Goal: Task Accomplishment & Management: Use online tool/utility

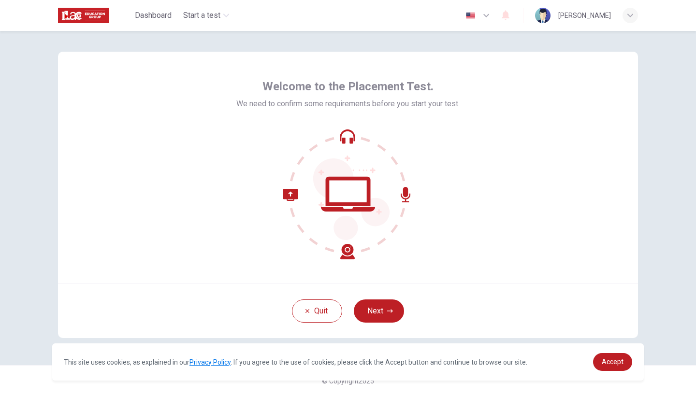
scroll to position [6, 0]
click at [379, 305] on button "Next" at bounding box center [379, 311] width 50 height 23
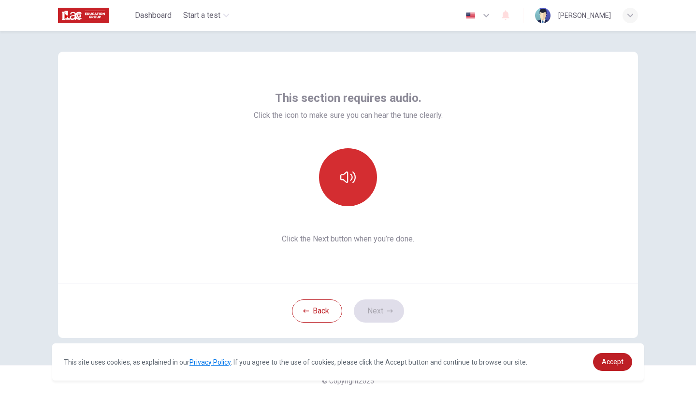
click at [343, 189] on button "button" at bounding box center [348, 177] width 58 height 58
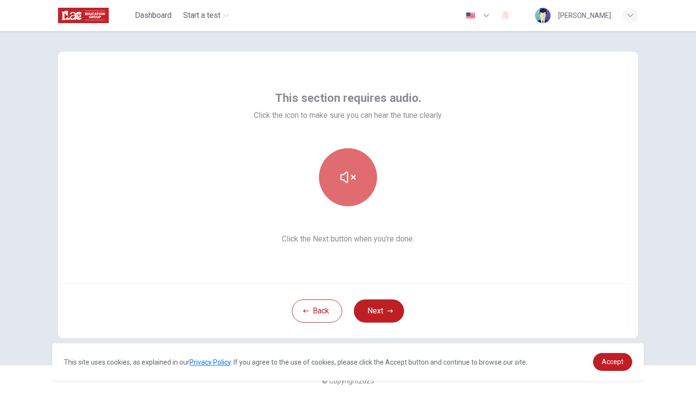
click at [343, 188] on button "button" at bounding box center [348, 177] width 58 height 58
click at [345, 180] on icon "button" at bounding box center [347, 177] width 15 height 15
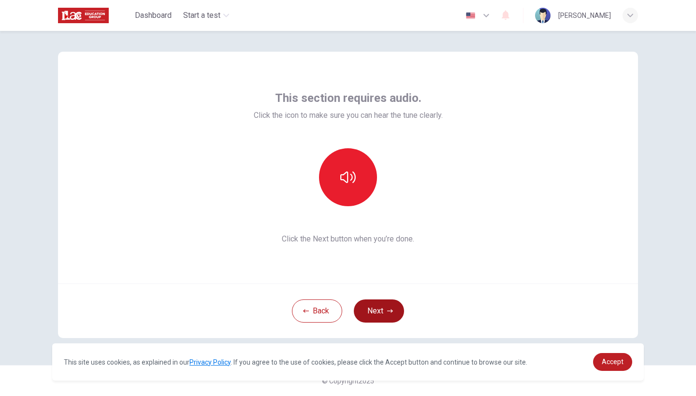
click at [391, 315] on button "Next" at bounding box center [379, 311] width 50 height 23
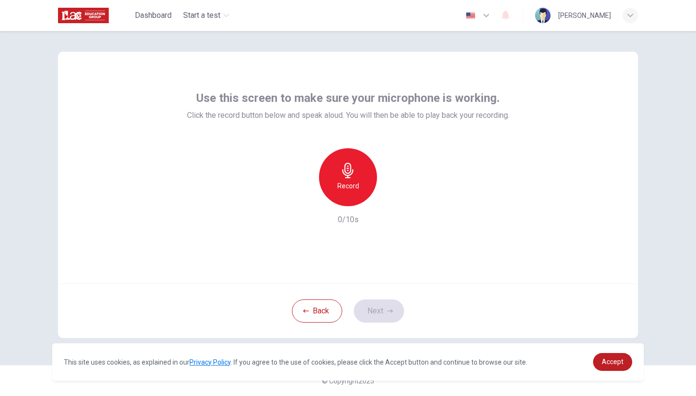
click at [346, 178] on icon "button" at bounding box center [347, 170] width 11 height 15
click at [391, 205] on div "button" at bounding box center [392, 198] width 15 height 15
click at [370, 302] on button "Next" at bounding box center [379, 311] width 50 height 23
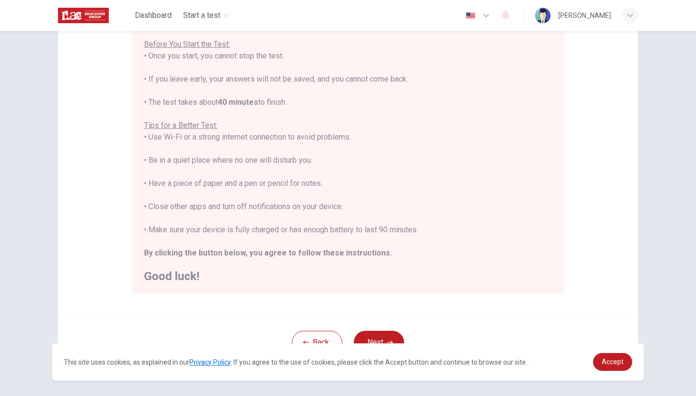
scroll to position [109, 0]
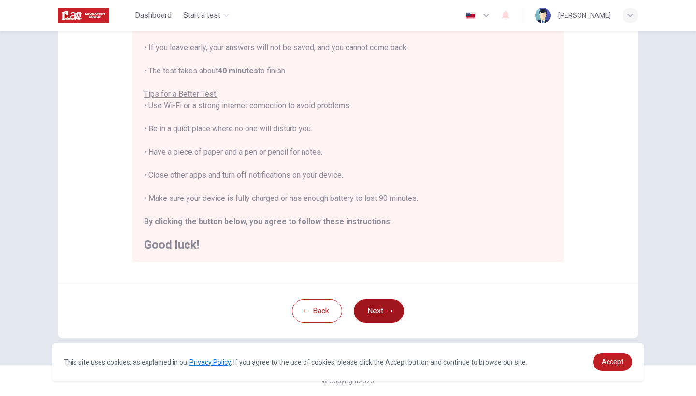
click at [377, 308] on button "Next" at bounding box center [379, 311] width 50 height 23
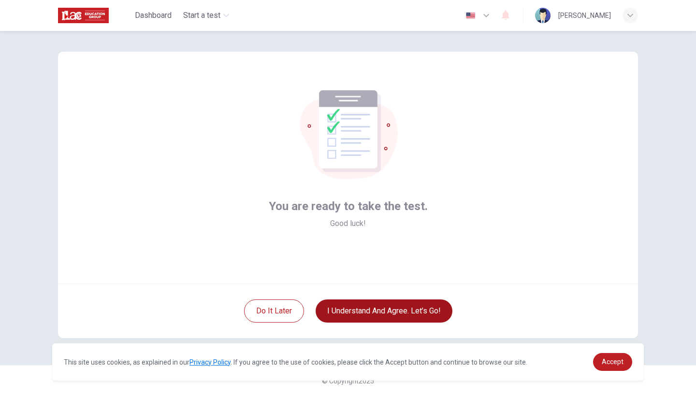
scroll to position [6, 0]
click at [359, 315] on button "I understand and agree. Let’s go!" at bounding box center [384, 311] width 137 height 23
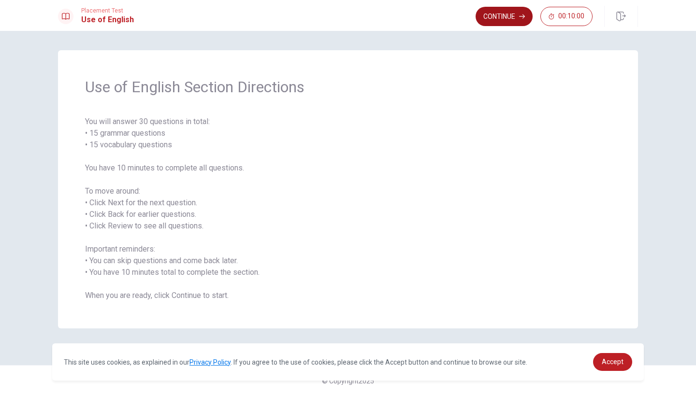
click at [520, 17] on icon "button" at bounding box center [522, 17] width 6 height 6
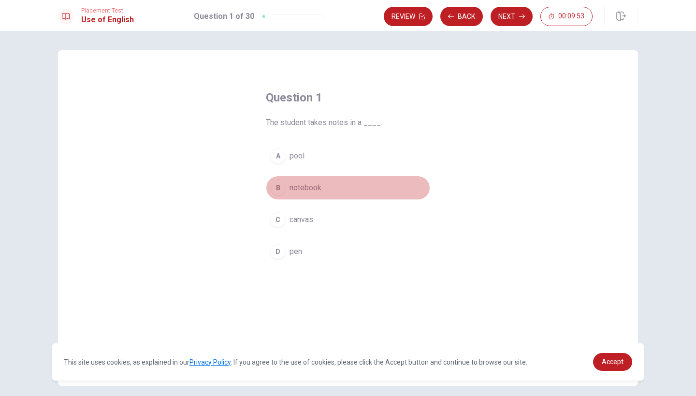
click at [281, 188] on div "B" at bounding box center [277, 187] width 15 height 15
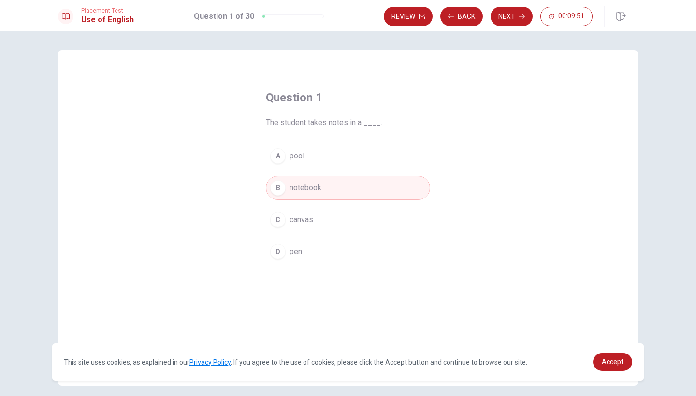
click at [520, 14] on icon "button" at bounding box center [522, 17] width 6 height 6
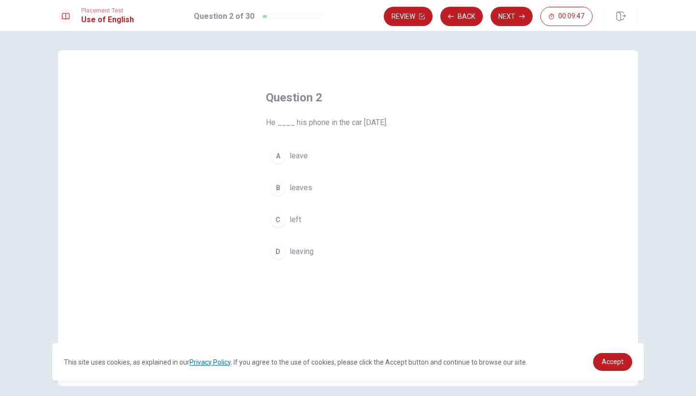
click at [275, 222] on div "C" at bounding box center [277, 219] width 15 height 15
click at [510, 18] on button "Next" at bounding box center [512, 16] width 42 height 19
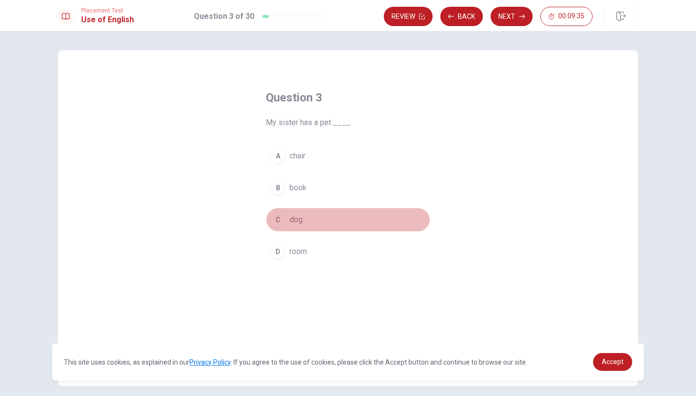
click at [279, 225] on div "C" at bounding box center [277, 219] width 15 height 15
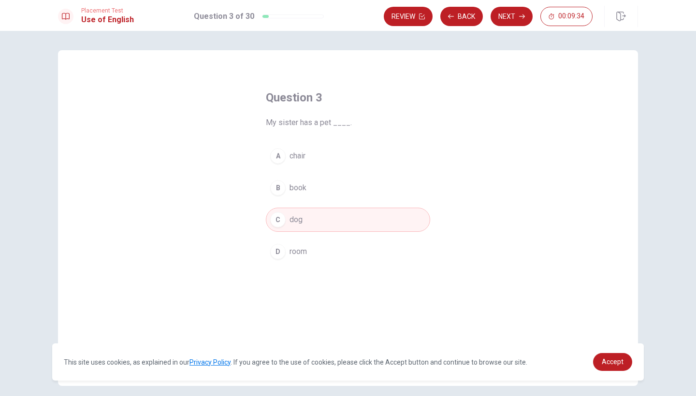
click at [274, 248] on div "D" at bounding box center [277, 251] width 15 height 15
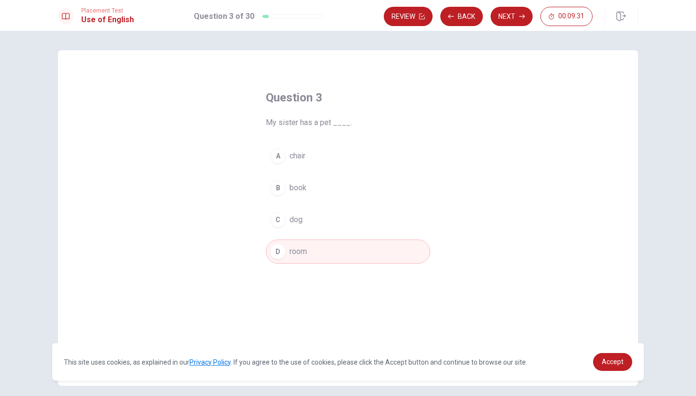
click at [279, 191] on div "B" at bounding box center [277, 187] width 15 height 15
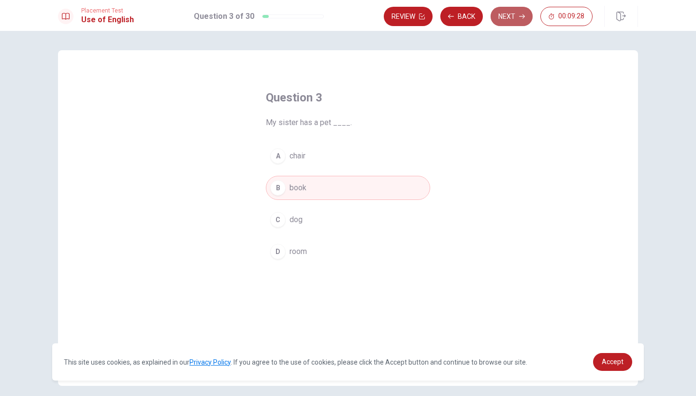
click at [509, 21] on button "Next" at bounding box center [512, 16] width 42 height 19
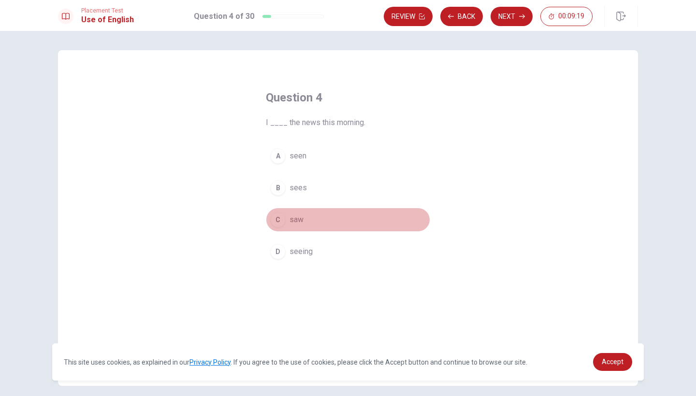
click at [278, 223] on div "C" at bounding box center [277, 219] width 15 height 15
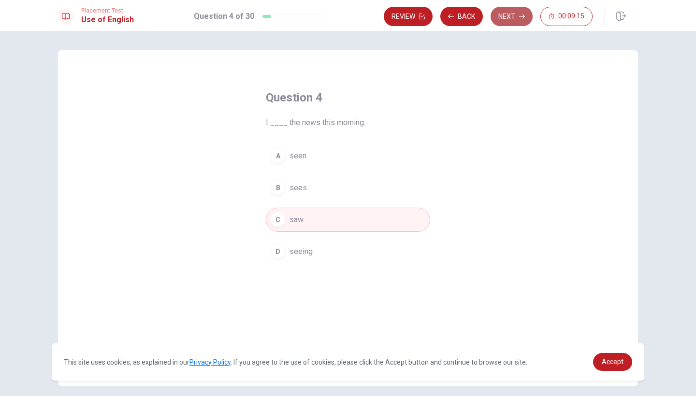
click at [520, 18] on icon "button" at bounding box center [522, 17] width 6 height 6
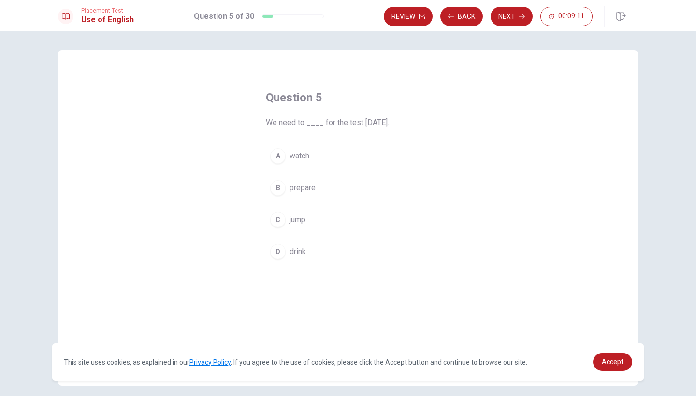
click at [273, 190] on div "B" at bounding box center [277, 187] width 15 height 15
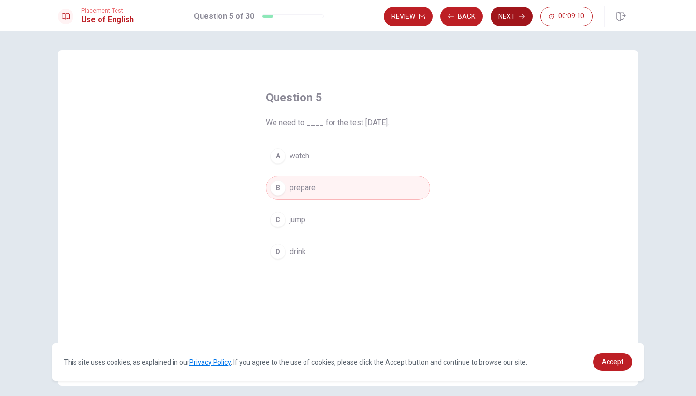
click at [512, 18] on button "Next" at bounding box center [512, 16] width 42 height 19
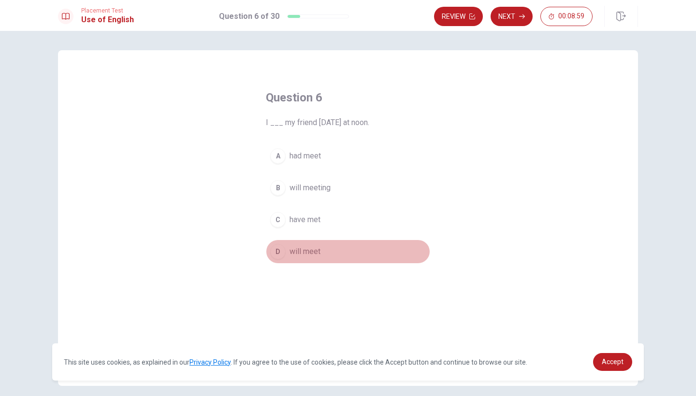
click at [275, 250] on div "D" at bounding box center [277, 251] width 15 height 15
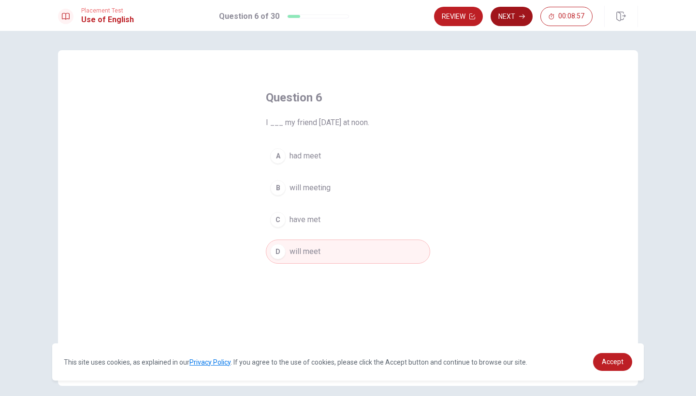
click at [516, 14] on button "Next" at bounding box center [512, 16] width 42 height 19
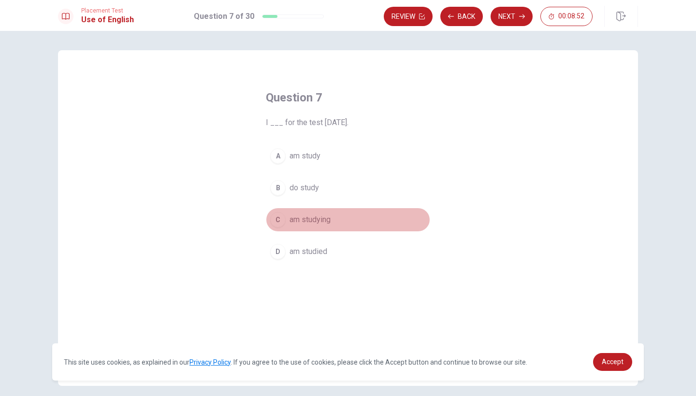
click at [278, 224] on div "C" at bounding box center [277, 219] width 15 height 15
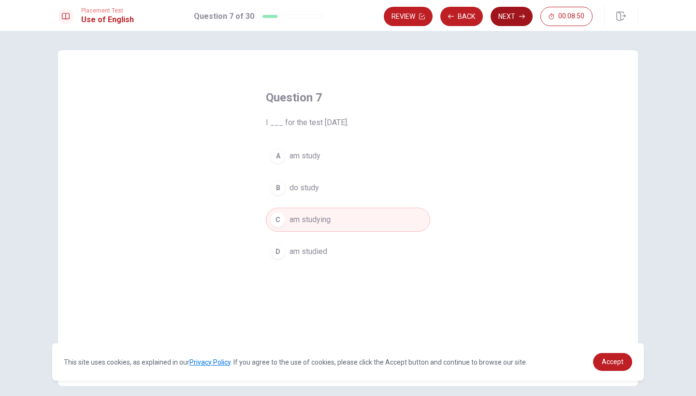
click at [517, 21] on button "Next" at bounding box center [512, 16] width 42 height 19
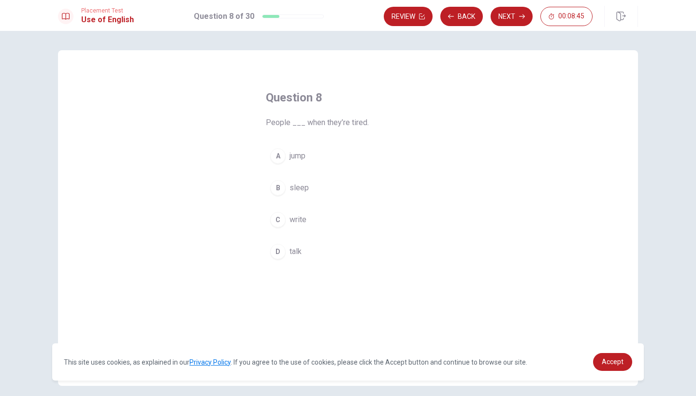
click at [273, 192] on div "B" at bounding box center [277, 187] width 15 height 15
click at [513, 14] on button "Next" at bounding box center [512, 16] width 42 height 19
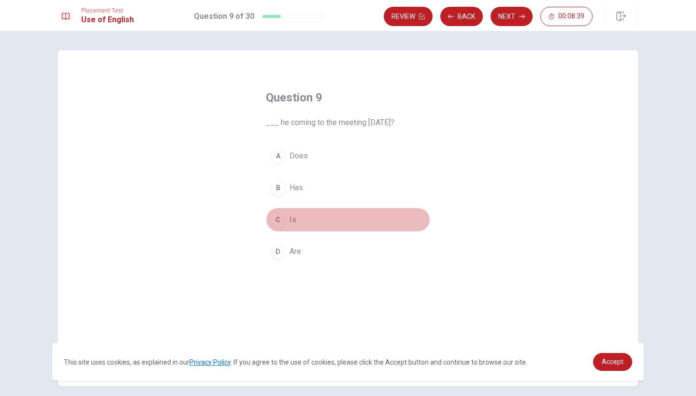
click at [277, 218] on div "C" at bounding box center [277, 219] width 15 height 15
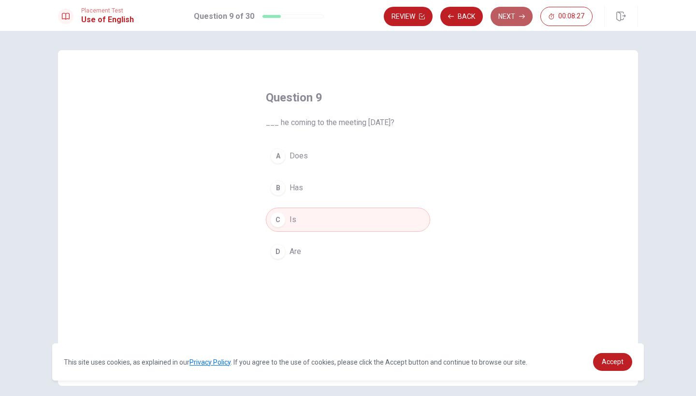
click at [516, 23] on button "Next" at bounding box center [512, 16] width 42 height 19
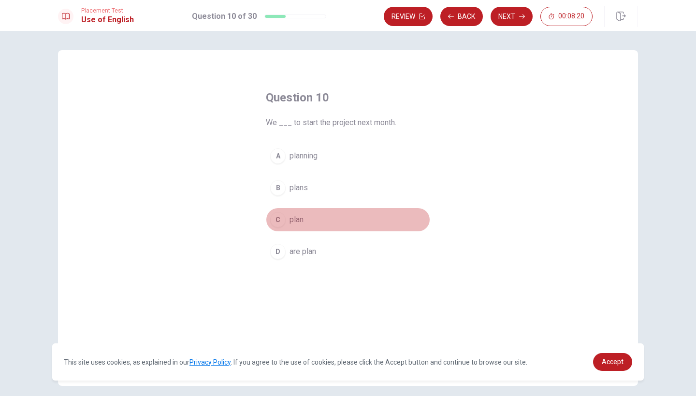
click at [271, 222] on div "C" at bounding box center [277, 219] width 15 height 15
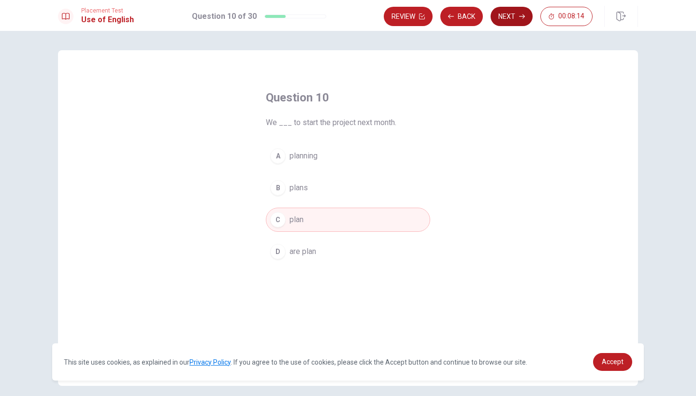
click at [509, 20] on button "Next" at bounding box center [512, 16] width 42 height 19
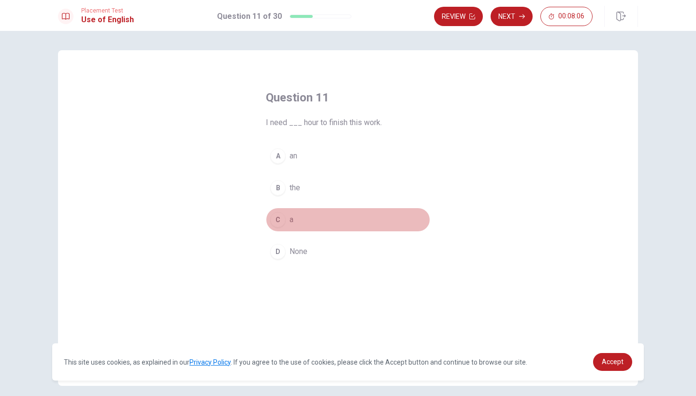
click at [276, 223] on div "C" at bounding box center [277, 219] width 15 height 15
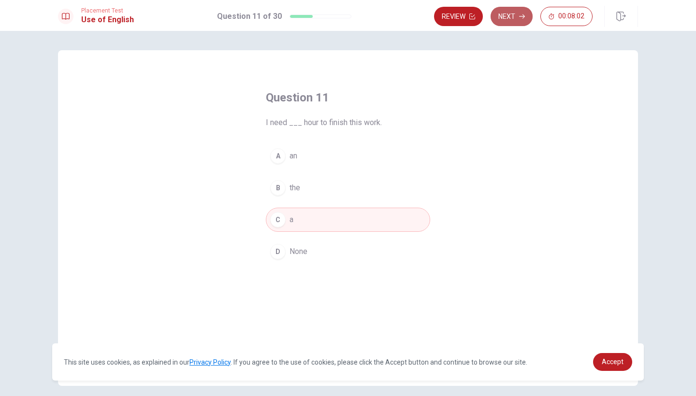
click at [521, 18] on icon "button" at bounding box center [522, 17] width 6 height 6
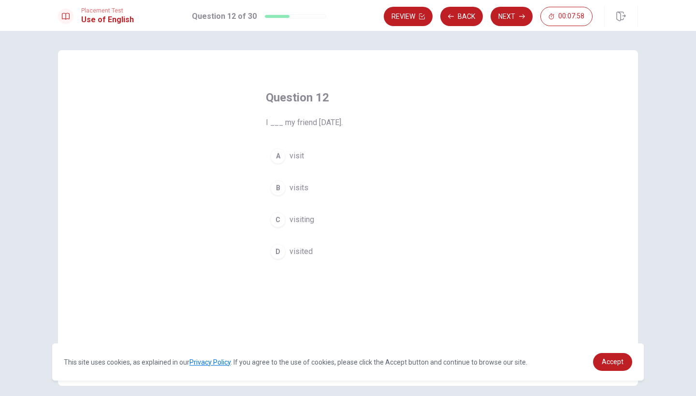
click at [278, 259] on div "D" at bounding box center [277, 251] width 15 height 15
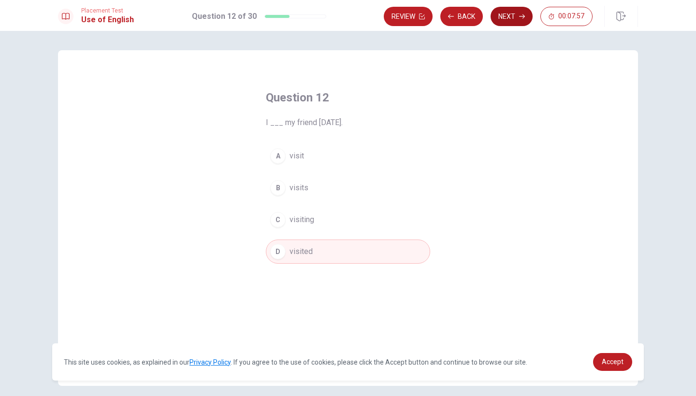
click at [510, 24] on button "Next" at bounding box center [512, 16] width 42 height 19
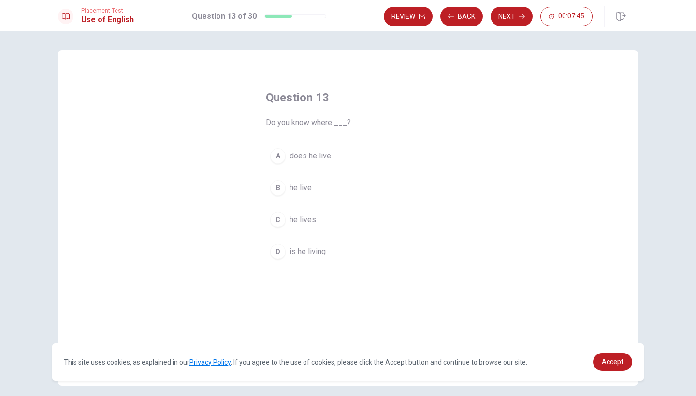
click at [273, 219] on div "C" at bounding box center [277, 219] width 15 height 15
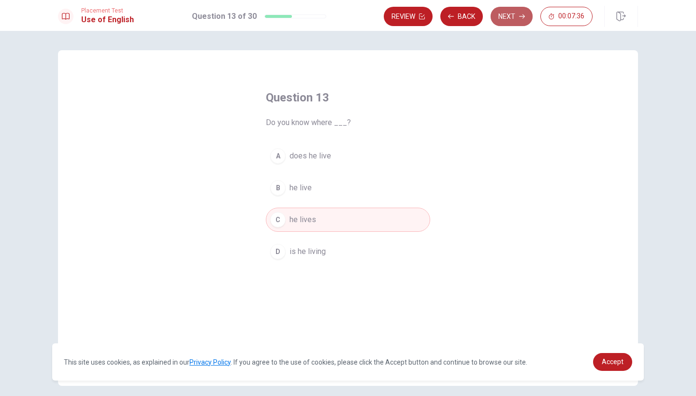
click at [518, 20] on button "Next" at bounding box center [512, 16] width 42 height 19
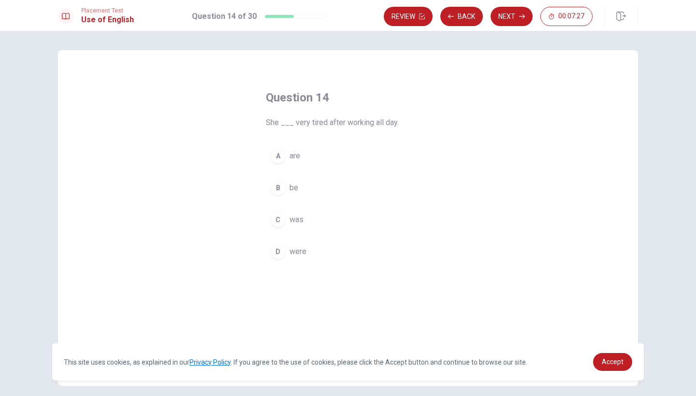
click at [275, 223] on div "C" at bounding box center [277, 219] width 15 height 15
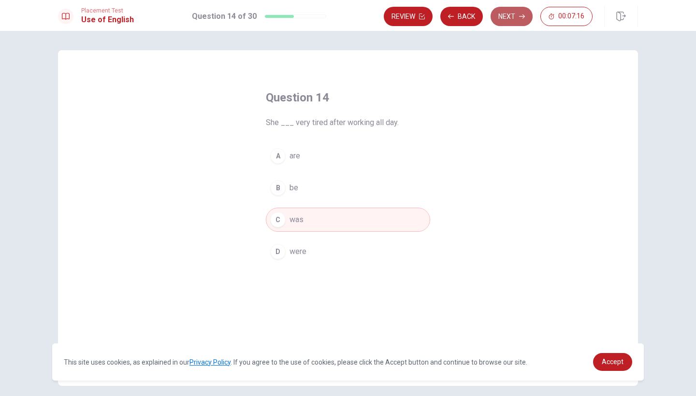
click at [514, 16] on button "Next" at bounding box center [512, 16] width 42 height 19
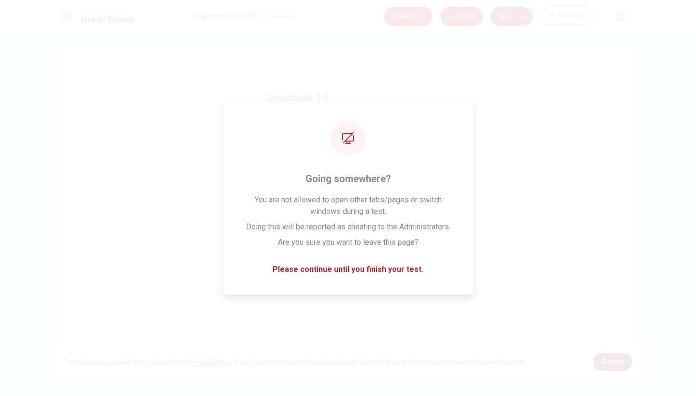
click at [616, 363] on span "Accept" at bounding box center [613, 362] width 22 height 8
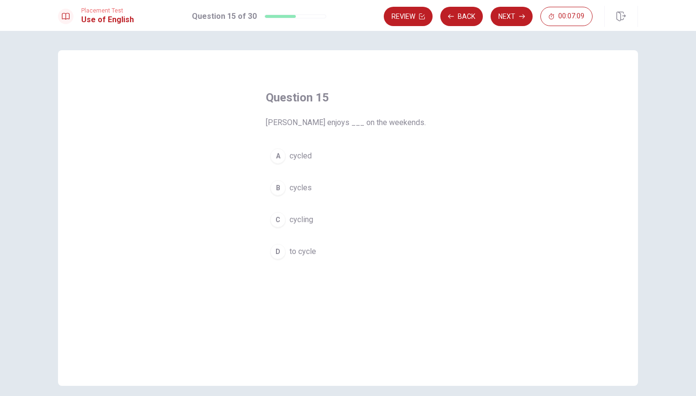
click at [273, 223] on div "C" at bounding box center [277, 219] width 15 height 15
click at [519, 11] on button "Next" at bounding box center [512, 16] width 42 height 19
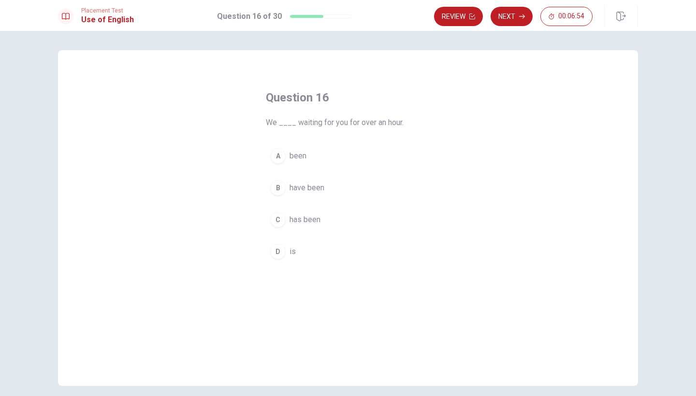
click at [276, 191] on div "B" at bounding box center [277, 187] width 15 height 15
click at [517, 13] on button "Next" at bounding box center [512, 16] width 42 height 19
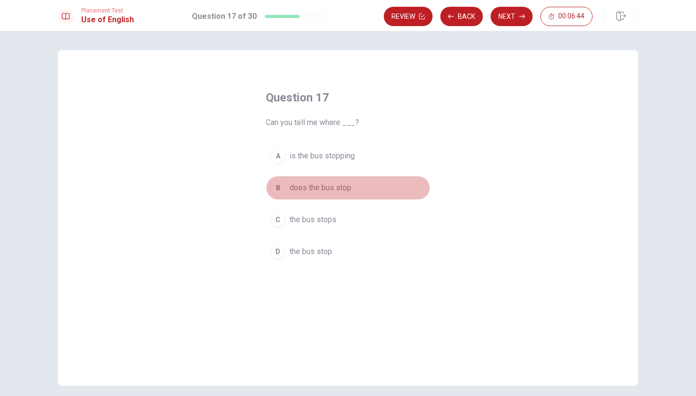
click at [275, 185] on div "B" at bounding box center [277, 187] width 15 height 15
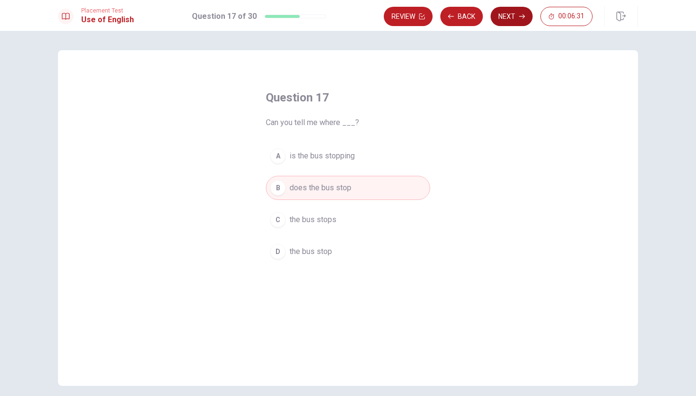
click at [512, 22] on button "Next" at bounding box center [512, 16] width 42 height 19
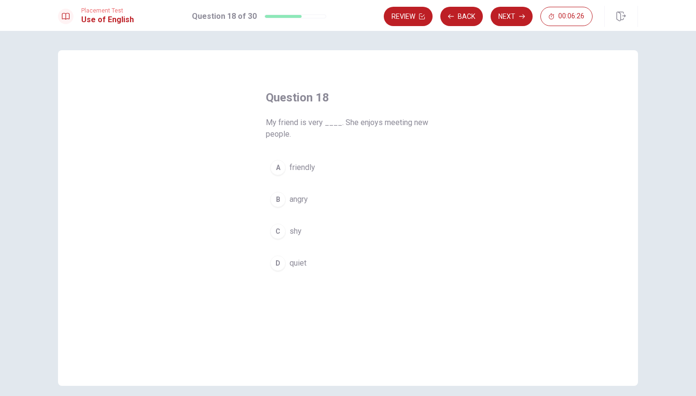
click at [278, 173] on div "A" at bounding box center [277, 167] width 15 height 15
click at [520, 20] on button "Next" at bounding box center [512, 16] width 42 height 19
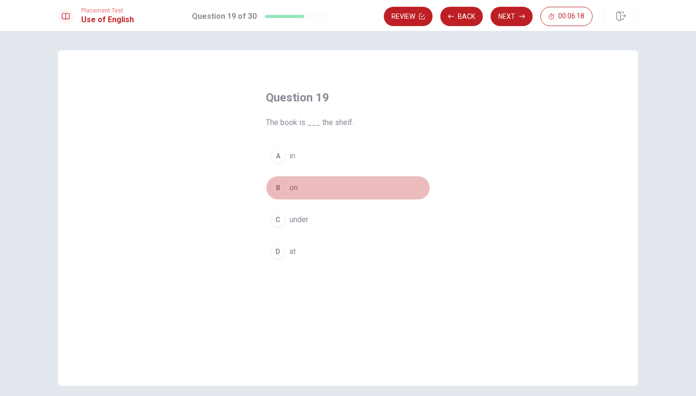
click at [277, 186] on div "B" at bounding box center [277, 187] width 15 height 15
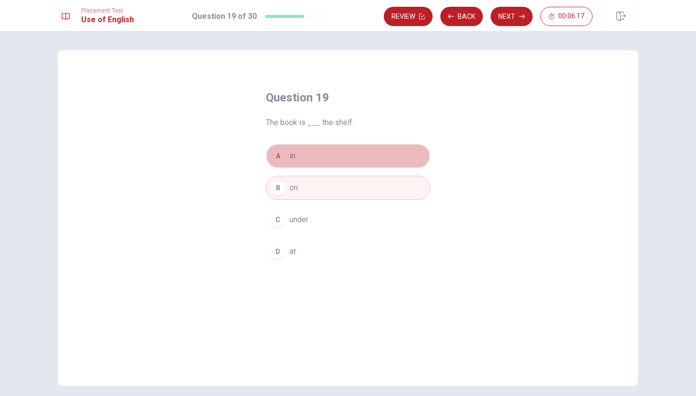
click at [278, 148] on button "A in" at bounding box center [348, 156] width 164 height 24
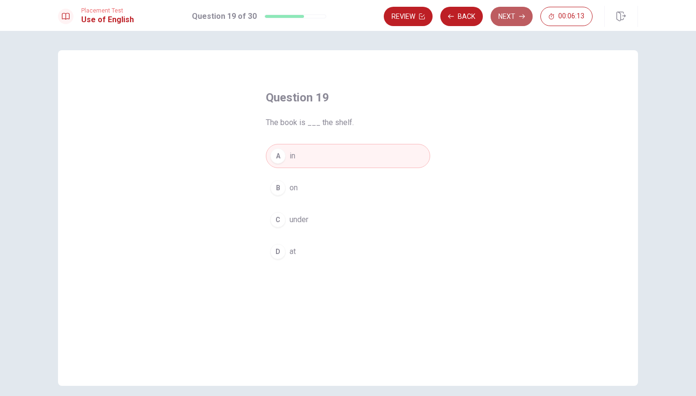
click at [511, 19] on button "Next" at bounding box center [512, 16] width 42 height 19
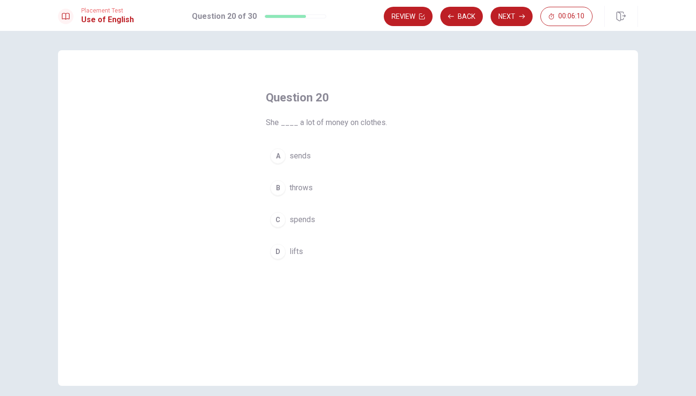
click at [272, 218] on div "C" at bounding box center [277, 219] width 15 height 15
click at [515, 14] on button "Next" at bounding box center [512, 16] width 42 height 19
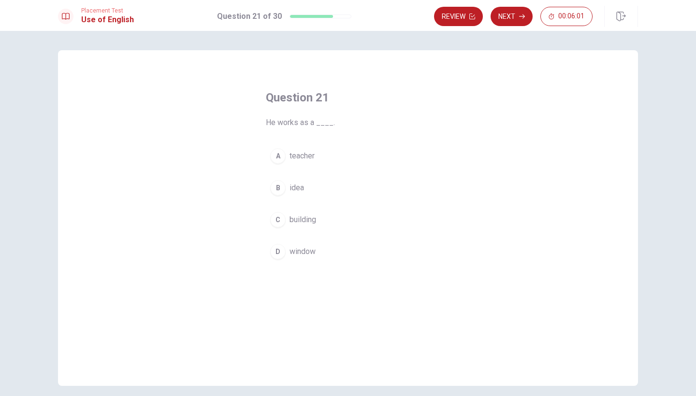
click at [275, 159] on div "A" at bounding box center [277, 155] width 15 height 15
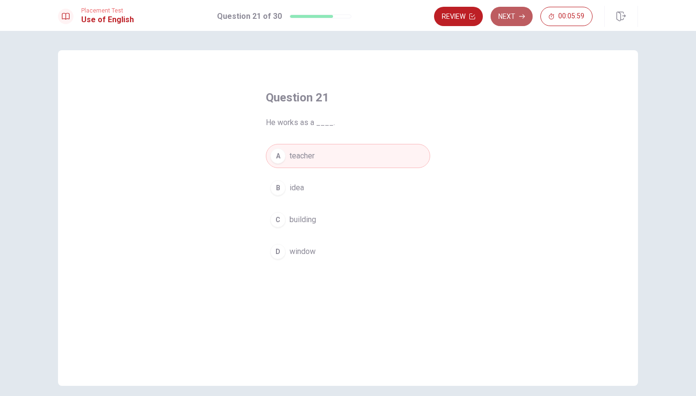
click at [516, 19] on button "Next" at bounding box center [512, 16] width 42 height 19
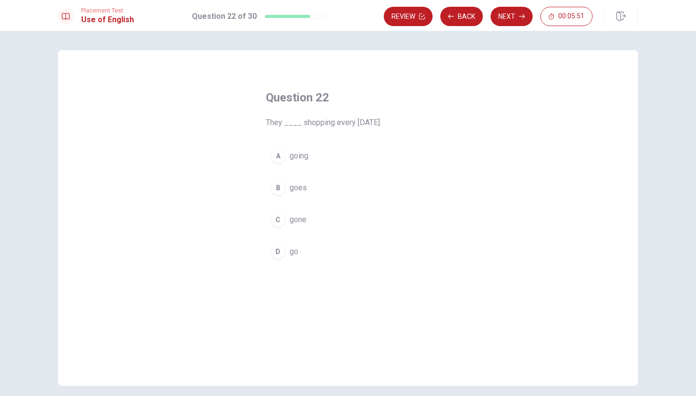
click at [272, 254] on div "D" at bounding box center [277, 251] width 15 height 15
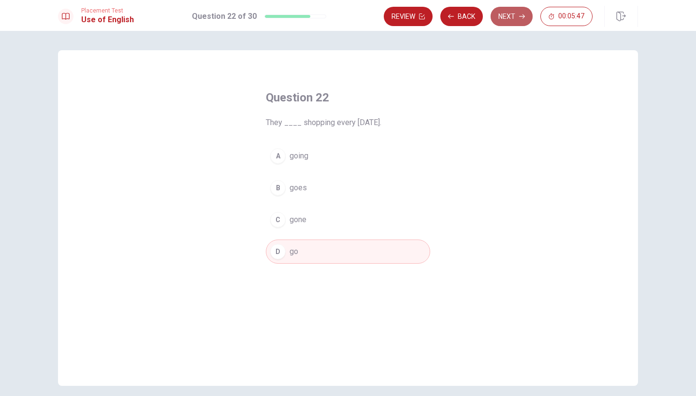
click at [522, 18] on icon "button" at bounding box center [522, 17] width 6 height 6
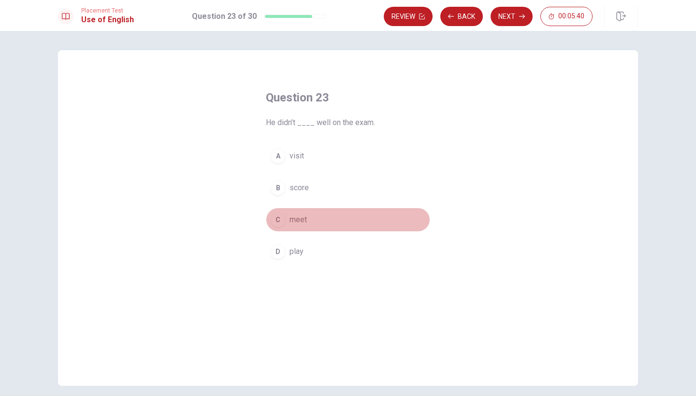
click at [279, 223] on div "C" at bounding box center [277, 219] width 15 height 15
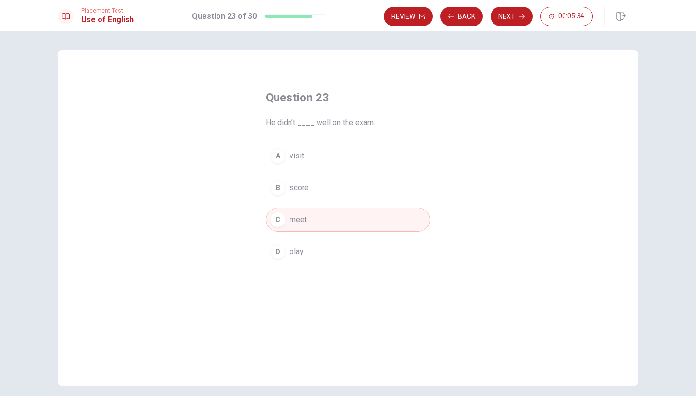
click at [307, 193] on span "score" at bounding box center [299, 188] width 19 height 12
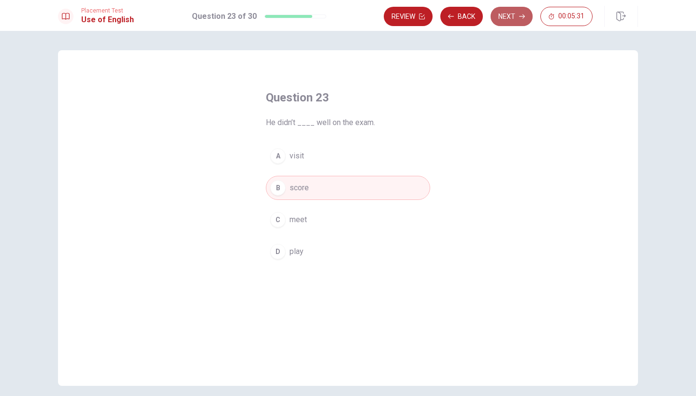
click at [518, 19] on button "Next" at bounding box center [512, 16] width 42 height 19
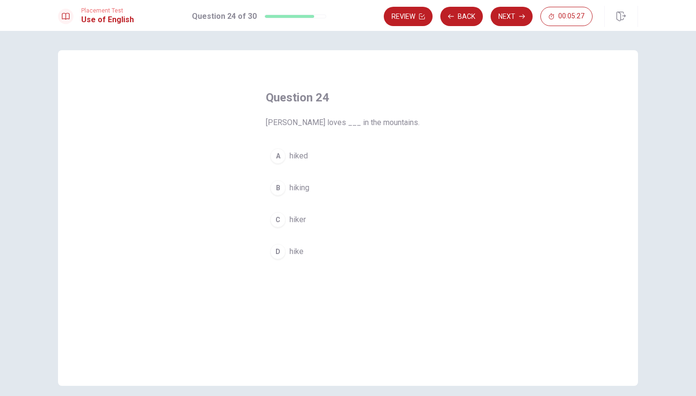
click at [277, 182] on div "B" at bounding box center [277, 187] width 15 height 15
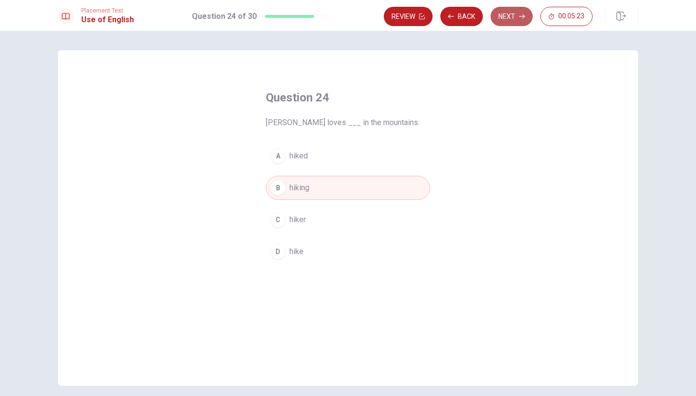
click at [518, 20] on button "Next" at bounding box center [512, 16] width 42 height 19
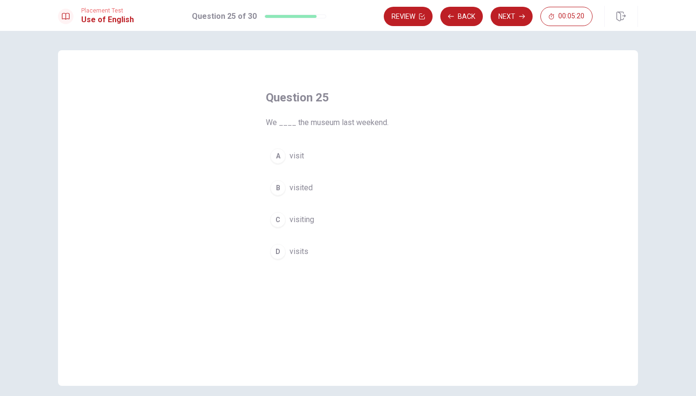
click at [277, 154] on div "A" at bounding box center [277, 155] width 15 height 15
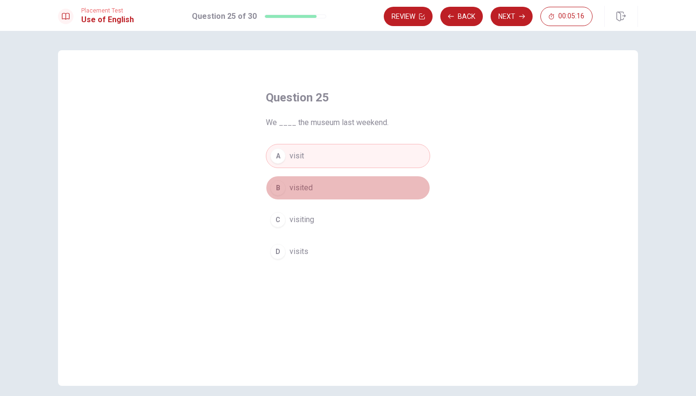
click at [277, 187] on div "B" at bounding box center [277, 187] width 15 height 15
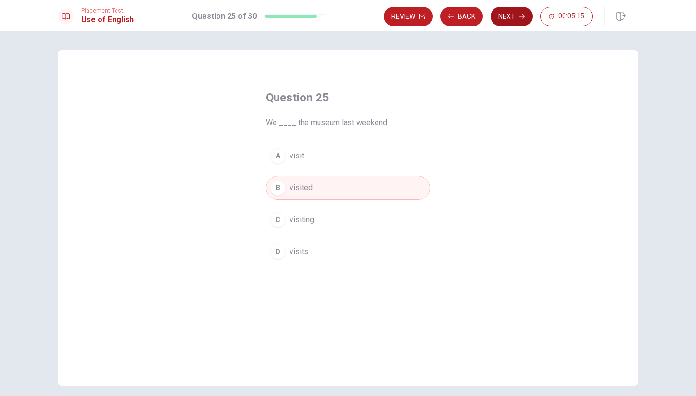
click at [516, 19] on button "Next" at bounding box center [512, 16] width 42 height 19
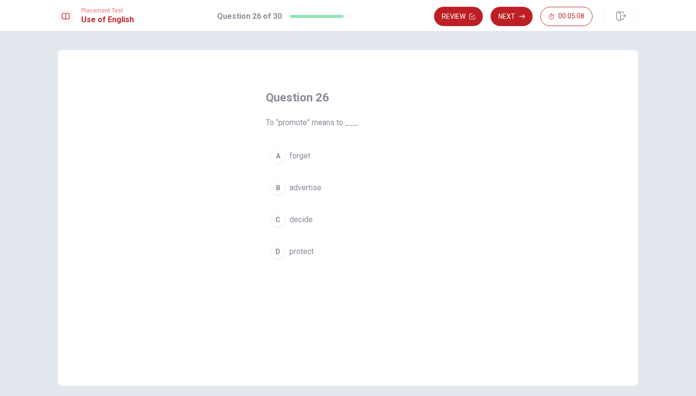
click at [270, 187] on div "B" at bounding box center [277, 187] width 15 height 15
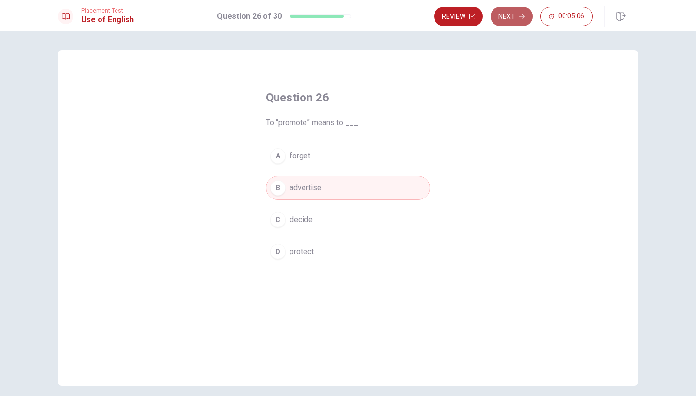
click at [510, 20] on button "Next" at bounding box center [512, 16] width 42 height 19
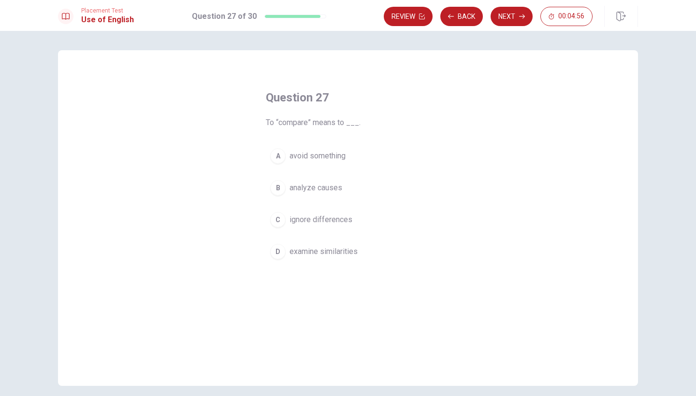
click at [271, 256] on div "D" at bounding box center [277, 251] width 15 height 15
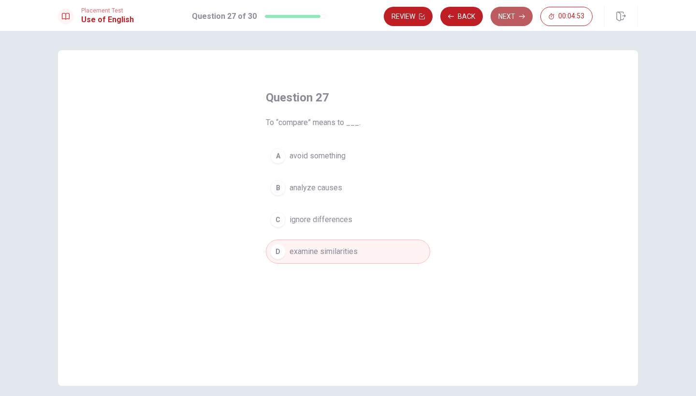
click at [523, 14] on icon "button" at bounding box center [522, 17] width 6 height 6
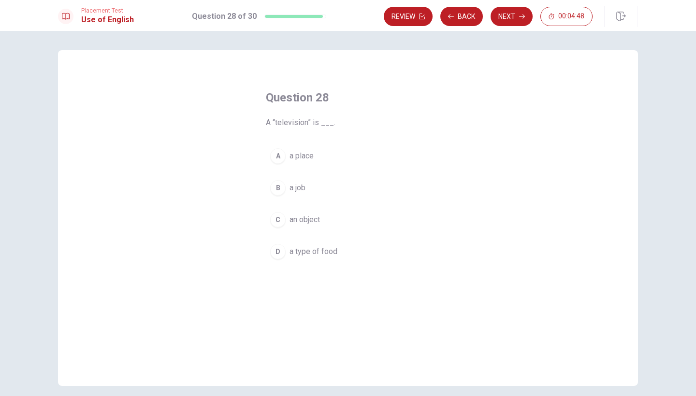
click at [274, 226] on div "C" at bounding box center [277, 219] width 15 height 15
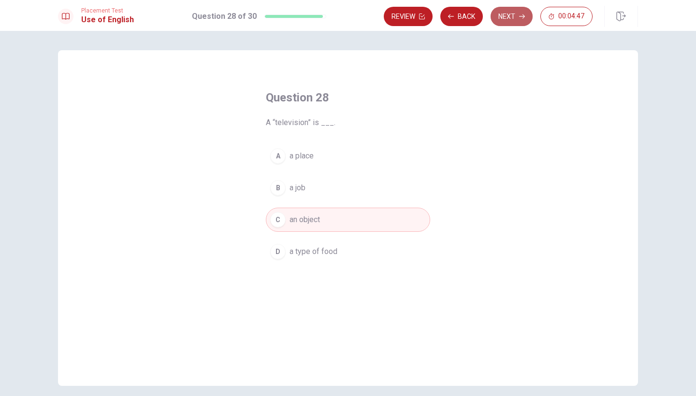
click at [516, 12] on button "Next" at bounding box center [512, 16] width 42 height 19
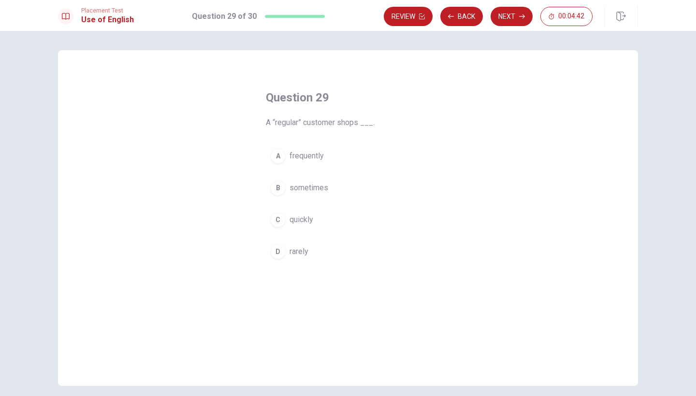
click at [273, 158] on div "A" at bounding box center [277, 155] width 15 height 15
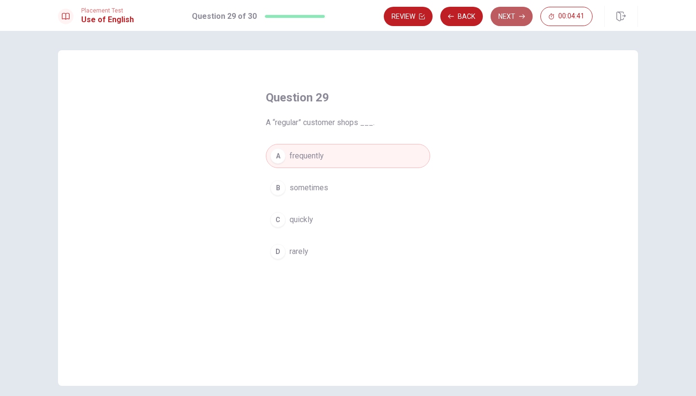
click at [512, 12] on button "Next" at bounding box center [512, 16] width 42 height 19
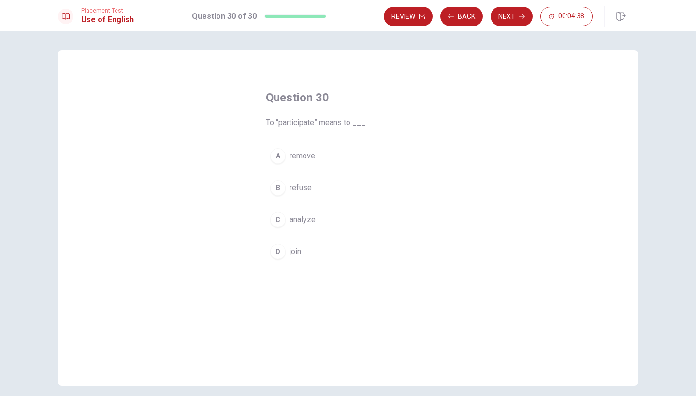
click at [271, 252] on div "D" at bounding box center [277, 251] width 15 height 15
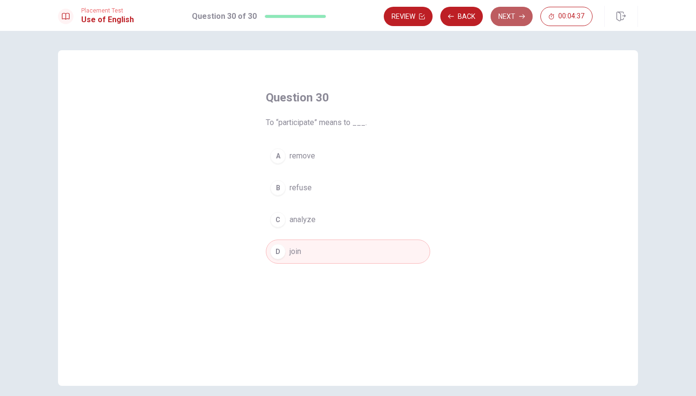
click at [518, 16] on button "Next" at bounding box center [512, 16] width 42 height 19
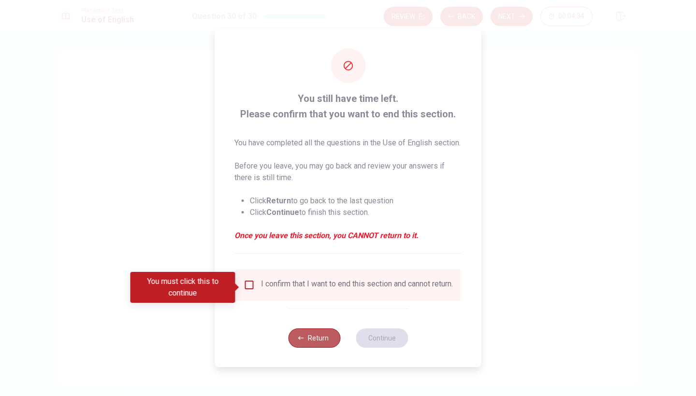
click at [314, 345] on button "Return" at bounding box center [314, 338] width 52 height 19
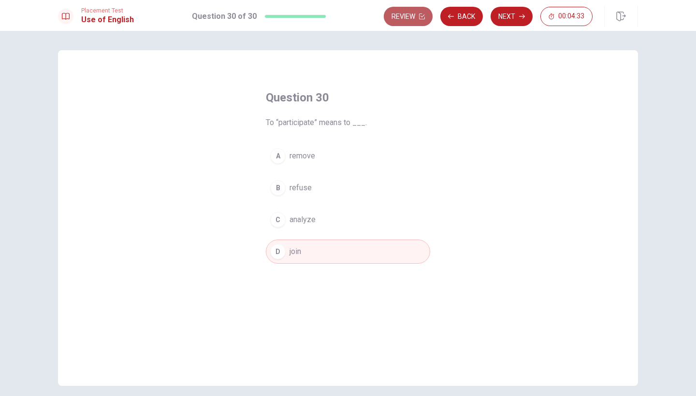
click at [414, 19] on button "Review" at bounding box center [408, 16] width 49 height 19
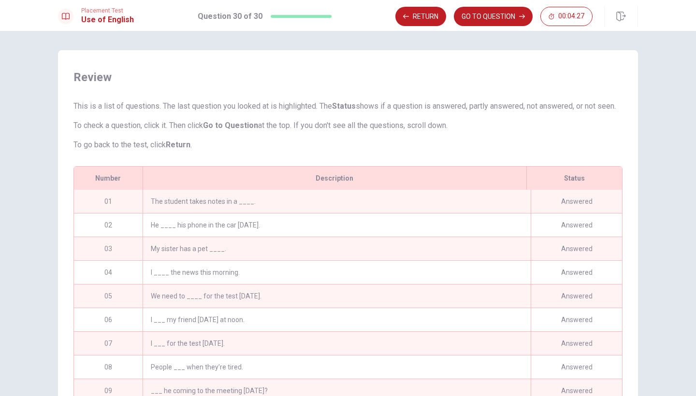
click at [105, 213] on div "01" at bounding box center [108, 201] width 69 height 23
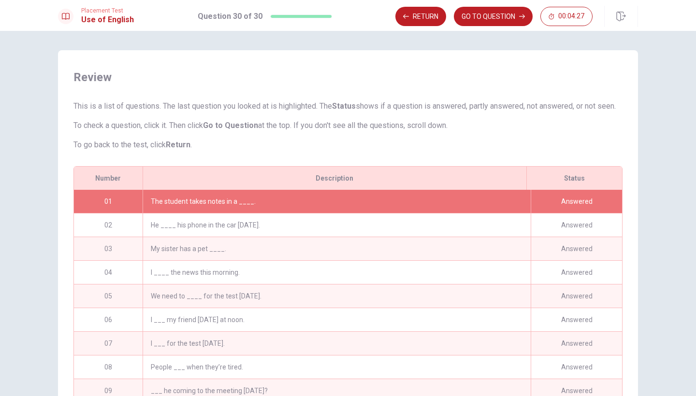
click at [105, 213] on div "01" at bounding box center [108, 201] width 69 height 23
click at [197, 212] on div "The student takes notes in a ____." at bounding box center [337, 201] width 388 height 23
click at [411, 23] on button "Return" at bounding box center [420, 16] width 51 height 19
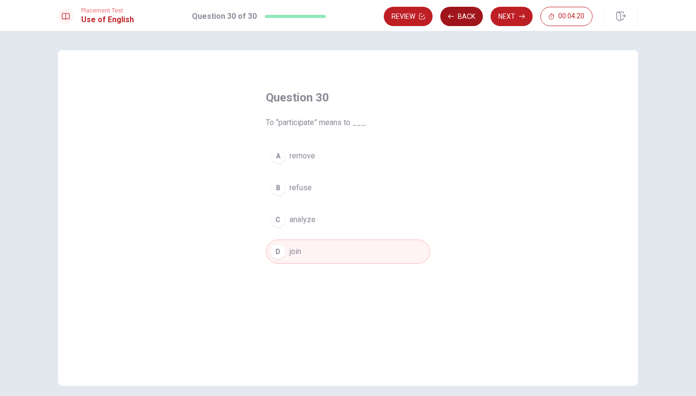
click at [454, 17] on button "Back" at bounding box center [461, 16] width 43 height 19
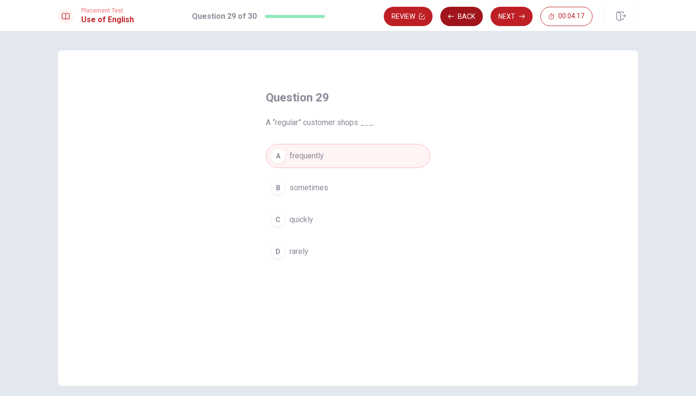
click at [454, 17] on icon "button" at bounding box center [451, 17] width 6 height 6
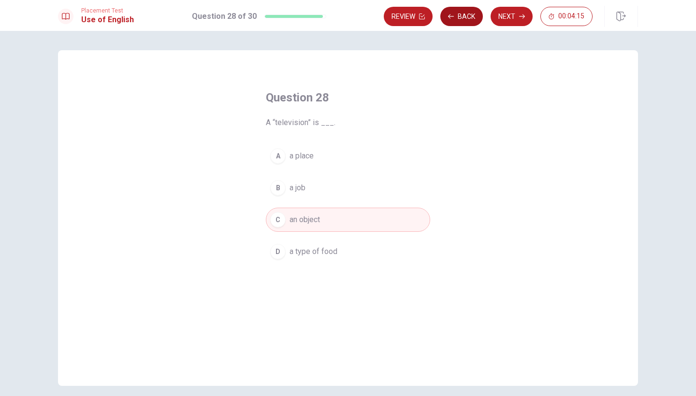
click at [454, 17] on icon "button" at bounding box center [451, 17] width 6 height 6
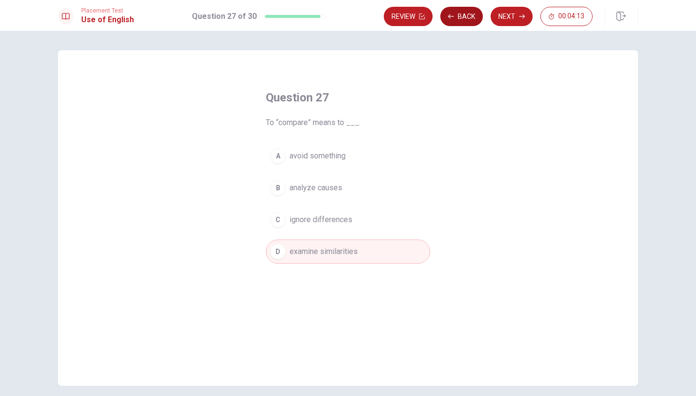
click at [454, 17] on icon "button" at bounding box center [451, 17] width 6 height 6
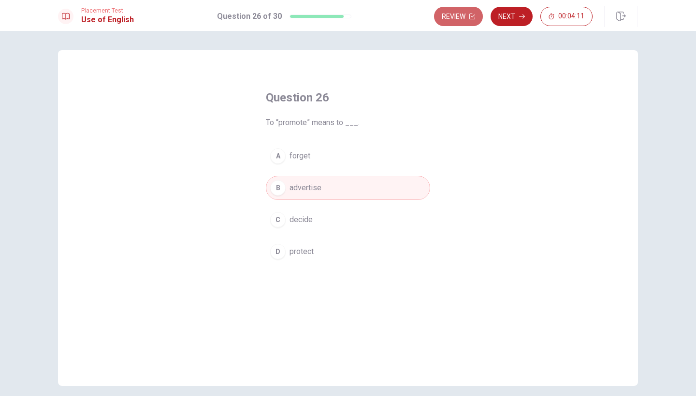
click at [454, 17] on button "Review" at bounding box center [458, 16] width 49 height 19
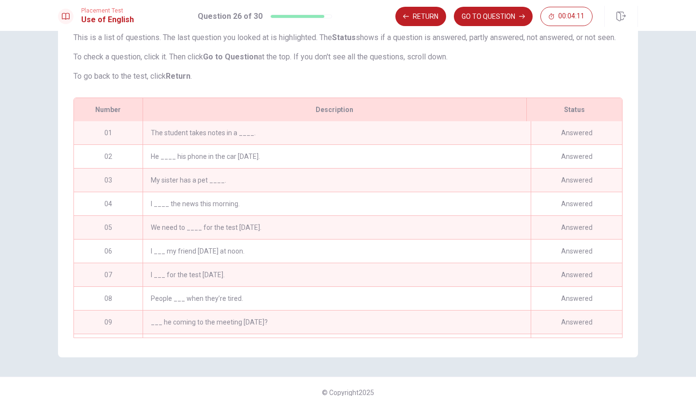
scroll to position [496, 0]
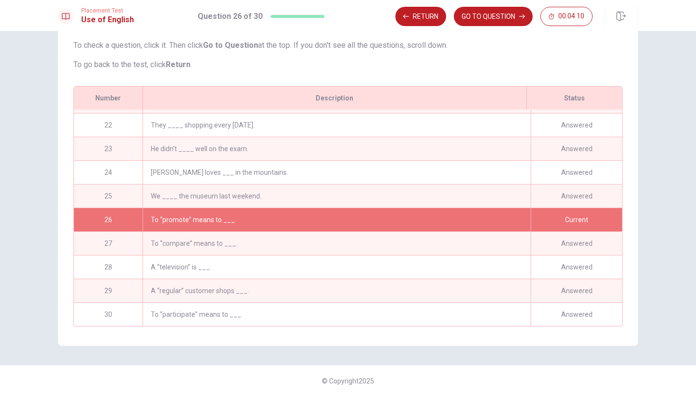
click at [323, 195] on div "We ____ the museum last weekend." at bounding box center [337, 196] width 388 height 23
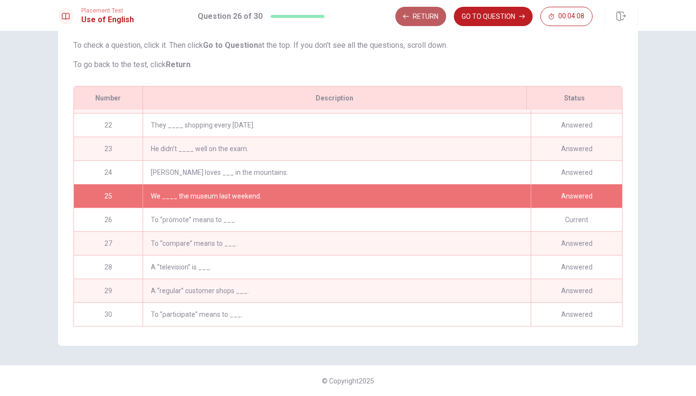
click at [414, 16] on button "Return" at bounding box center [420, 16] width 51 height 19
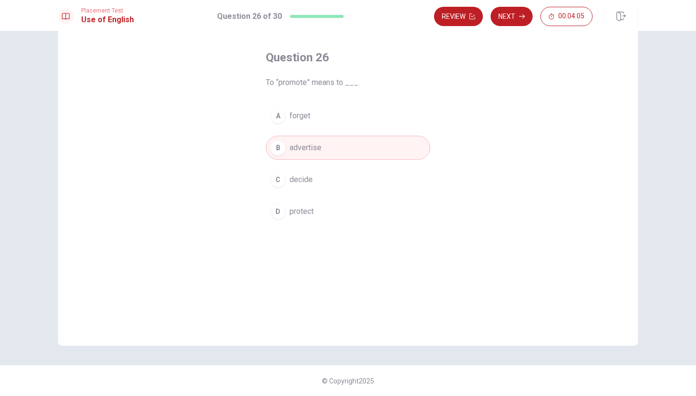
click at [263, 19] on h1 "Question 26 of 30" at bounding box center [249, 17] width 65 height 12
click at [475, 14] on button "Review" at bounding box center [458, 16] width 49 height 19
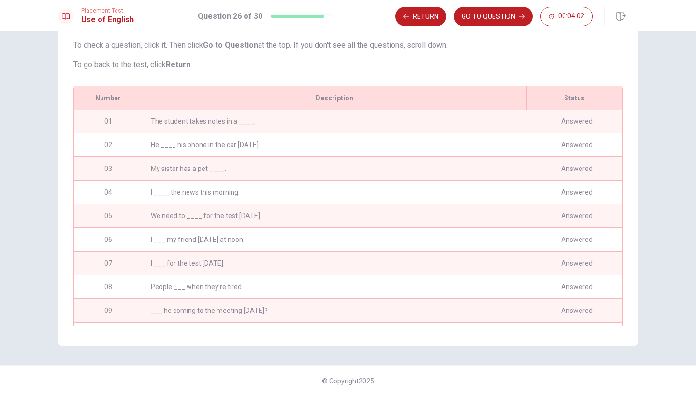
scroll to position [0, 0]
click at [105, 122] on div "01" at bounding box center [108, 121] width 69 height 23
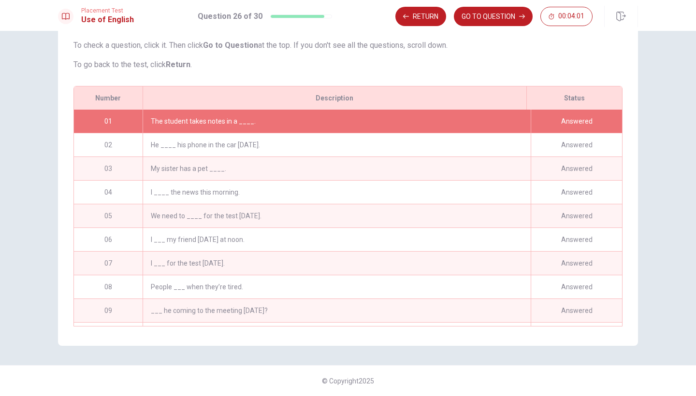
click at [181, 125] on div "The student takes notes in a ____." at bounding box center [337, 121] width 388 height 23
click at [486, 18] on button "GO TO QUESTION" at bounding box center [493, 16] width 79 height 19
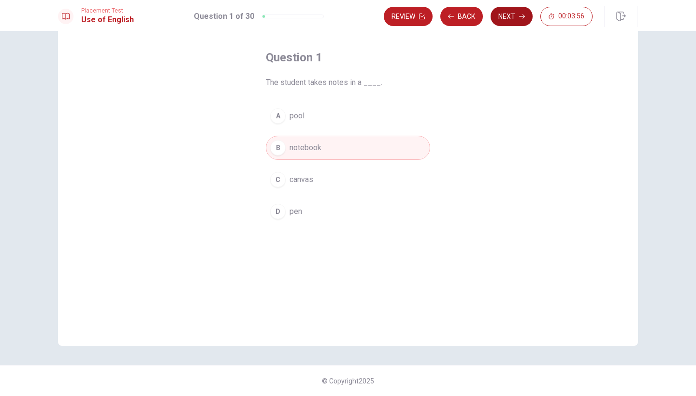
click at [514, 18] on button "Next" at bounding box center [512, 16] width 42 height 19
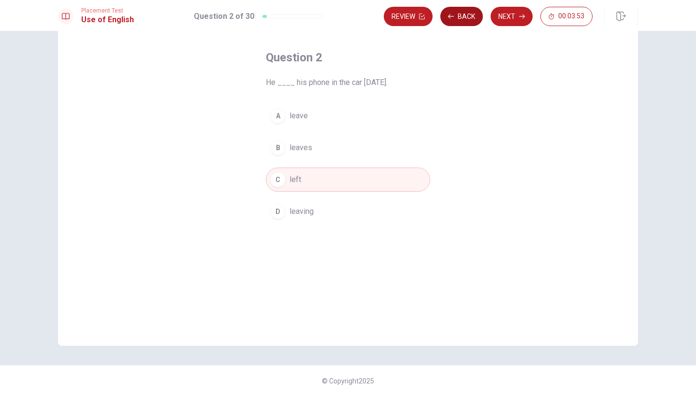
click at [462, 16] on button "Back" at bounding box center [461, 16] width 43 height 19
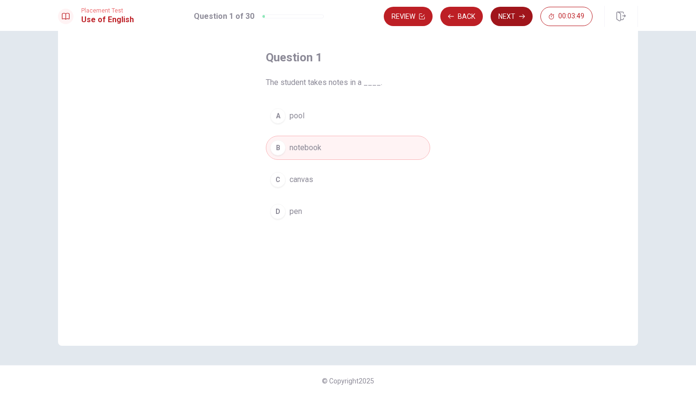
click at [513, 17] on button "Next" at bounding box center [512, 16] width 42 height 19
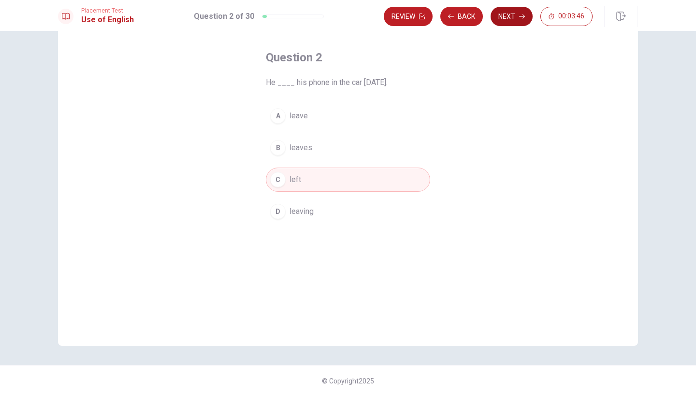
click at [506, 16] on button "Next" at bounding box center [512, 16] width 42 height 19
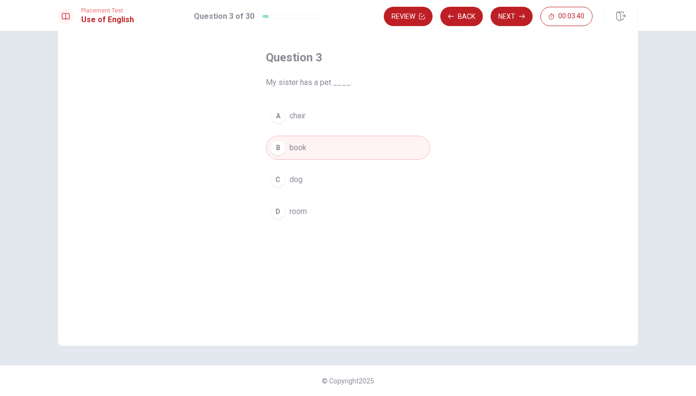
click at [280, 176] on div "C" at bounding box center [277, 179] width 15 height 15
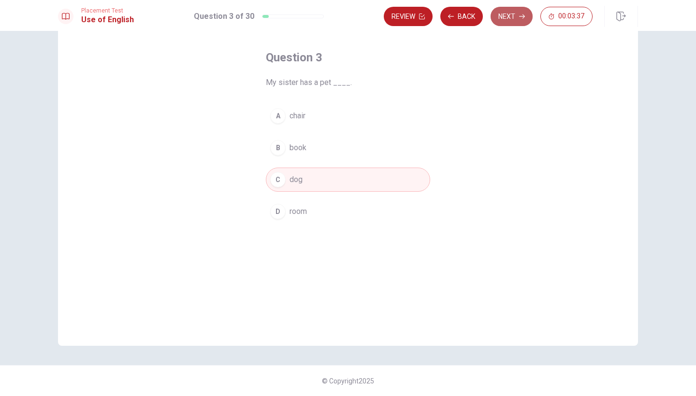
click at [506, 15] on button "Next" at bounding box center [512, 16] width 42 height 19
click at [507, 20] on button "Next" at bounding box center [512, 16] width 42 height 19
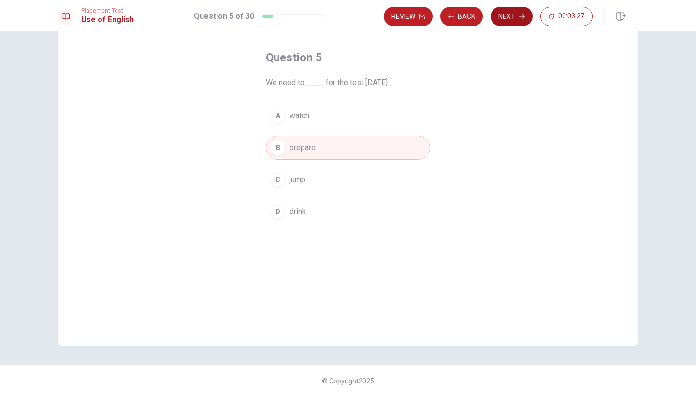
click at [507, 20] on button "Next" at bounding box center [512, 16] width 42 height 19
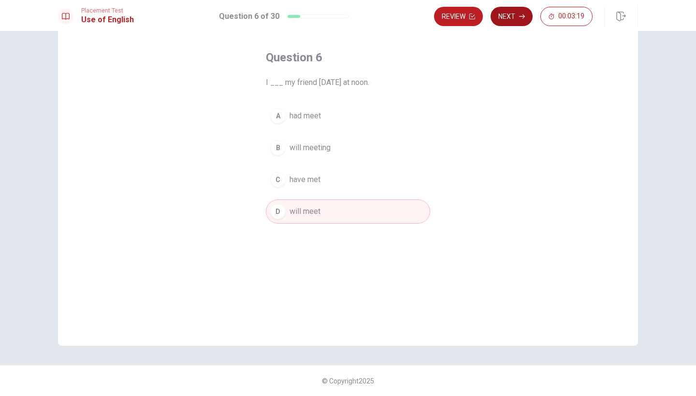
click at [507, 20] on button "Next" at bounding box center [512, 16] width 42 height 19
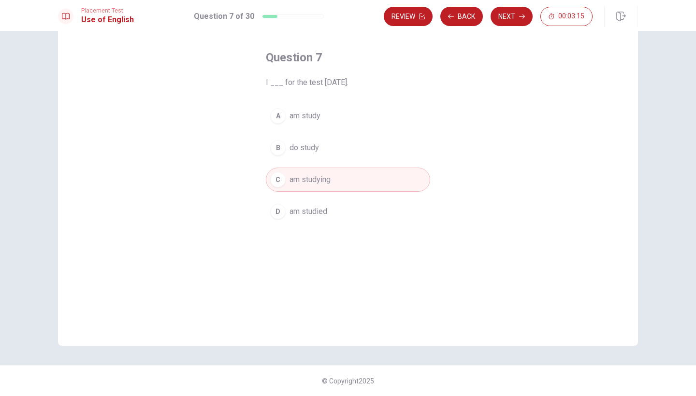
click at [507, 21] on button "Next" at bounding box center [512, 16] width 42 height 19
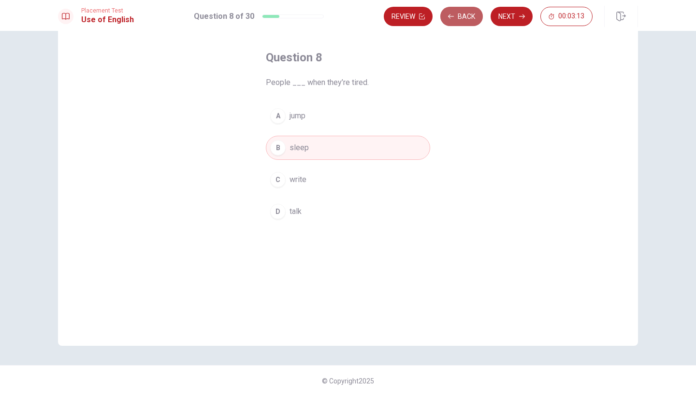
click at [456, 22] on button "Back" at bounding box center [461, 16] width 43 height 19
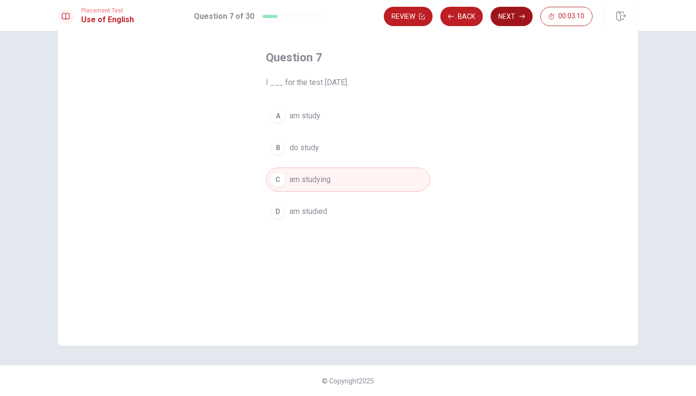
click at [506, 21] on button "Next" at bounding box center [512, 16] width 42 height 19
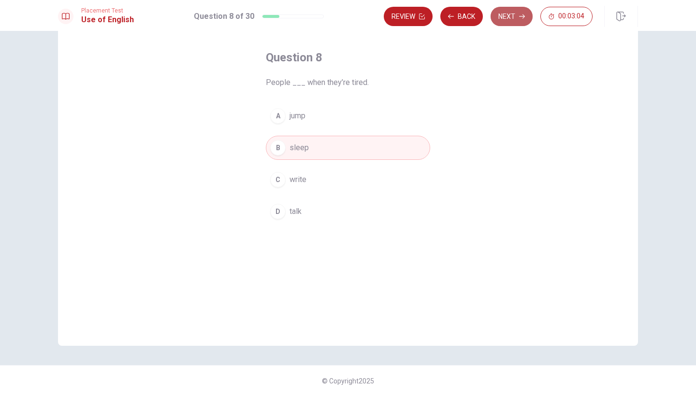
click at [505, 19] on button "Next" at bounding box center [512, 16] width 42 height 19
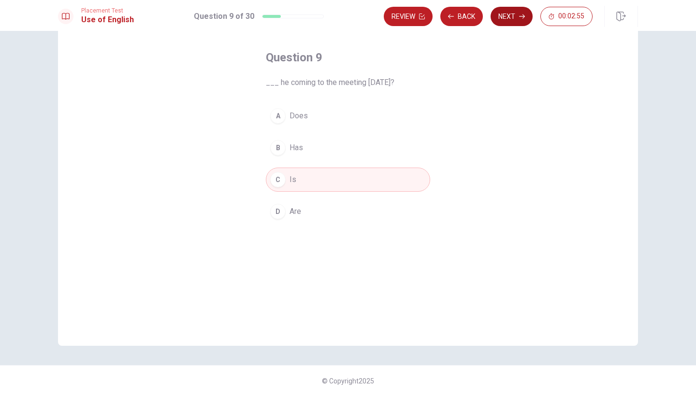
click at [503, 20] on button "Next" at bounding box center [512, 16] width 42 height 19
click at [514, 19] on button "Next" at bounding box center [512, 16] width 42 height 19
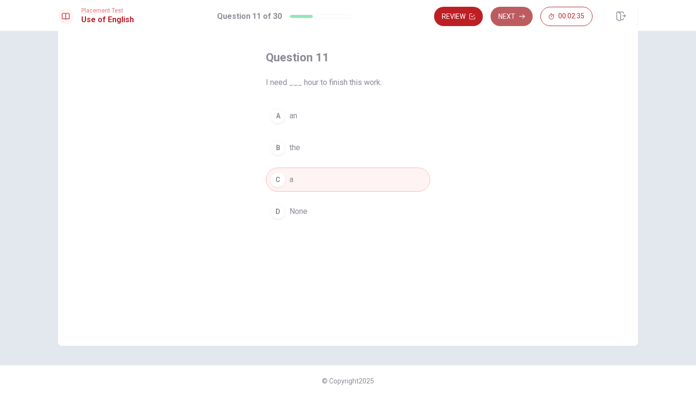
click at [514, 19] on button "Next" at bounding box center [512, 16] width 42 height 19
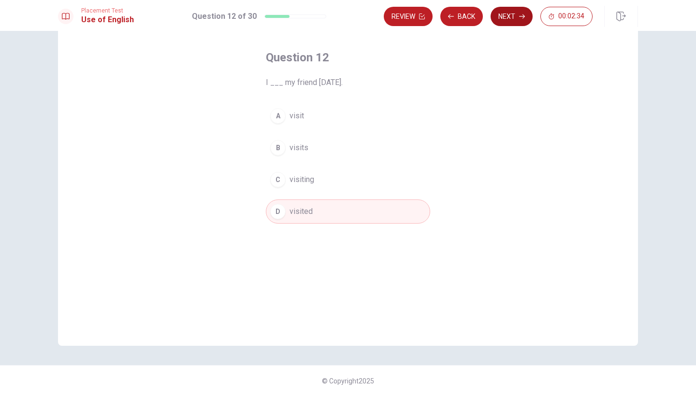
click at [514, 19] on button "Next" at bounding box center [512, 16] width 42 height 19
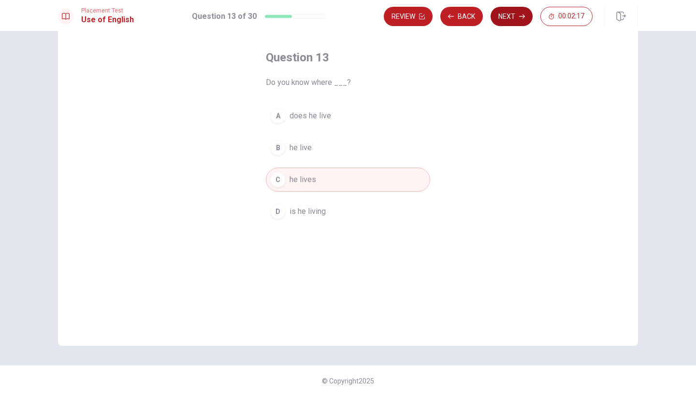
click at [514, 19] on button "Next" at bounding box center [512, 16] width 42 height 19
click at [464, 21] on button "Back" at bounding box center [461, 16] width 43 height 19
click at [519, 13] on button "Next" at bounding box center [512, 16] width 42 height 19
click at [516, 22] on button "Next" at bounding box center [512, 16] width 42 height 19
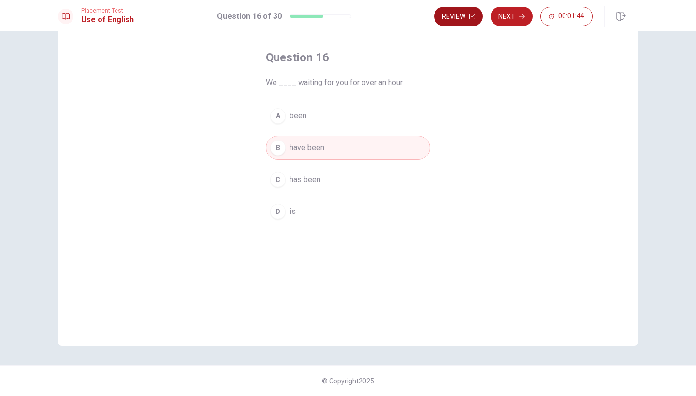
click at [474, 22] on button "Review" at bounding box center [458, 16] width 49 height 19
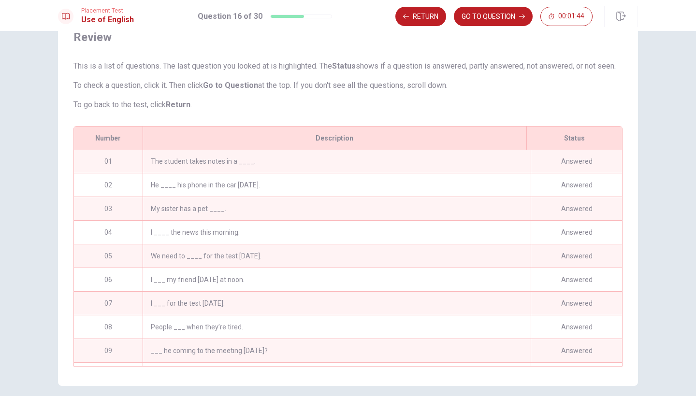
scroll to position [0, 0]
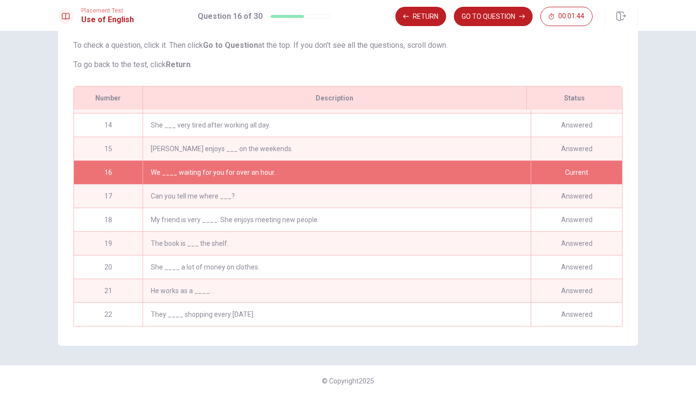
click at [474, 22] on button "GO TO QUESTION" at bounding box center [493, 16] width 79 height 19
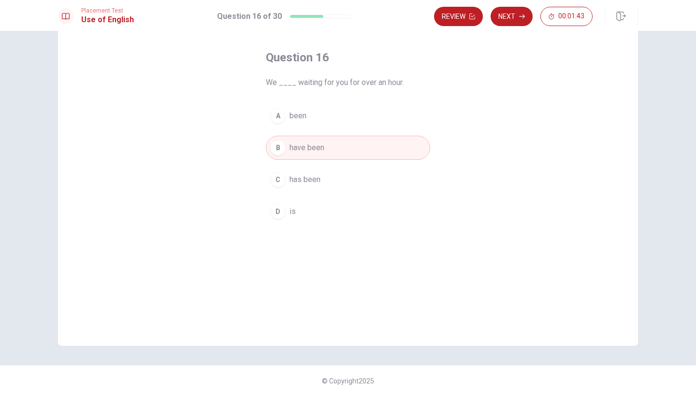
click at [474, 22] on button "Review" at bounding box center [458, 16] width 49 height 19
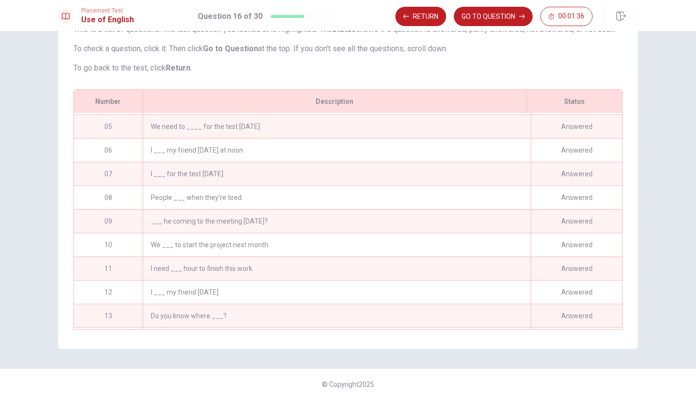
scroll to position [103, 0]
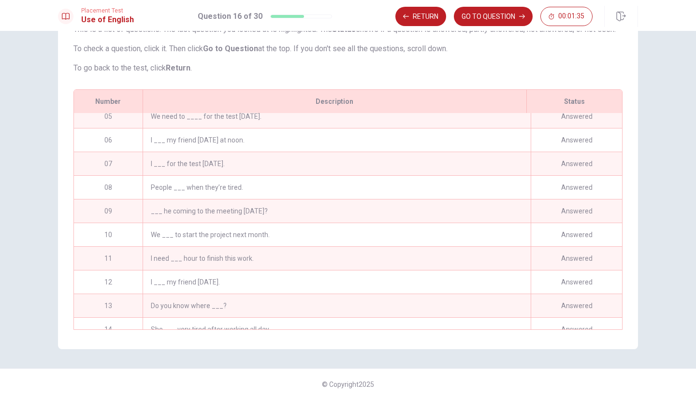
click at [116, 270] on div "11" at bounding box center [108, 258] width 69 height 23
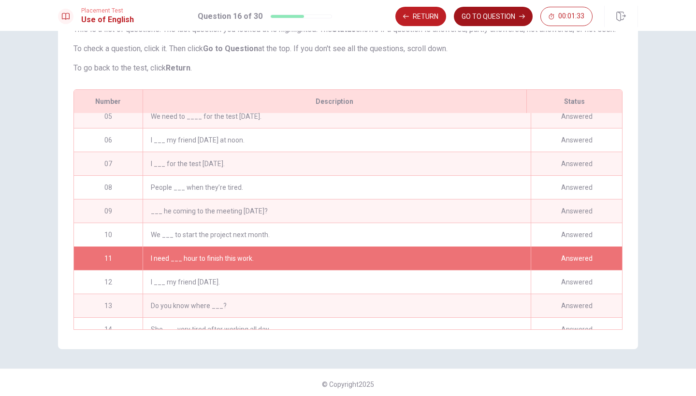
click at [471, 18] on button "GO TO QUESTION" at bounding box center [493, 16] width 79 height 19
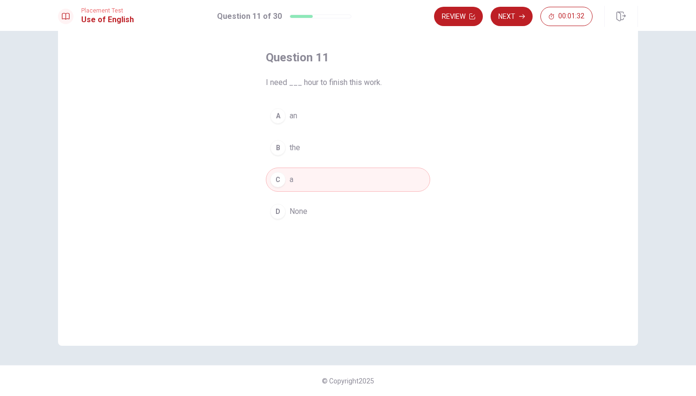
click at [329, 120] on button "A an" at bounding box center [348, 116] width 164 height 24
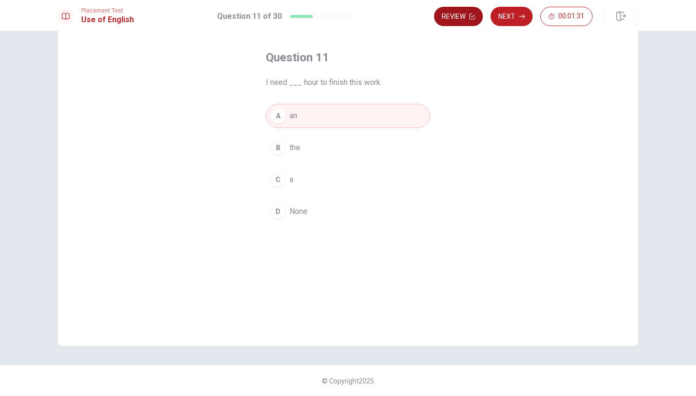
click at [468, 20] on button "Review" at bounding box center [458, 16] width 49 height 19
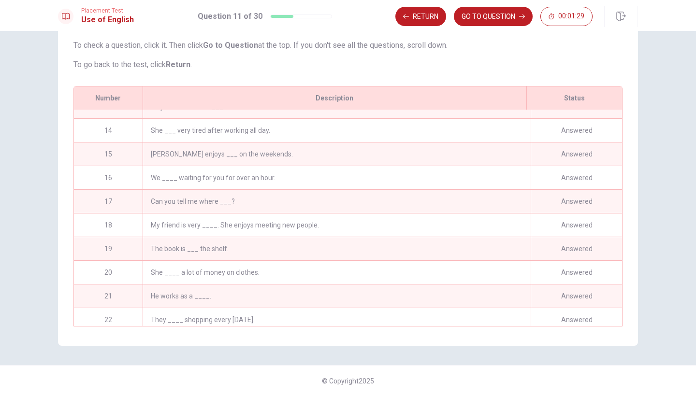
scroll to position [301, 0]
click at [107, 225] on div "18" at bounding box center [108, 223] width 69 height 23
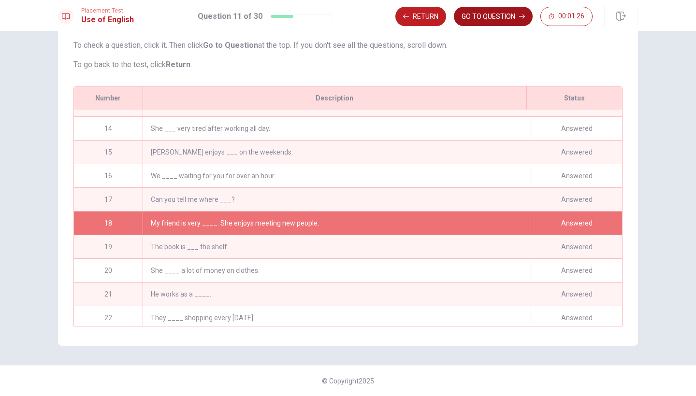
click at [481, 13] on button "GO TO QUESTION" at bounding box center [493, 16] width 79 height 19
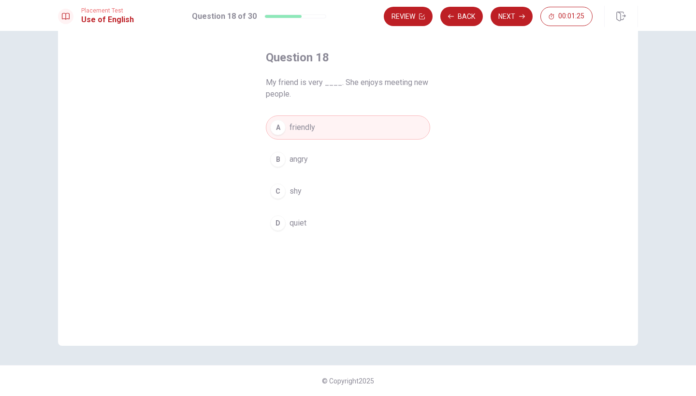
scroll to position [40, 0]
click at [516, 14] on button "Next" at bounding box center [512, 16] width 42 height 19
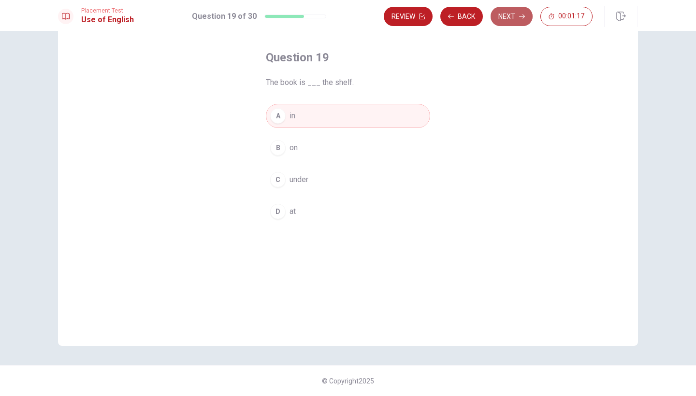
click at [511, 19] on button "Next" at bounding box center [512, 16] width 42 height 19
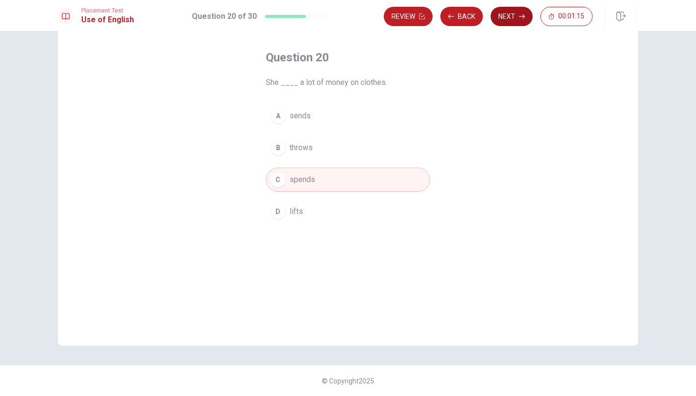
click at [511, 19] on button "Next" at bounding box center [512, 16] width 42 height 19
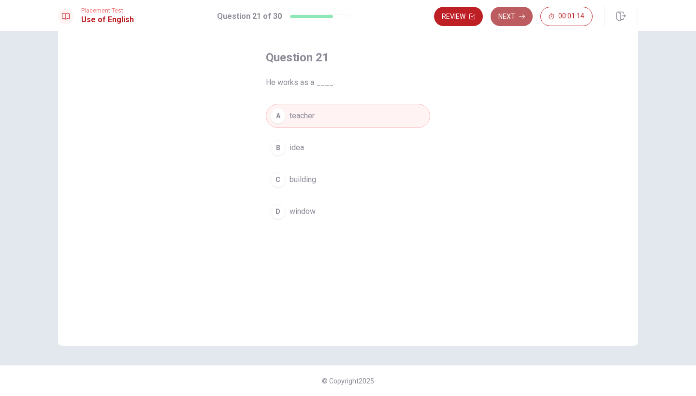
click at [511, 19] on button "Next" at bounding box center [512, 16] width 42 height 19
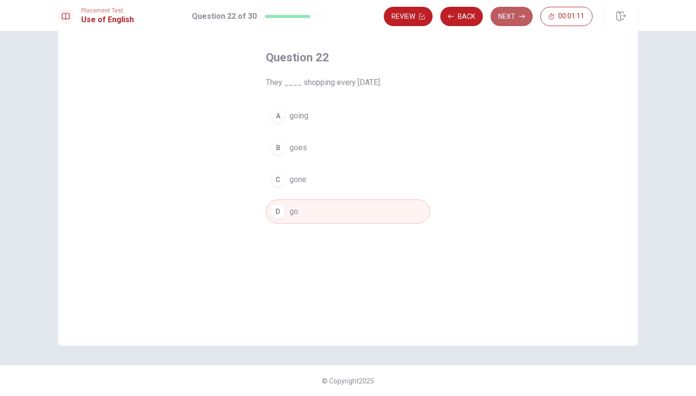
click at [511, 19] on button "Next" at bounding box center [512, 16] width 42 height 19
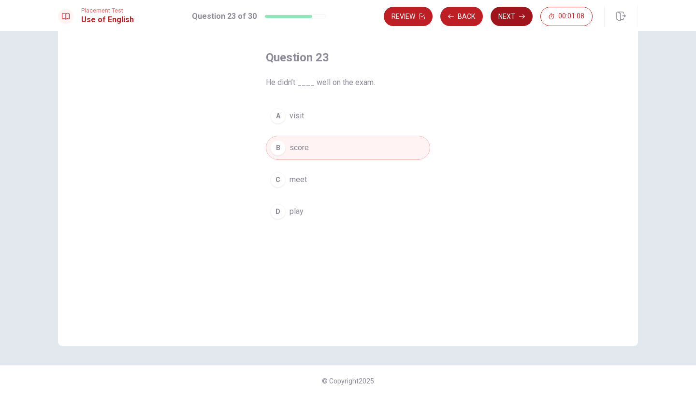
click at [511, 19] on button "Next" at bounding box center [512, 16] width 42 height 19
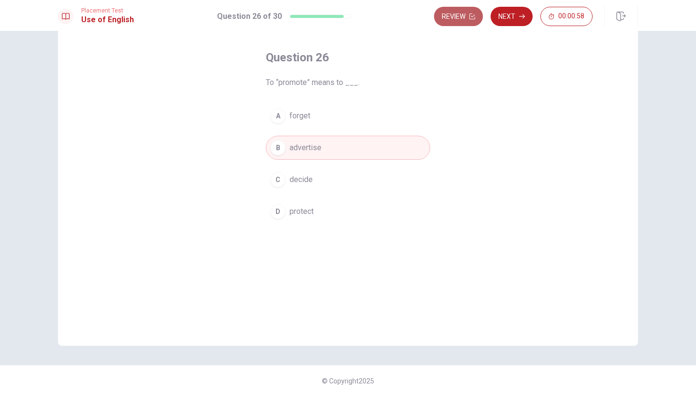
click at [463, 16] on button "Review" at bounding box center [458, 16] width 49 height 19
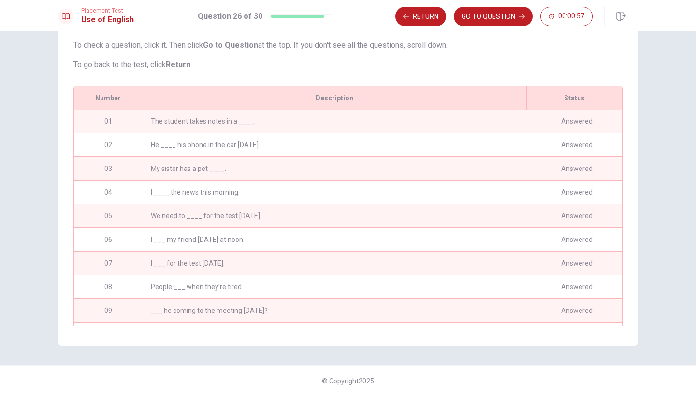
scroll to position [0, 0]
click at [95, 122] on div "01" at bounding box center [108, 121] width 69 height 23
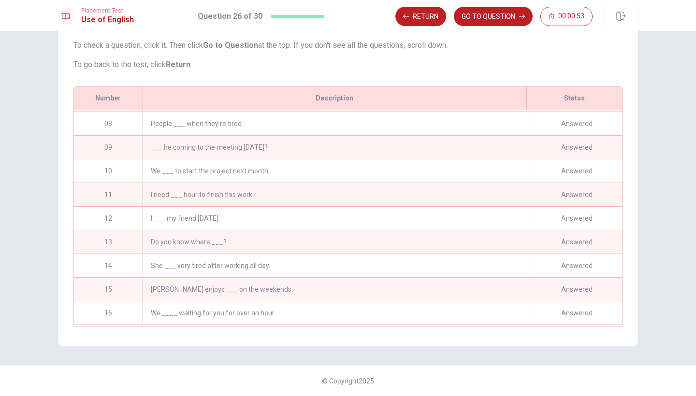
scroll to position [173, 0]
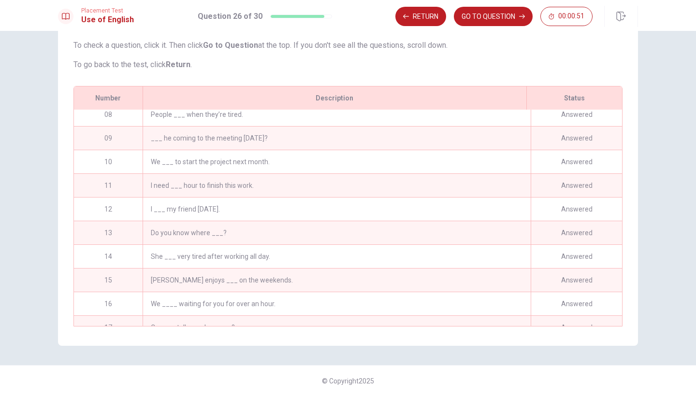
click at [108, 186] on div "11" at bounding box center [108, 185] width 69 height 23
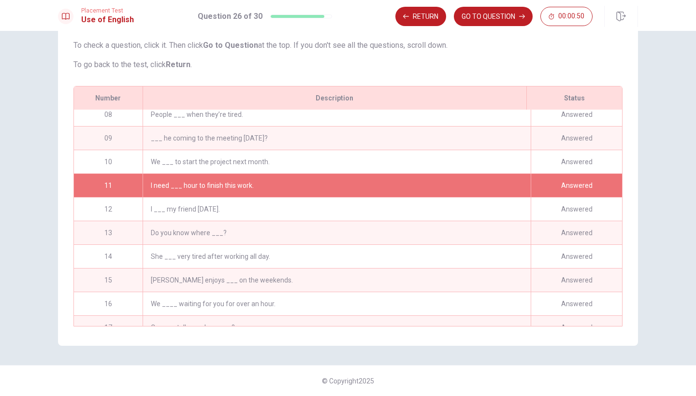
click at [108, 186] on div "11" at bounding box center [108, 185] width 69 height 23
click at [483, 17] on button "GO TO QUESTION" at bounding box center [493, 16] width 79 height 19
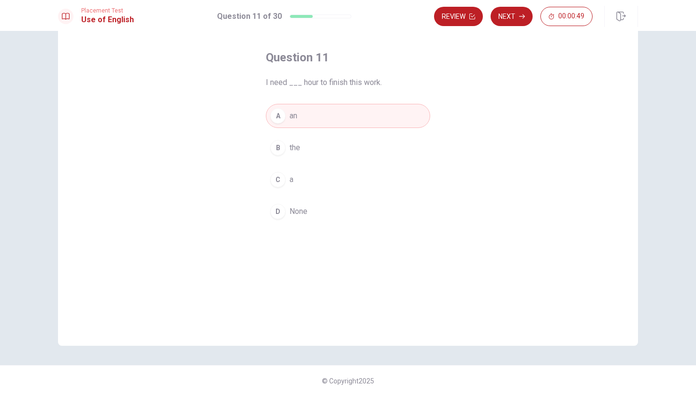
scroll to position [40, 0]
click at [508, 26] on button "Next" at bounding box center [512, 16] width 42 height 19
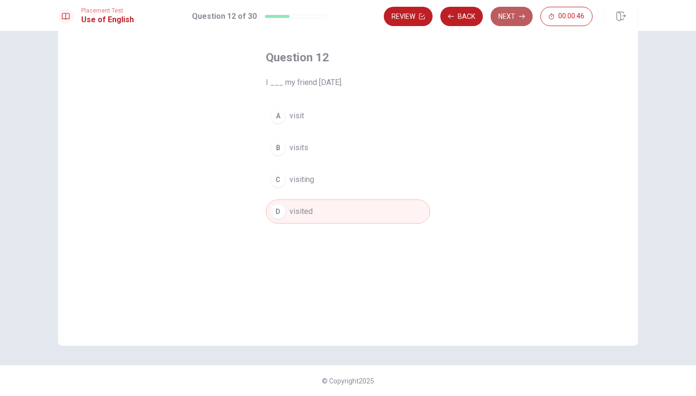
click at [509, 19] on button "Next" at bounding box center [512, 16] width 42 height 19
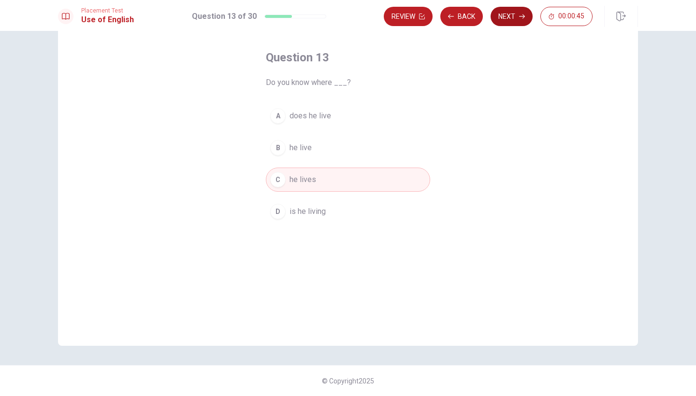
click at [509, 19] on button "Next" at bounding box center [512, 16] width 42 height 19
click at [509, 18] on button "Next" at bounding box center [512, 16] width 42 height 19
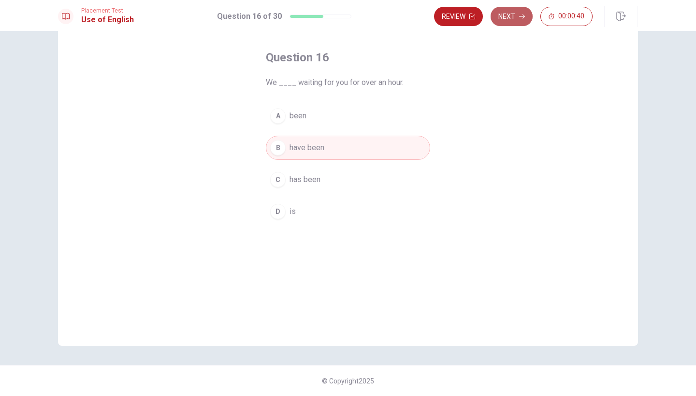
click at [509, 18] on button "Next" at bounding box center [512, 16] width 42 height 19
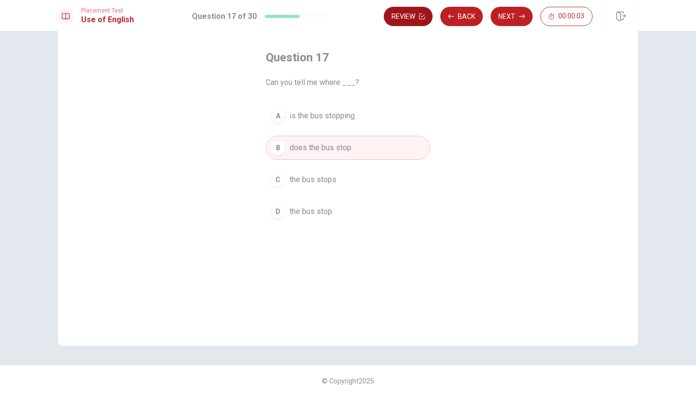
click at [418, 15] on button "Review" at bounding box center [408, 16] width 49 height 19
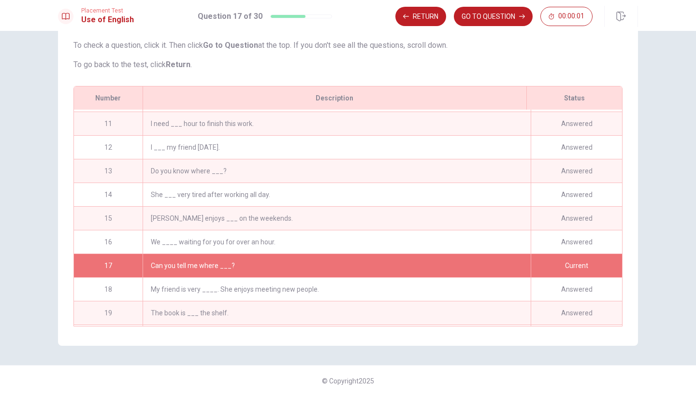
scroll to position [234, 0]
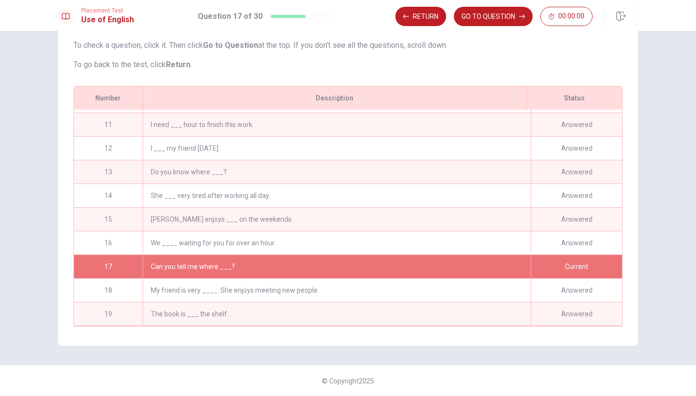
click at [98, 175] on div "13" at bounding box center [108, 172] width 69 height 23
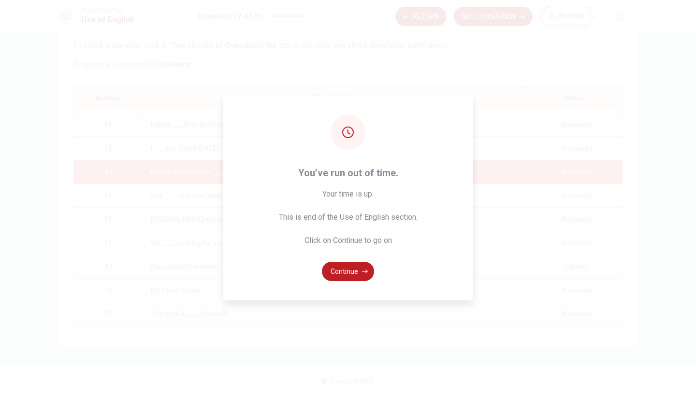
click at [480, 16] on div "You’ve run out of time. Your time is up. This is end of the Use of English sect…" at bounding box center [348, 198] width 696 height 396
click at [352, 271] on button "Continue" at bounding box center [348, 271] width 52 height 19
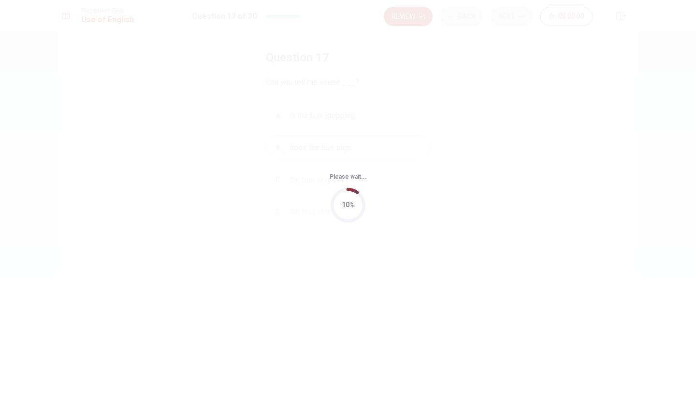
scroll to position [0, 0]
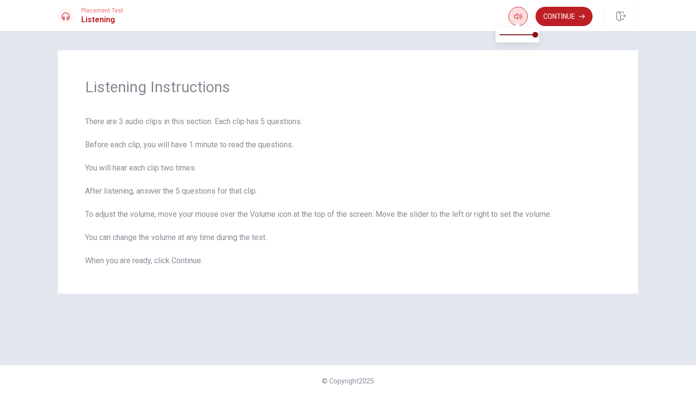
click at [513, 21] on button "button" at bounding box center [518, 16] width 19 height 19
click at [517, 16] on icon "button" at bounding box center [518, 17] width 8 height 6
type input "0.8"
click at [530, 34] on span at bounding box center [529, 35] width 6 height 6
click at [526, 165] on span "There are 3 audio clips in this section. Each clip has 5 questions. Before each…" at bounding box center [348, 191] width 526 height 151
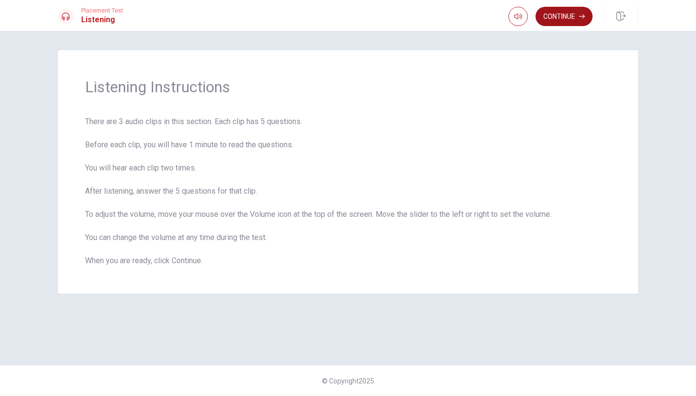
click at [574, 15] on button "Continue" at bounding box center [564, 16] width 57 height 19
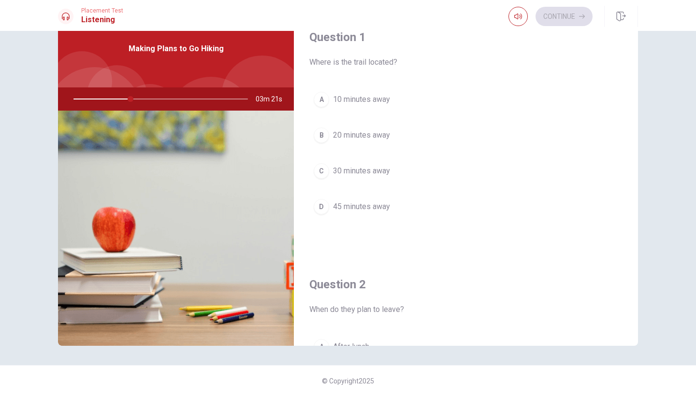
click at [320, 176] on div "C" at bounding box center [321, 170] width 15 height 15
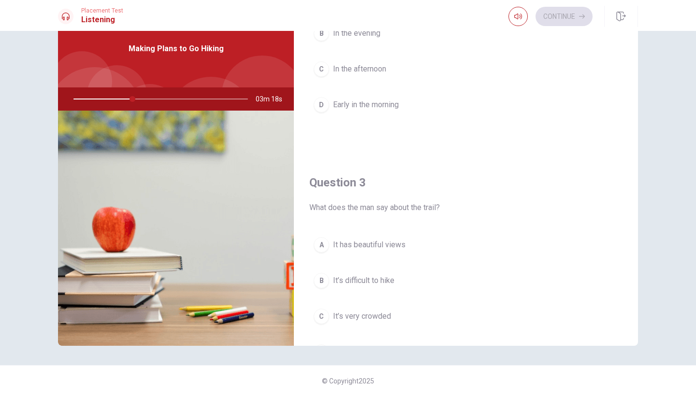
scroll to position [349, 0]
click at [317, 247] on div "A" at bounding box center [321, 245] width 15 height 15
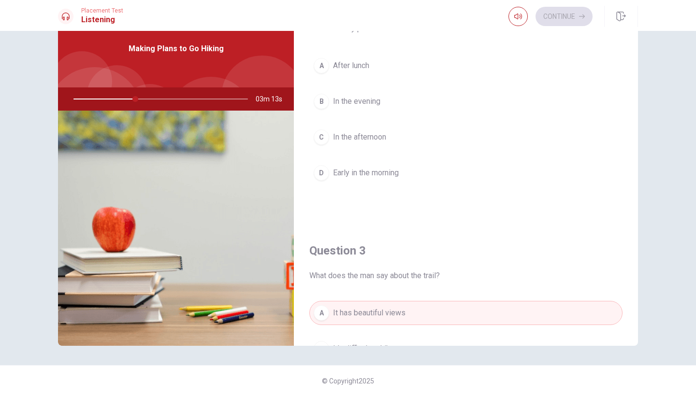
scroll to position [279, 0]
click at [320, 172] on div "D" at bounding box center [321, 174] width 15 height 15
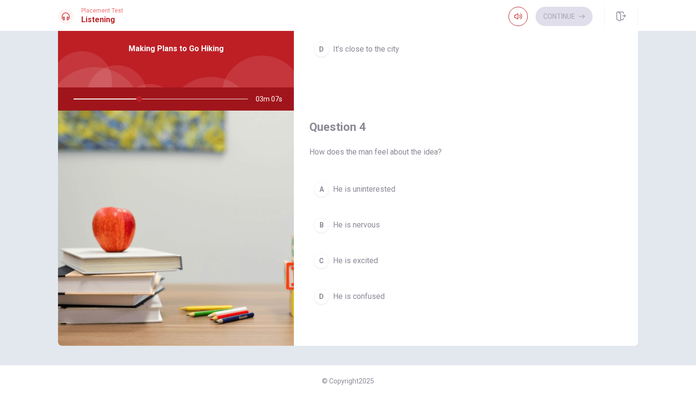
click at [322, 262] on div "C" at bounding box center [321, 260] width 15 height 15
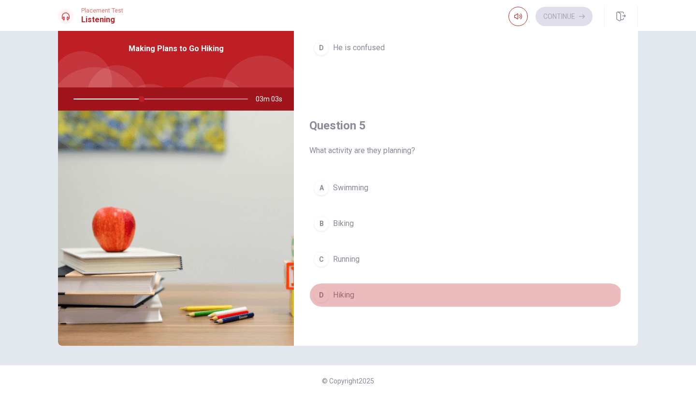
click at [322, 290] on div "D" at bounding box center [321, 295] width 15 height 15
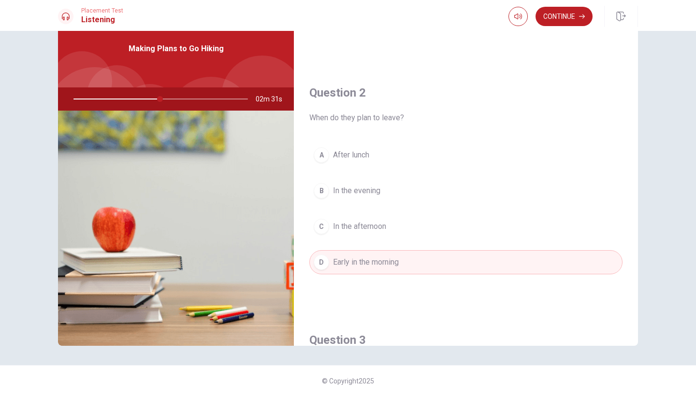
scroll to position [190, 0]
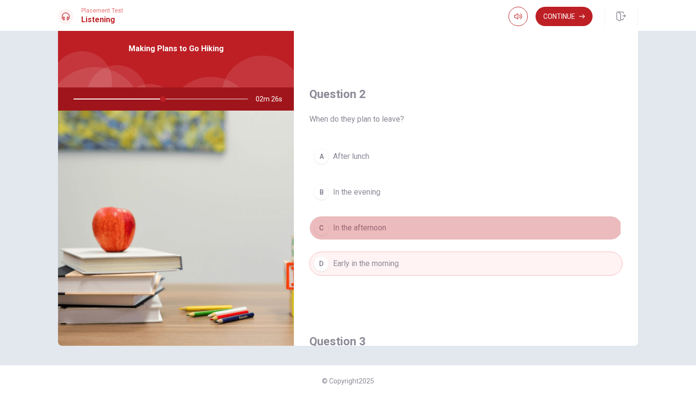
click at [362, 229] on span "In the afternoon" at bounding box center [359, 228] width 53 height 12
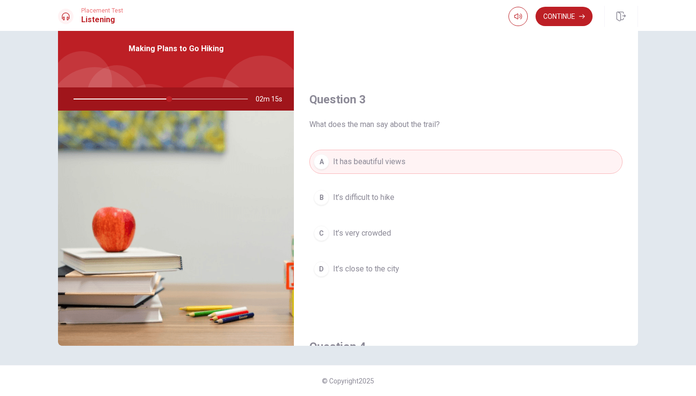
scroll to position [105, 0]
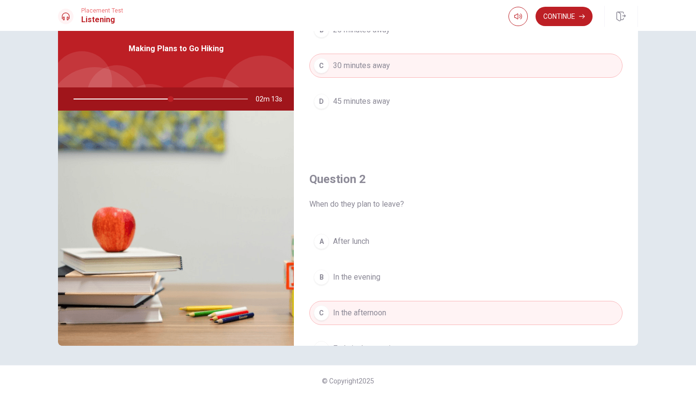
click at [164, 102] on div at bounding box center [159, 99] width 194 height 23
click at [179, 102] on div at bounding box center [159, 99] width 194 height 23
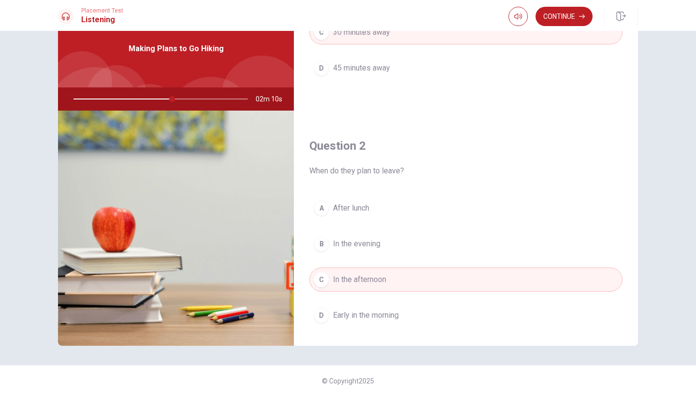
scroll to position [149, 0]
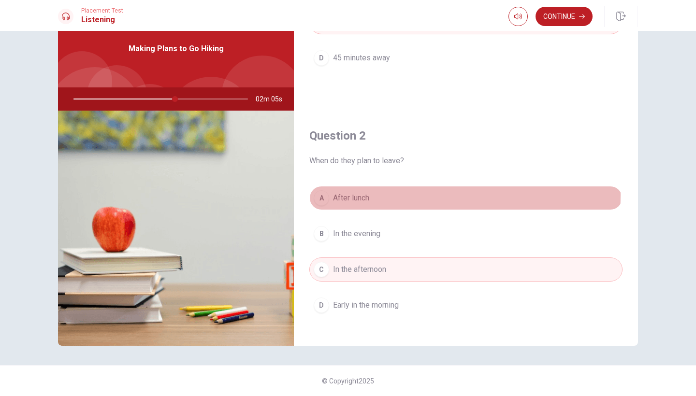
click at [366, 195] on span "After lunch" at bounding box center [351, 198] width 36 height 12
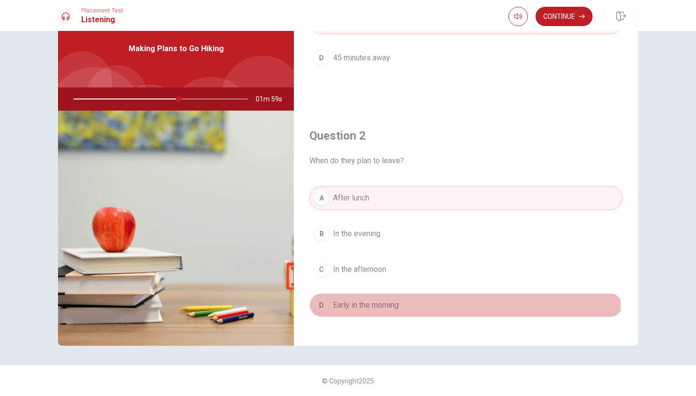
click at [389, 307] on span "Early in the morning" at bounding box center [366, 306] width 66 height 12
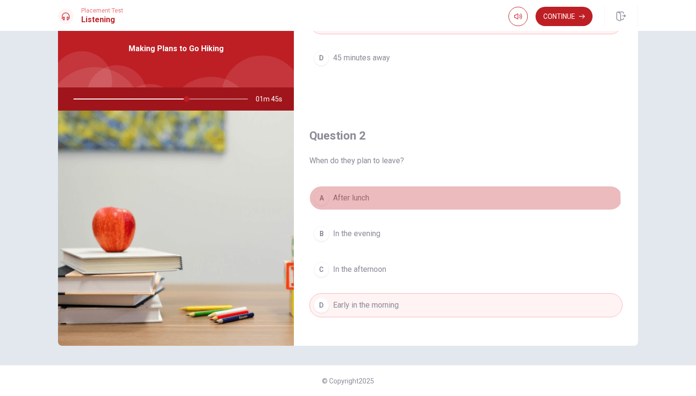
click at [358, 204] on span "After lunch" at bounding box center [351, 198] width 36 height 12
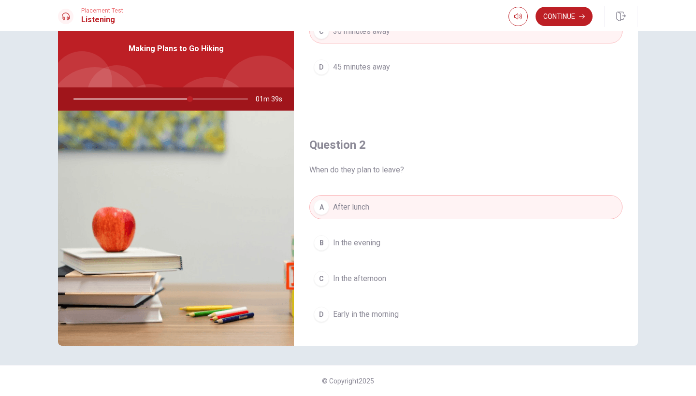
scroll to position [139, 0]
click at [561, 20] on button "Continue" at bounding box center [564, 16] width 57 height 19
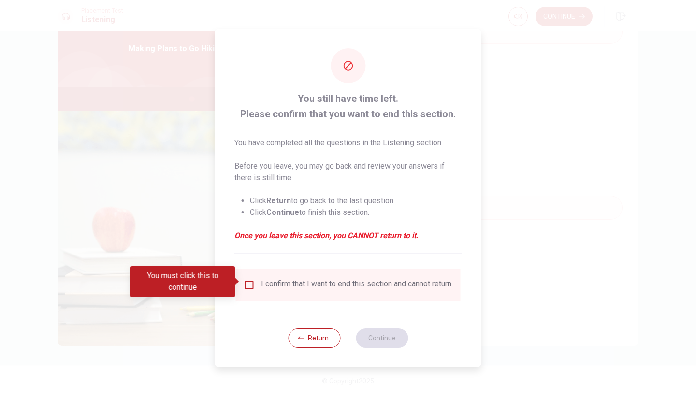
click at [249, 282] on input "You must click this to continue" at bounding box center [250, 285] width 12 height 12
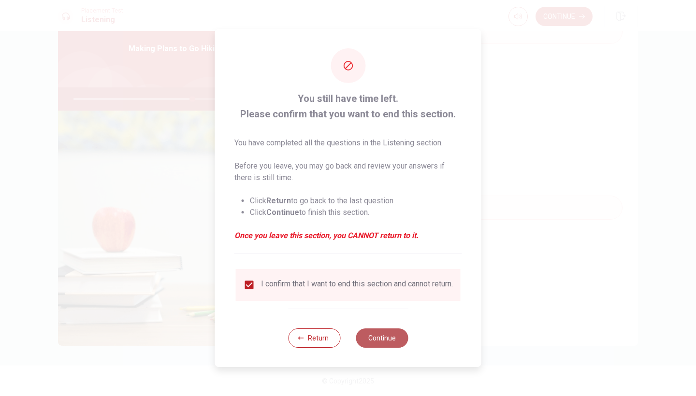
click at [389, 333] on button "Continue" at bounding box center [382, 338] width 52 height 19
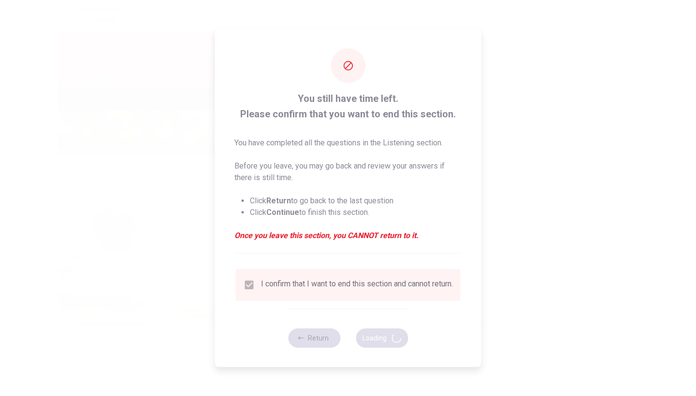
type input "69"
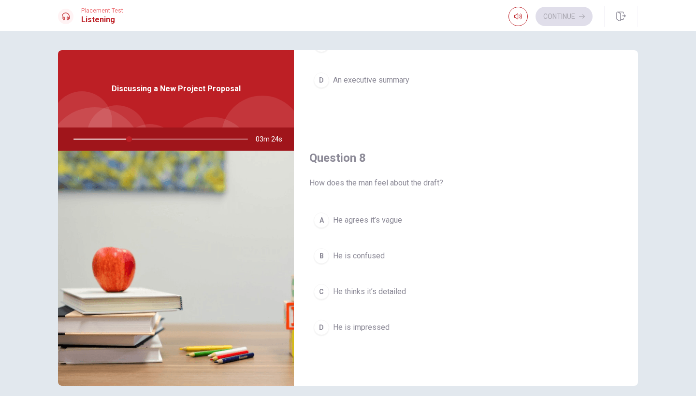
scroll to position [413, 0]
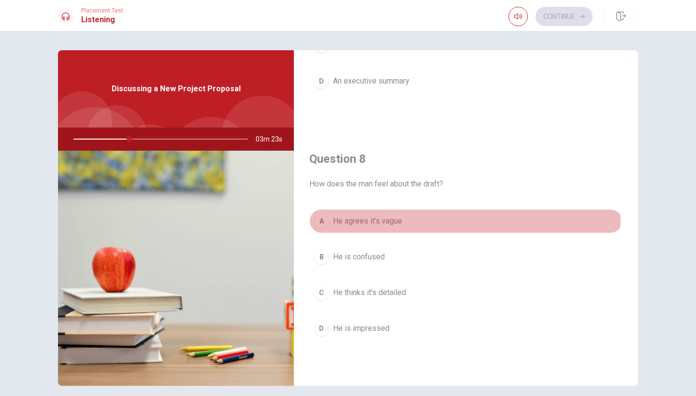
click at [319, 215] on div "A" at bounding box center [321, 221] width 15 height 15
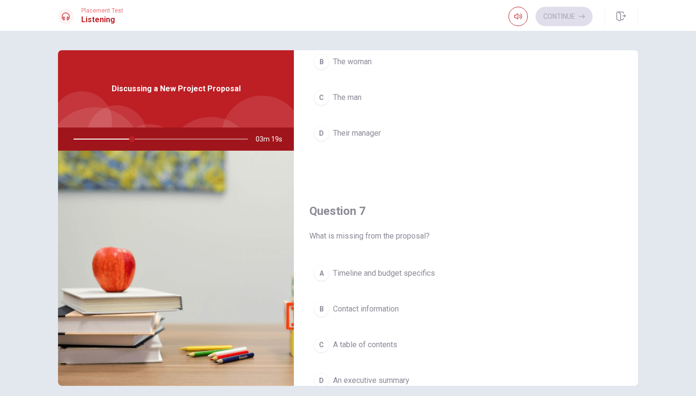
scroll to position [116, 0]
click at [319, 273] on div "A" at bounding box center [321, 271] width 15 height 15
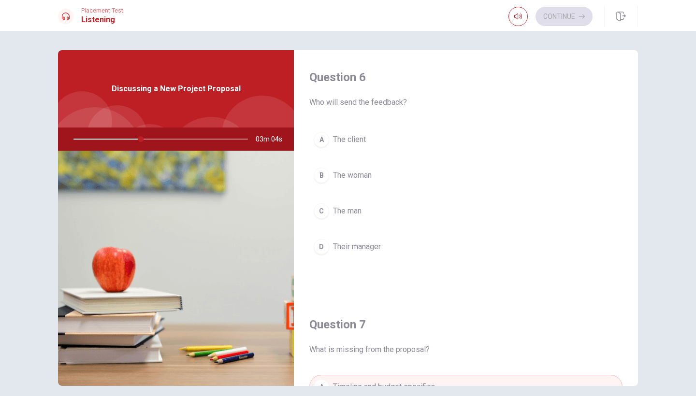
scroll to position [0, 0]
click at [321, 142] on div "A" at bounding box center [321, 139] width 15 height 15
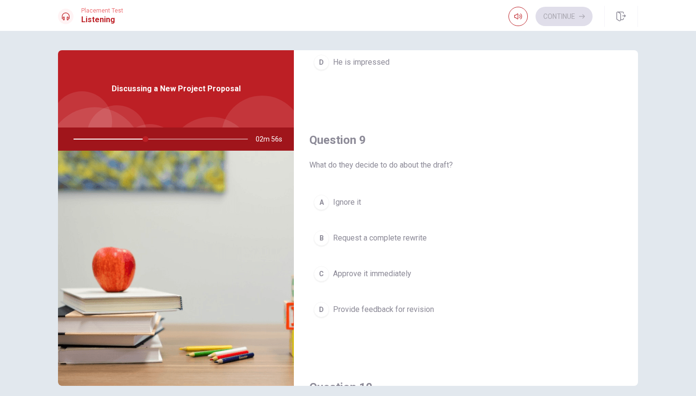
scroll to position [680, 0]
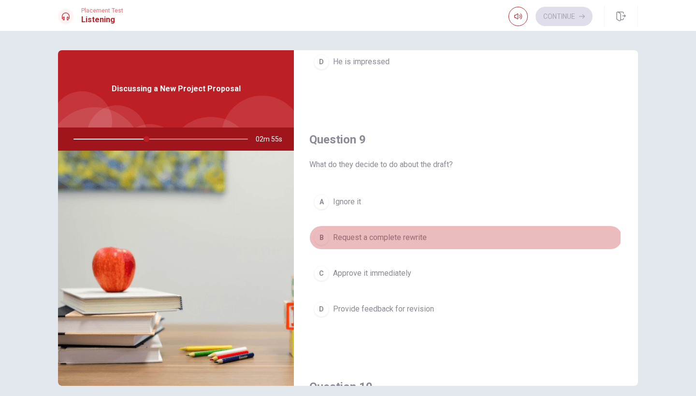
click at [317, 235] on div "B" at bounding box center [321, 237] width 15 height 15
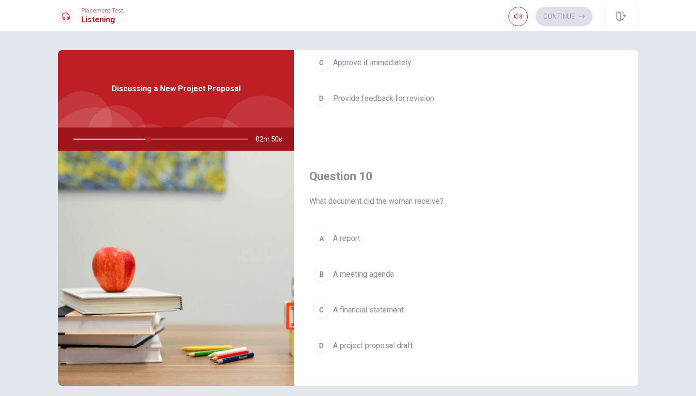
scroll to position [898, 0]
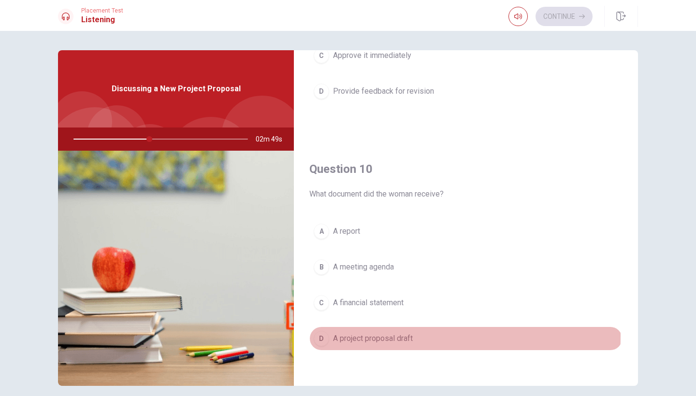
click at [324, 336] on div "D" at bounding box center [321, 338] width 15 height 15
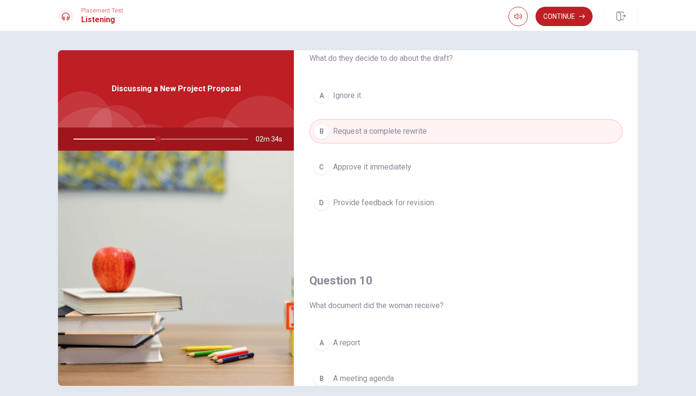
scroll to position [771, 0]
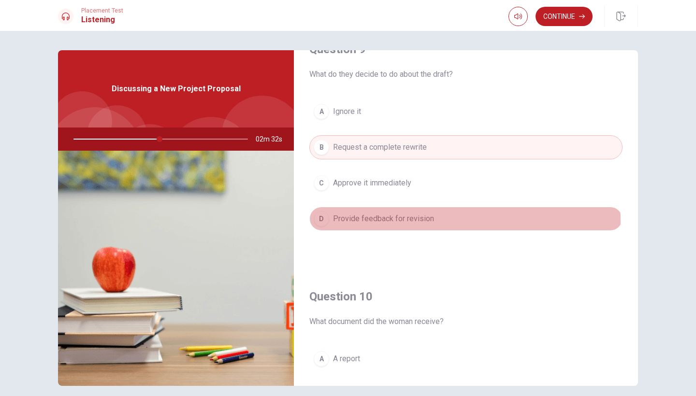
click at [325, 223] on div "D" at bounding box center [321, 218] width 15 height 15
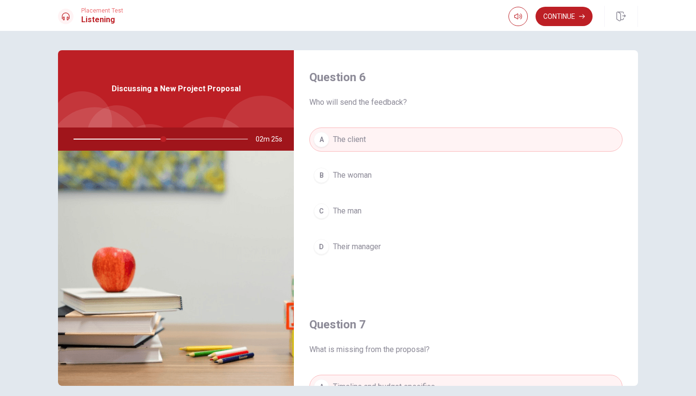
scroll to position [0, 0]
click at [348, 179] on span "The woman" at bounding box center [352, 176] width 39 height 12
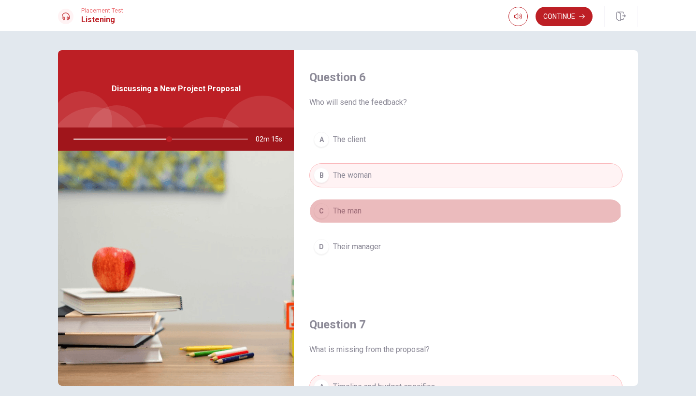
click at [324, 215] on div "C" at bounding box center [321, 211] width 15 height 15
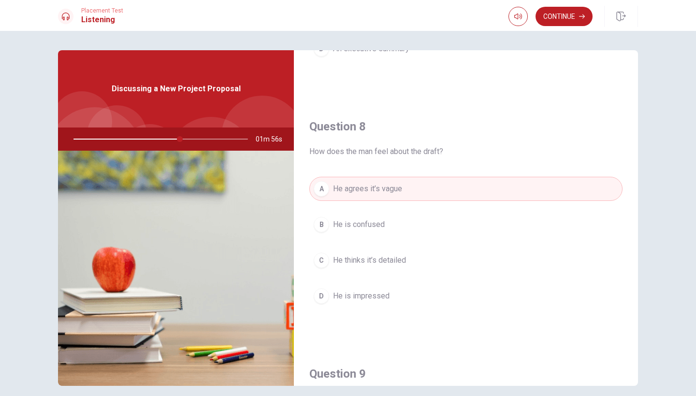
scroll to position [446, 0]
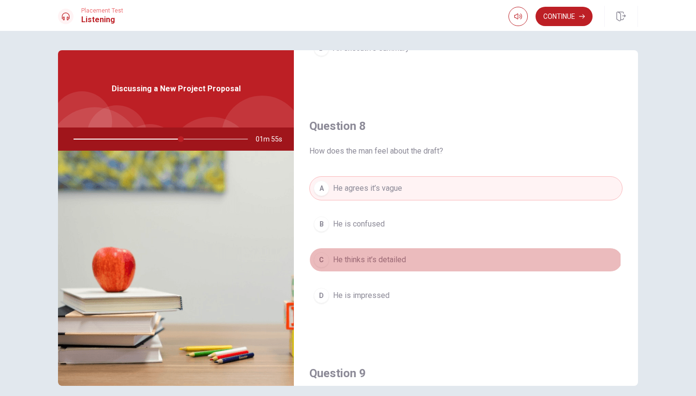
click at [320, 261] on div "C" at bounding box center [321, 259] width 15 height 15
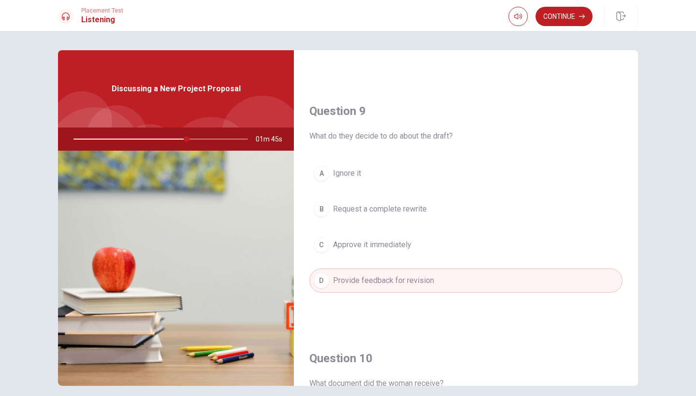
scroll to position [708, 0]
click at [553, 16] on button "Continue" at bounding box center [564, 16] width 57 height 19
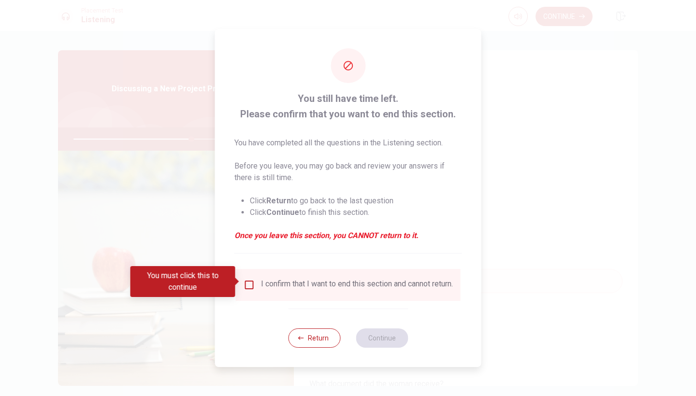
click at [252, 282] on input "You must click this to continue" at bounding box center [250, 285] width 12 height 12
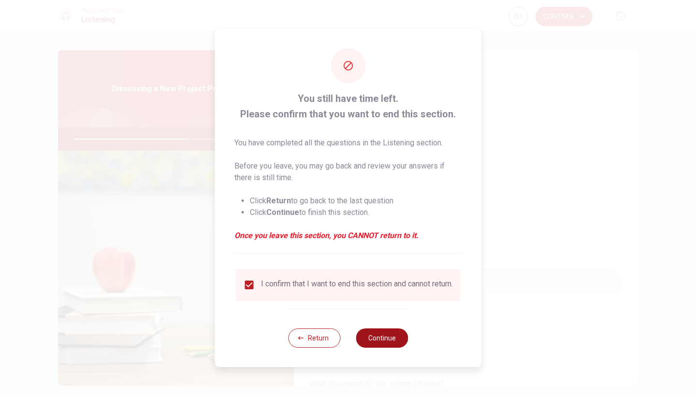
click at [388, 339] on button "Continue" at bounding box center [382, 338] width 52 height 19
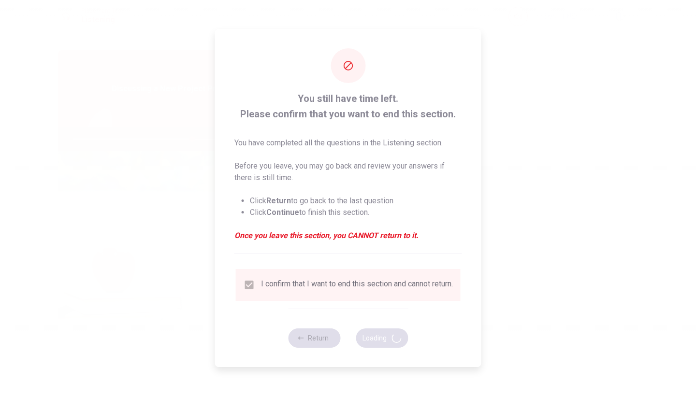
type input "69"
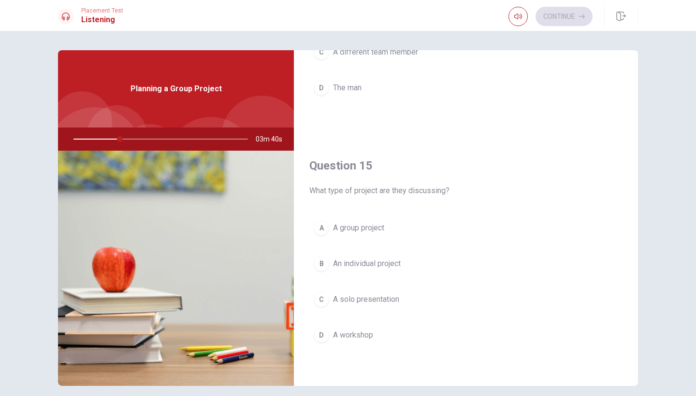
scroll to position [902, 0]
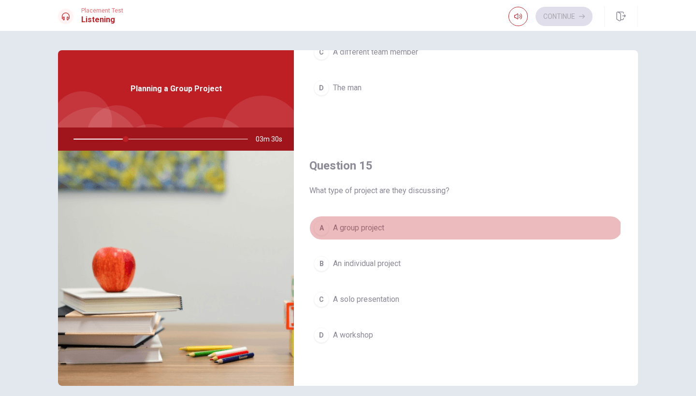
click at [319, 225] on div "A" at bounding box center [321, 227] width 15 height 15
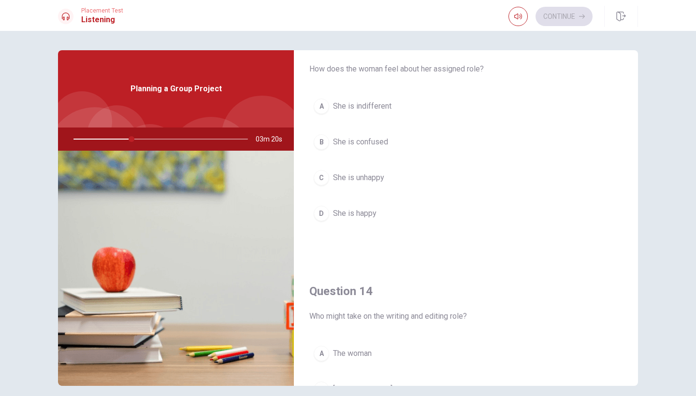
scroll to position [527, 0]
click at [320, 221] on div "D" at bounding box center [321, 214] width 15 height 15
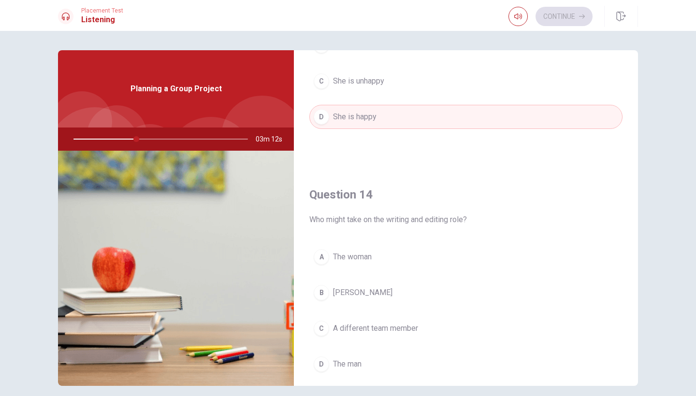
scroll to position [631, 0]
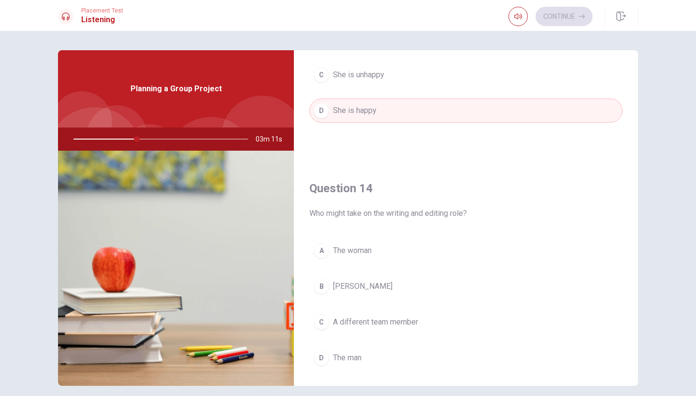
click at [320, 291] on div "B" at bounding box center [321, 286] width 15 height 15
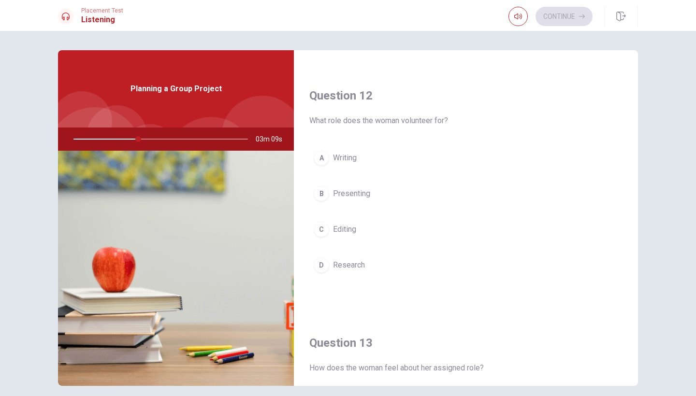
scroll to position [225, 0]
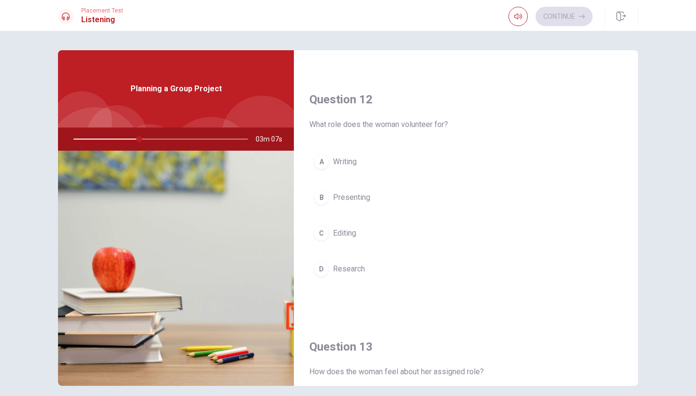
click at [317, 266] on div "D" at bounding box center [321, 269] width 15 height 15
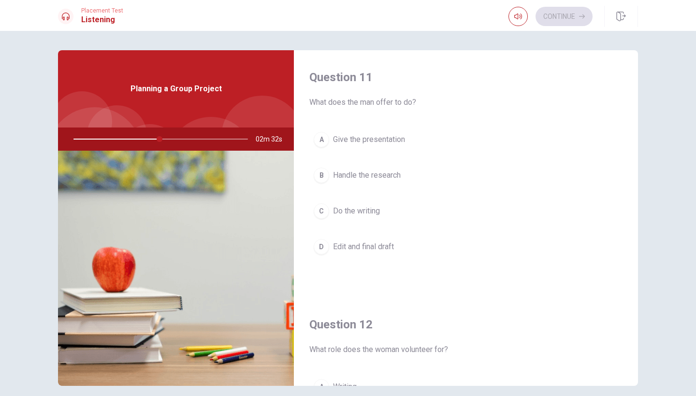
scroll to position [0, 0]
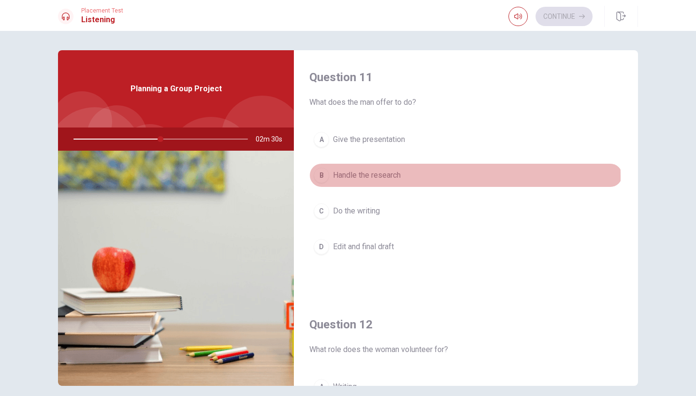
click at [320, 177] on div "B" at bounding box center [321, 175] width 15 height 15
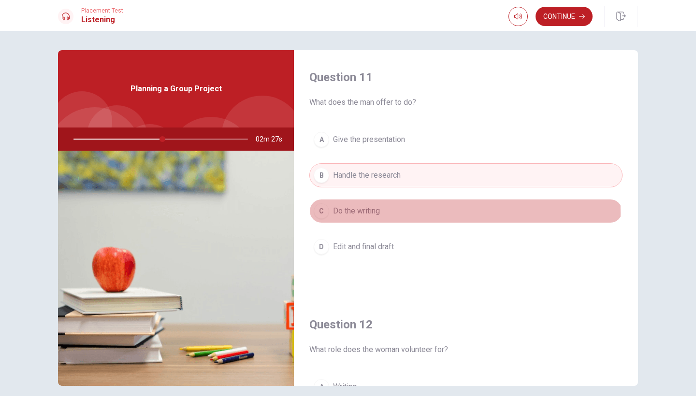
click at [316, 213] on div "C" at bounding box center [321, 211] width 15 height 15
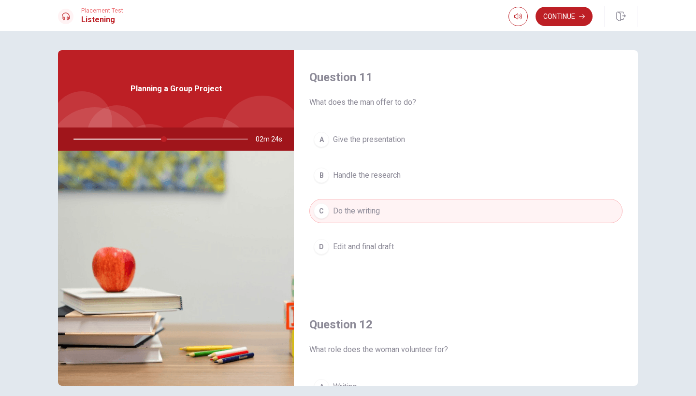
click at [321, 141] on div "A" at bounding box center [321, 139] width 15 height 15
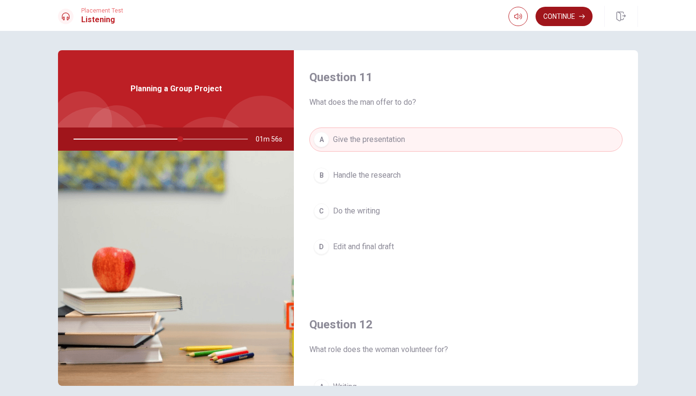
click at [570, 15] on button "Continue" at bounding box center [564, 16] width 57 height 19
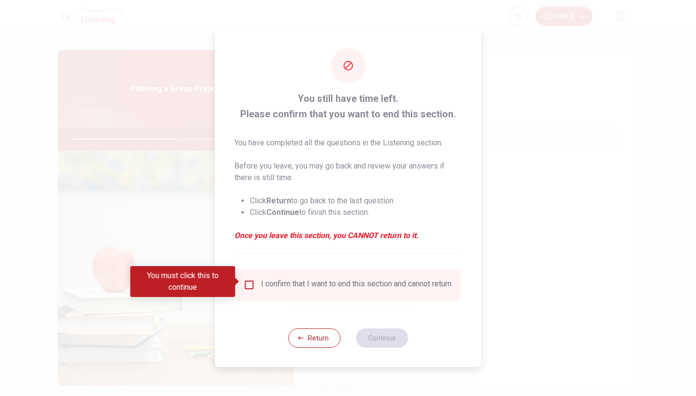
click at [250, 288] on div "I confirm that I want to end this section and cannot return." at bounding box center [348, 285] width 209 height 12
click at [249, 283] on input "You must click this to continue" at bounding box center [250, 285] width 12 height 12
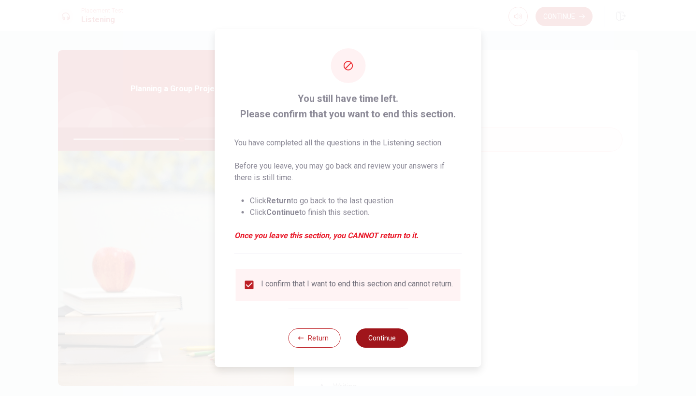
click at [371, 335] on button "Continue" at bounding box center [382, 338] width 52 height 19
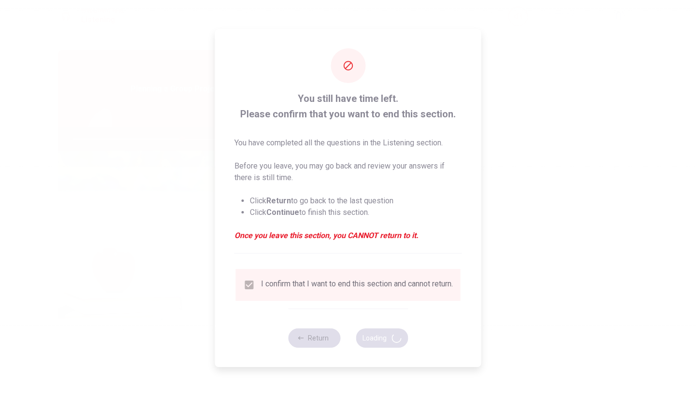
type input "63"
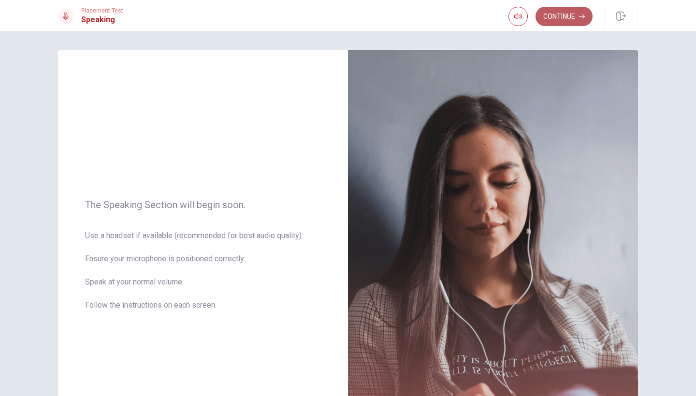
click at [556, 15] on button "Continue" at bounding box center [564, 16] width 57 height 19
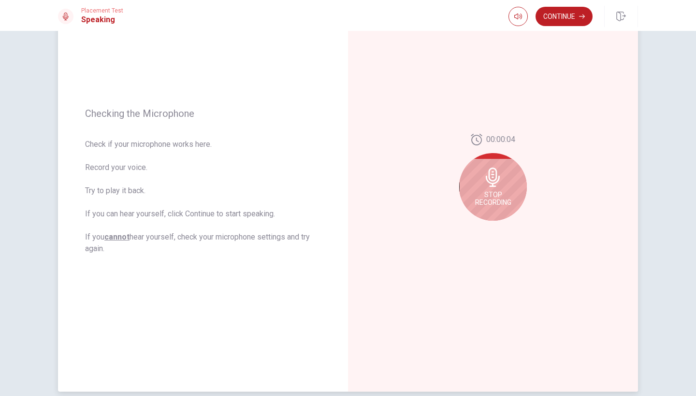
scroll to position [114, 0]
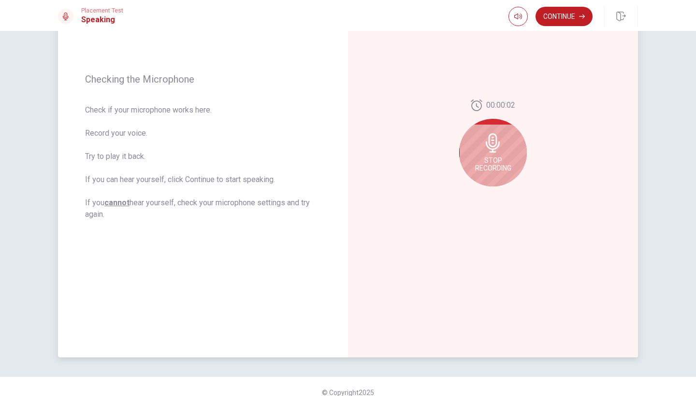
click at [486, 137] on icon at bounding box center [492, 142] width 19 height 19
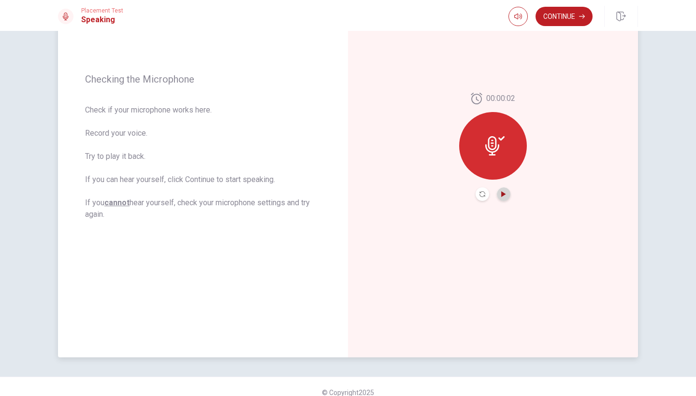
click at [504, 195] on icon "Play Audio" at bounding box center [503, 194] width 4 height 6
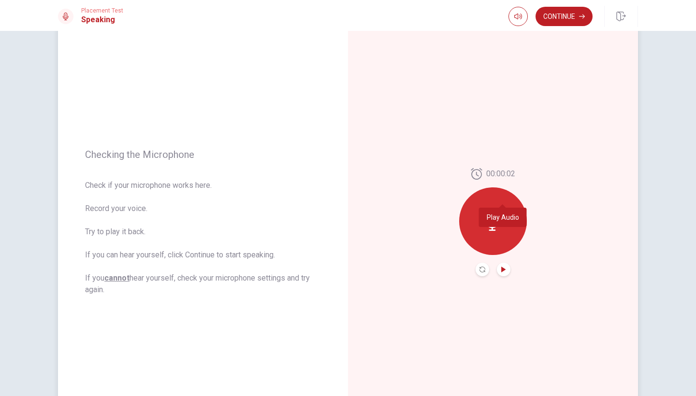
scroll to position [0, 0]
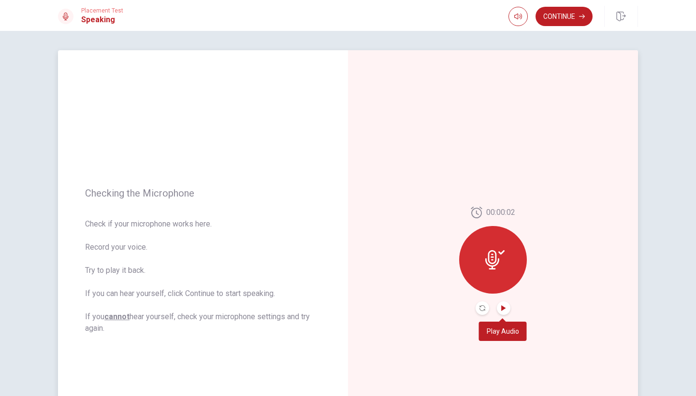
click at [574, 14] on button "Continue" at bounding box center [564, 16] width 57 height 19
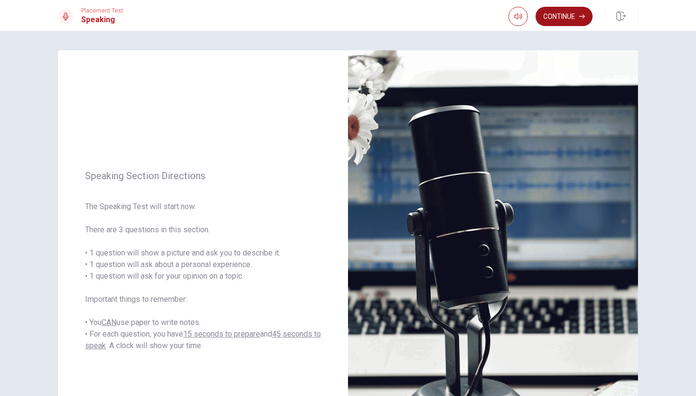
click at [564, 21] on button "Continue" at bounding box center [564, 16] width 57 height 19
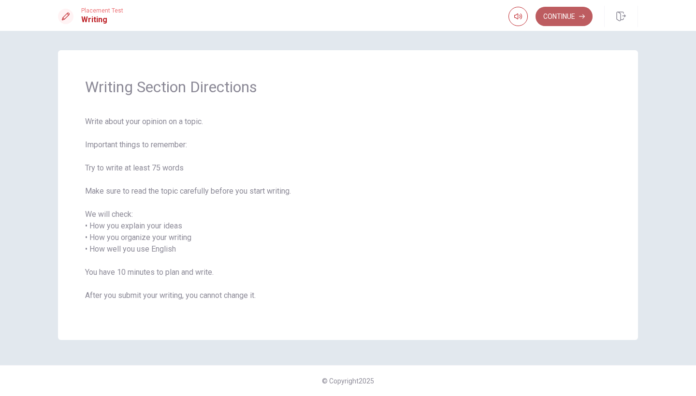
click at [552, 23] on button "Continue" at bounding box center [564, 16] width 57 height 19
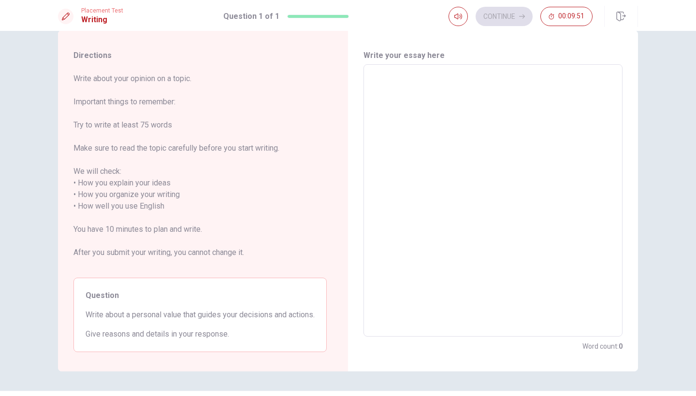
scroll to position [21, 0]
click at [445, 103] on textarea at bounding box center [493, 199] width 246 height 257
type textarea "I"
type textarea "x"
type textarea "I"
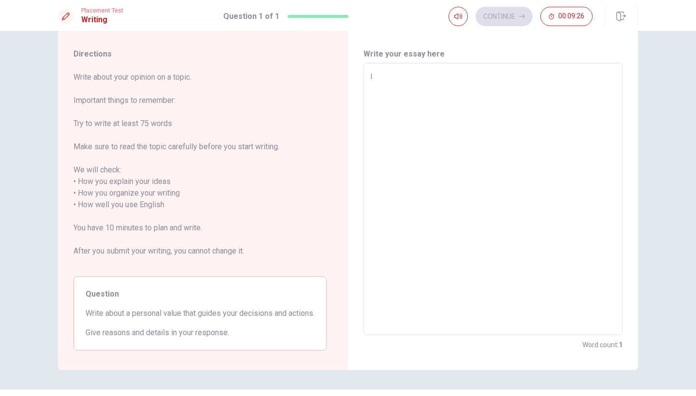
type textarea "x"
type textarea "I h"
type textarea "x"
type textarea "I ha"
type textarea "x"
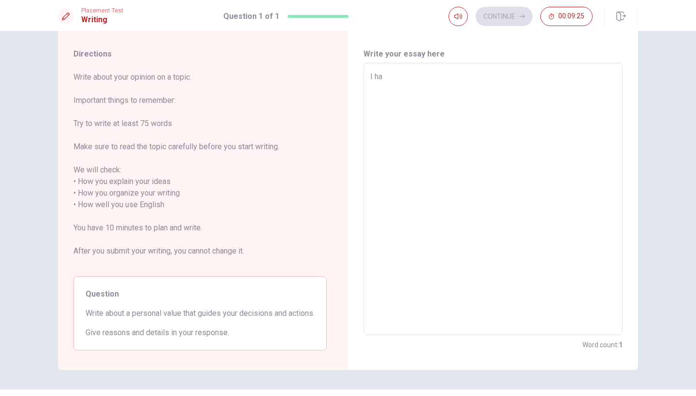
type textarea "I hav"
type textarea "x"
type textarea "I have"
type textarea "x"
type textarea "I have"
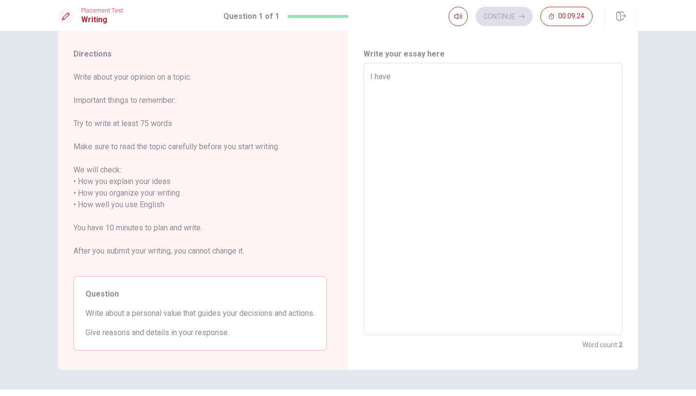
type textarea "x"
type textarea "I have a"
type textarea "x"
type textarea "I have a"
type textarea "x"
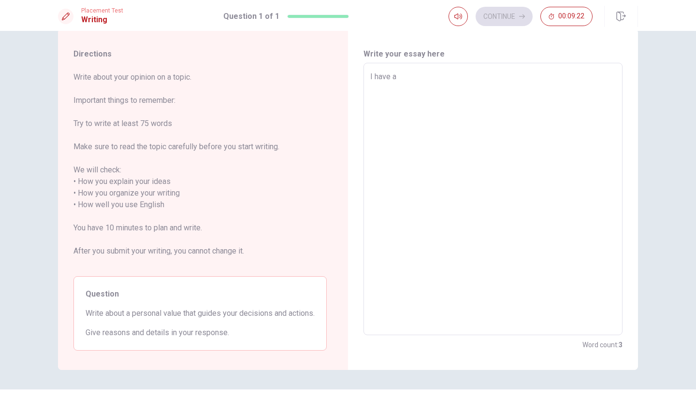
type textarea "I have a p"
type textarea "x"
type textarea "I have a pe"
type textarea "x"
type textarea "I have a per"
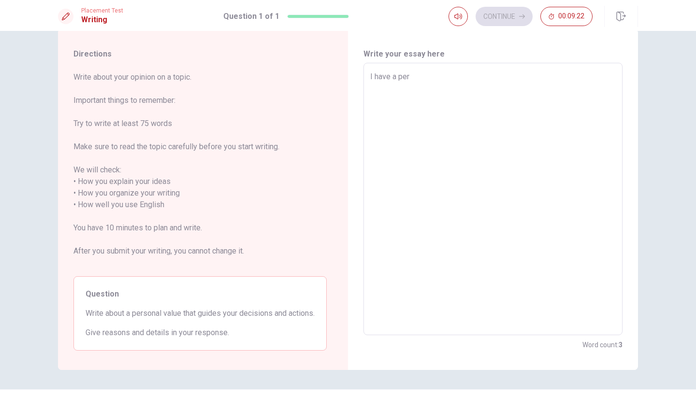
type textarea "x"
type textarea "I have a pers"
type textarea "x"
type textarea "I have a perso"
type textarea "x"
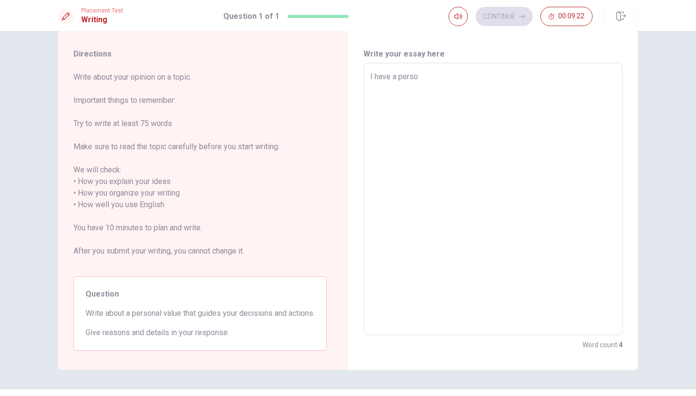
type textarea "I have a person"
type textarea "x"
type textarea "I have a persona"
type textarea "x"
type textarea "I have a personal"
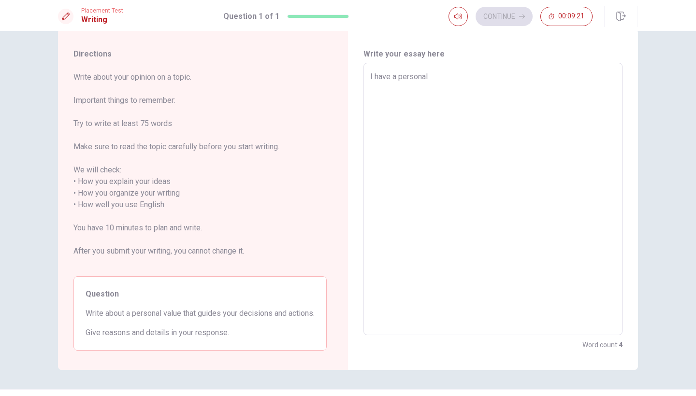
type textarea "x"
type textarea "I have a personal"
type textarea "x"
type textarea "I have a personal a"
type textarea "x"
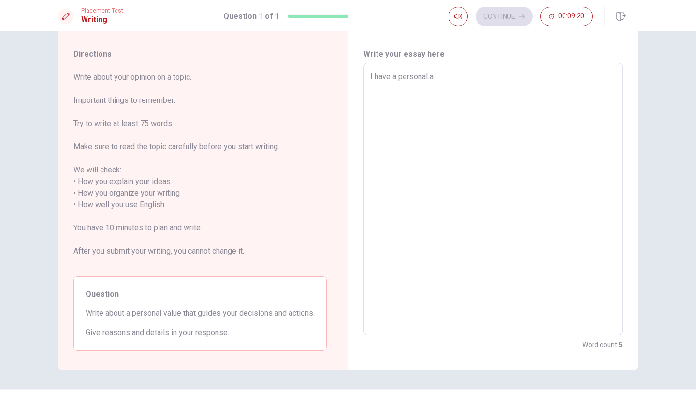
type textarea "I have a personal av"
type textarea "x"
type textarea "I have a personal a"
type textarea "x"
type textarea "I have a personal"
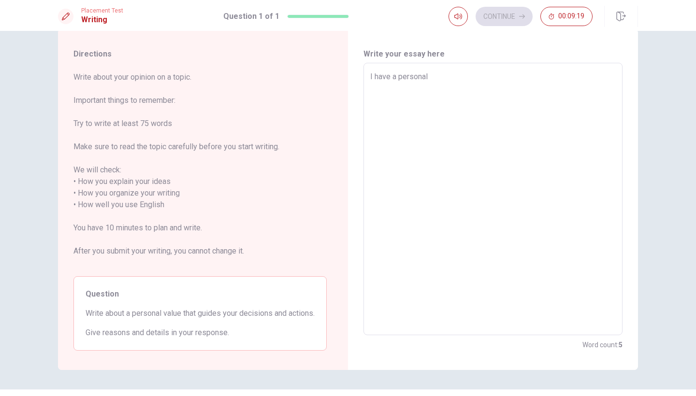
type textarea "x"
type textarea "I have a personal v"
type textarea "x"
type textarea "I have a personal va"
type textarea "x"
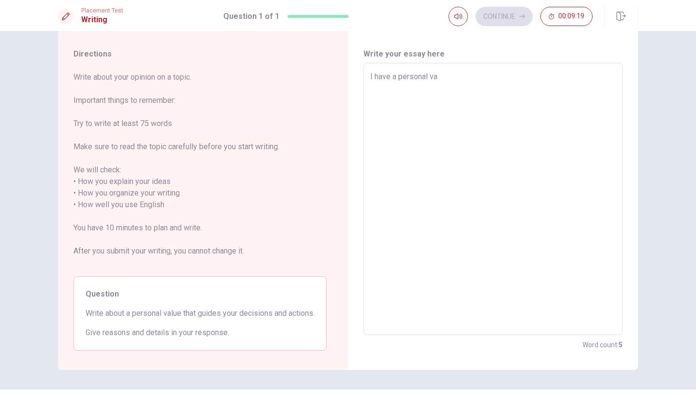
type textarea "I have a personal vak"
type textarea "x"
type textarea "I have a personal vaku"
type textarea "x"
type textarea "I have a personal vak"
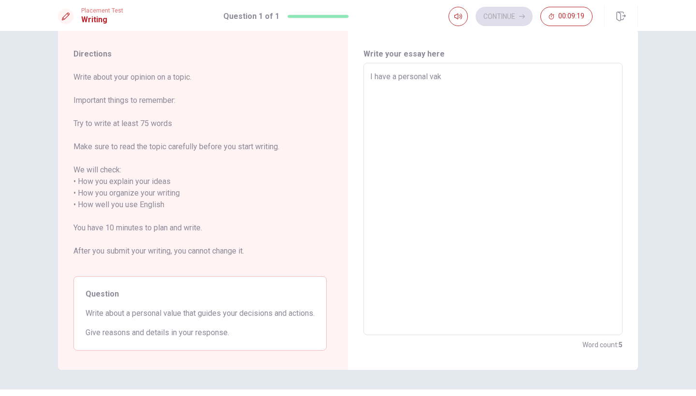
type textarea "x"
type textarea "I have a personal va"
type textarea "x"
type textarea "I have a personal val"
type textarea "x"
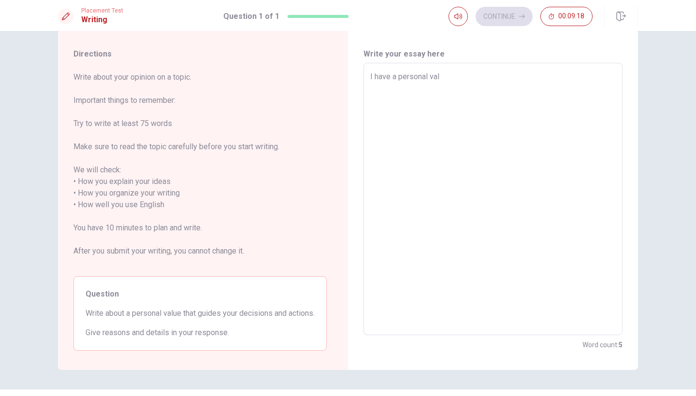
type textarea "I have a personal valu"
type textarea "x"
type textarea "I have a personal value"
type textarea "x"
type textarea "I have a personal values"
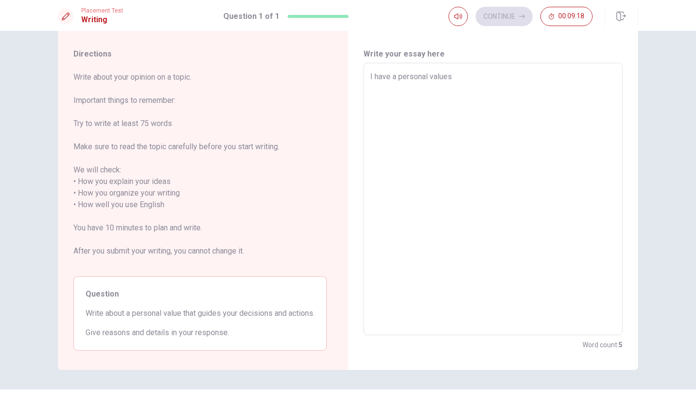
type textarea "x"
type textarea "I have a personal values"
type textarea "x"
type textarea "I have a personal values t"
type textarea "x"
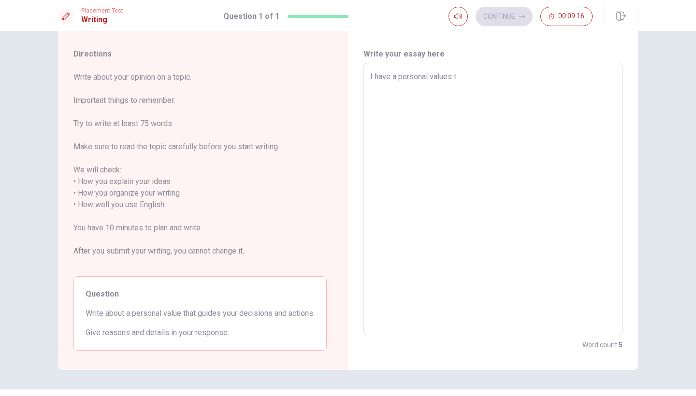
type textarea "I have a personal values th"
type textarea "x"
type textarea "I have a personal values tha"
type textarea "x"
type textarea "I have a personal values that"
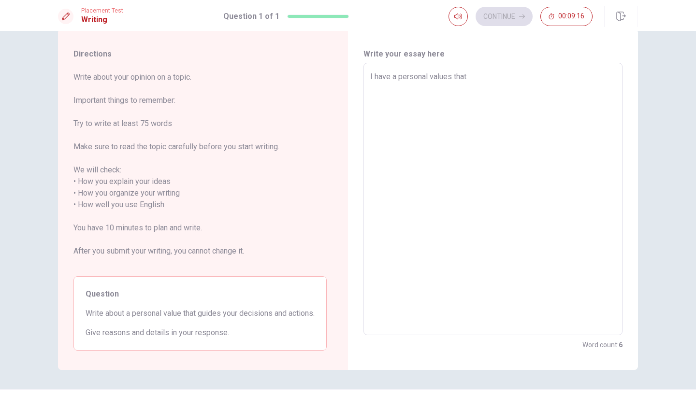
type textarea "x"
type textarea "I have a personal values that"
type textarea "x"
type textarea "I have a personal values that g"
type textarea "x"
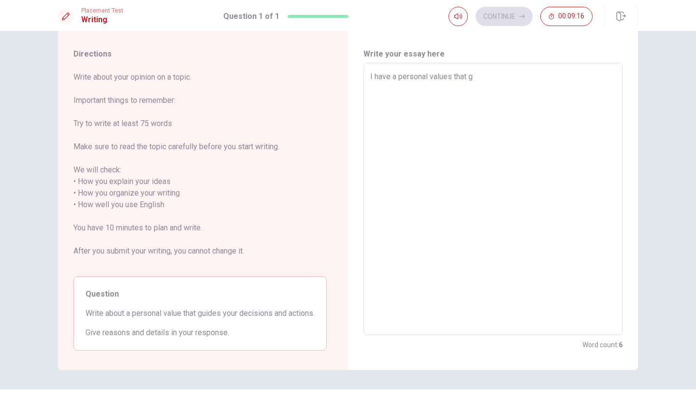
type textarea "I have a personal values that gu"
type textarea "x"
type textarea "I have a personal values that gui"
type textarea "x"
type textarea "I have a personal values that guid"
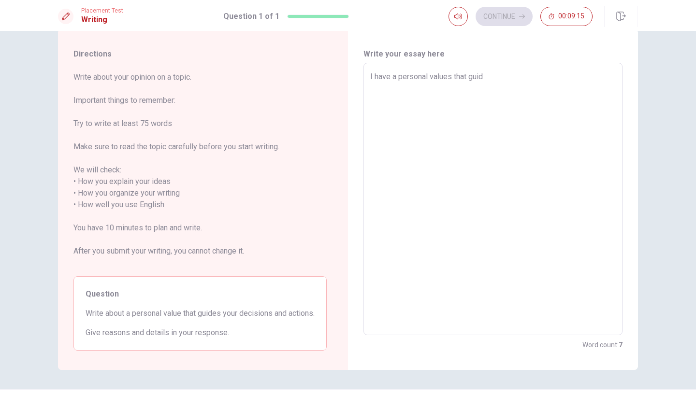
type textarea "x"
type textarea "I have a personal values that guide"
type textarea "x"
type textarea "I have a personal values that guides"
type textarea "x"
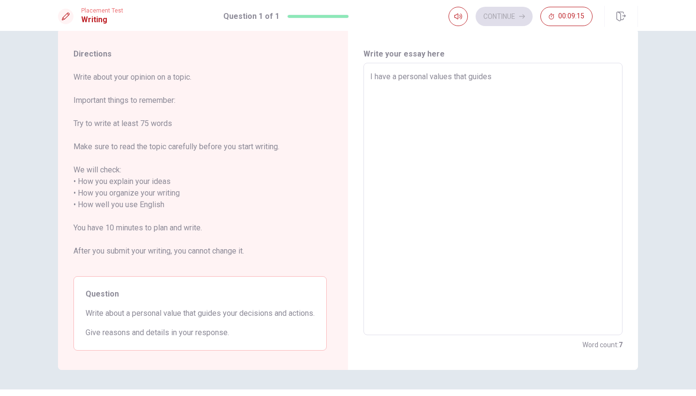
type textarea "I have a personal values that guides"
type textarea "x"
type textarea "I have a personal values that guides o"
type textarea "x"
type textarea "I have a personal values that guides ou"
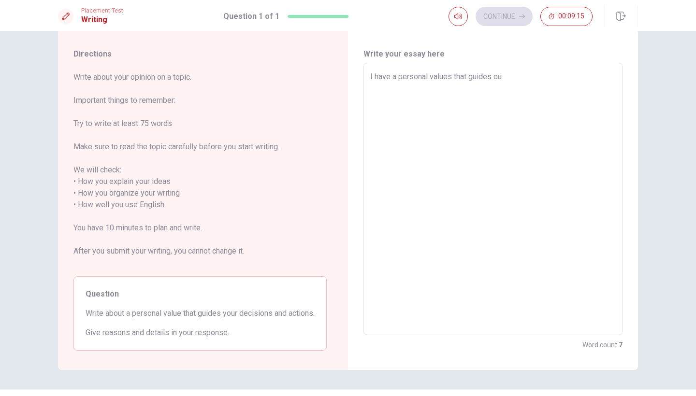
type textarea "x"
type textarea "I have a personal values that guides o"
type textarea "x"
type textarea "I have a personal values that guides"
type textarea "x"
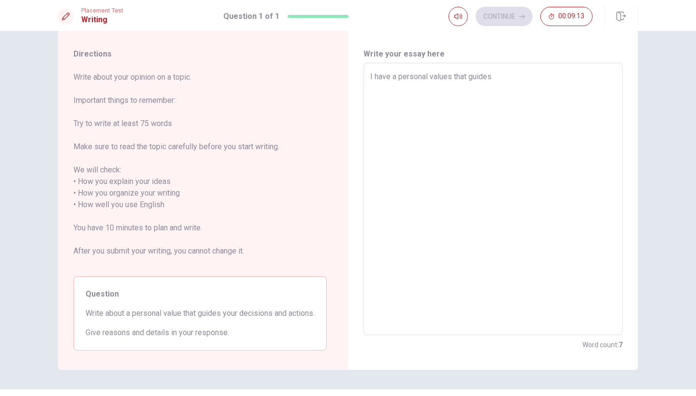
type textarea "I have a personal values that guides y"
type textarea "x"
type textarea "I have a personal values that guides yo"
type textarea "x"
type textarea "I have a personal values that guides you"
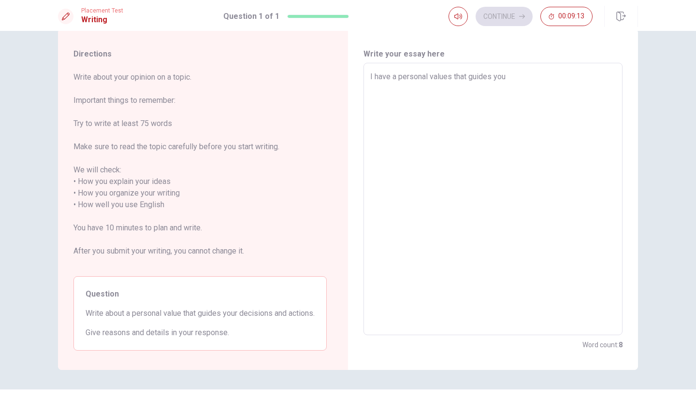
type textarea "x"
type textarea "I have a personal values that guides your"
type textarea "x"
type textarea "I have a personal values that guides your"
type textarea "x"
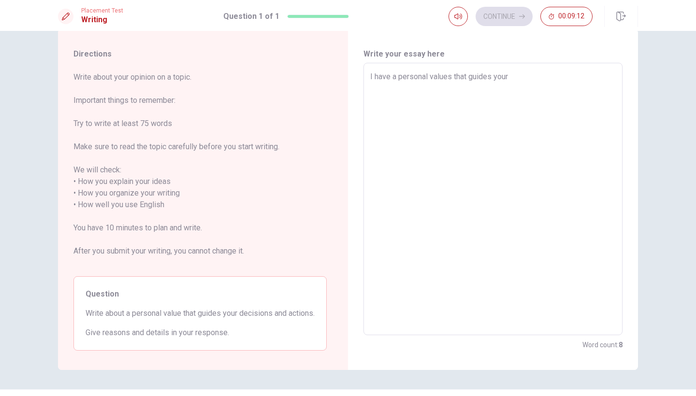
type textarea "I have a personal values that guides your d"
type textarea "x"
type textarea "I have a personal values that guides your di"
type textarea "x"
type textarea "I have a personal values that guides your dic"
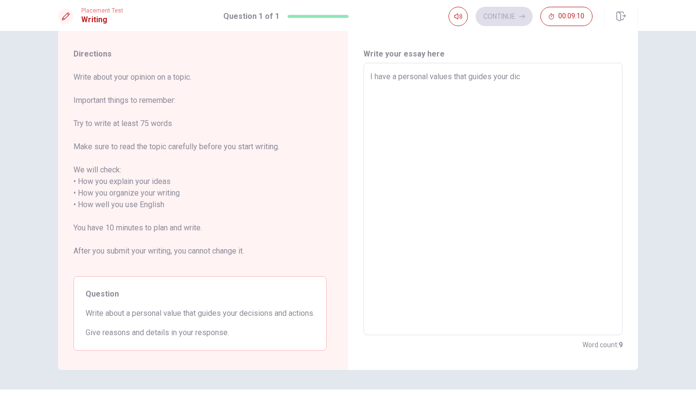
type textarea "x"
type textarea "I have a personal values that guides your dici"
type textarea "x"
type textarea "I have a personal values that guides your dicis"
type textarea "x"
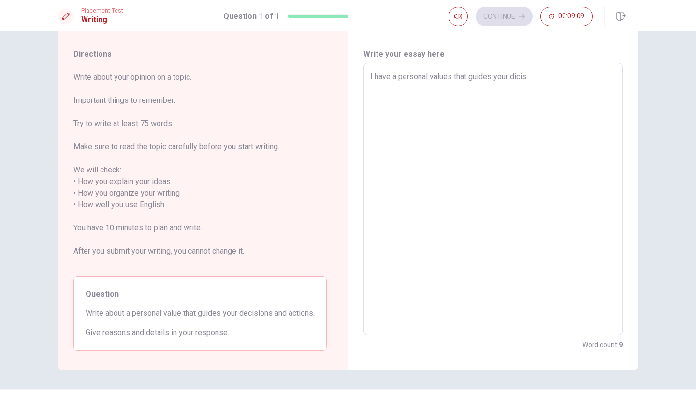
type textarea "I have a personal values that guides your dicisi"
type textarea "x"
type textarea "I have a personal values that guides your dicisio"
type textarea "x"
type textarea "I have a personal values that guides your dicision"
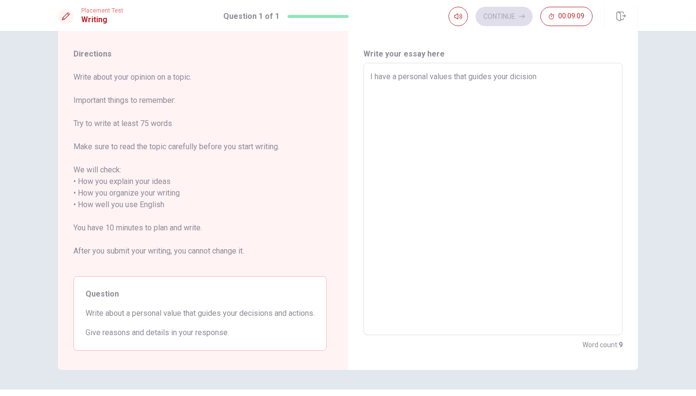
type textarea "x"
type textarea "I have a personal values that guides your dicisions"
type textarea "x"
type textarea "I have a personal values that guides your dicisions"
type textarea "x"
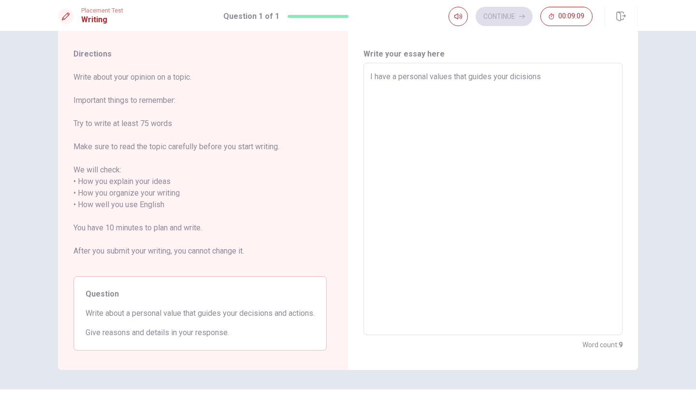
type textarea "I have a personal values that guides your dicisions a"
type textarea "x"
type textarea "I have a personal values that guides your dicisions an"
type textarea "x"
type textarea "I have a personal values that guides your dicisions and"
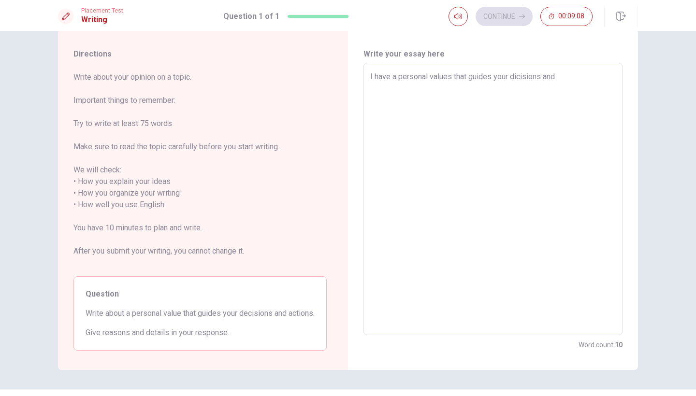
type textarea "x"
type textarea "I have a personal values that guides your dicisions and"
type textarea "x"
type textarea "I have a personal values that guides your dicisions and a"
type textarea "x"
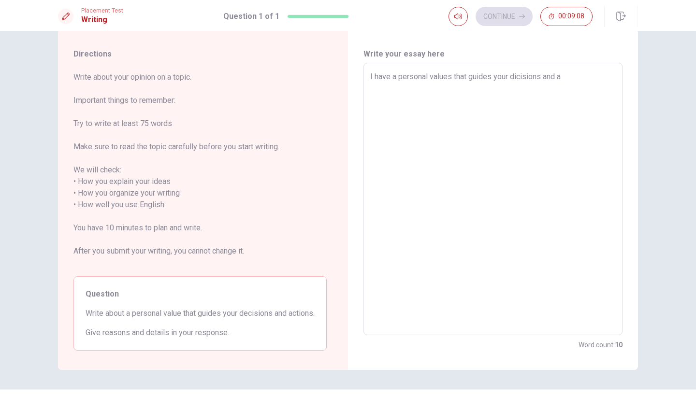
type textarea "I have a personal values that guides your dicisions and an"
type textarea "x"
type textarea "I have a personal values that guides your dicisions and a"
type textarea "x"
type textarea "I have a personal values that guides your dicisions and ac"
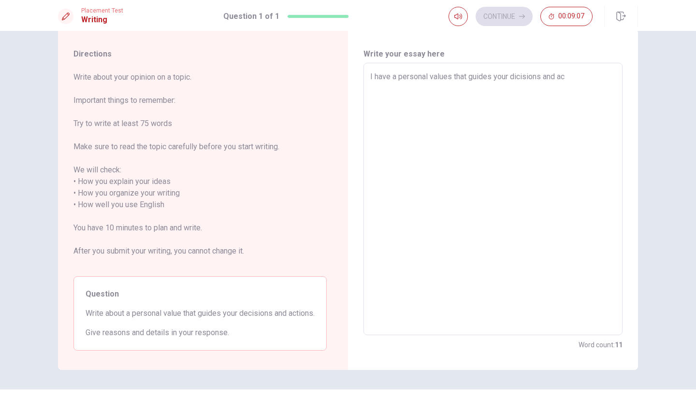
type textarea "x"
type textarea "I have a personal values that guides your dicisions and act"
type textarea "x"
type textarea "I have a personal values that guides your dicisions and acti"
type textarea "x"
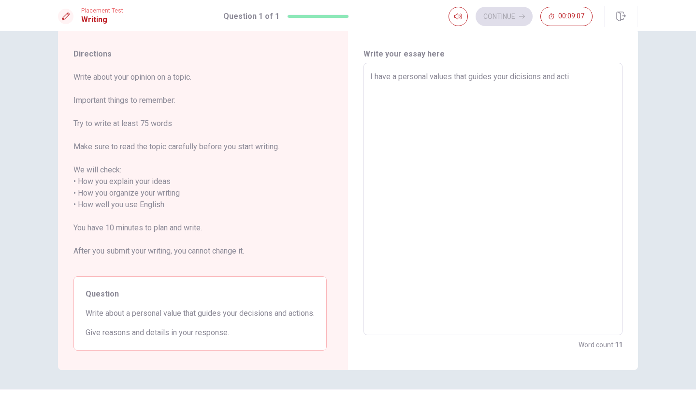
type textarea "I have a personal values that guides your dicisions and actio"
type textarea "x"
type textarea "I have a personal values that guides your dicisions and action"
type textarea "x"
type textarea "I have a personal values that guides your dicisions and actions"
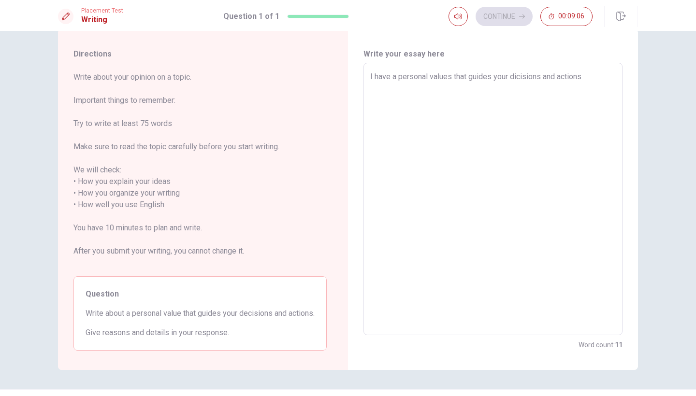
type textarea "x"
type textarea "I have a personal values that guides your dicisions and actions."
type textarea "x"
type textarea "I have a personal values that guides your dicisions and actions."
type textarea "x"
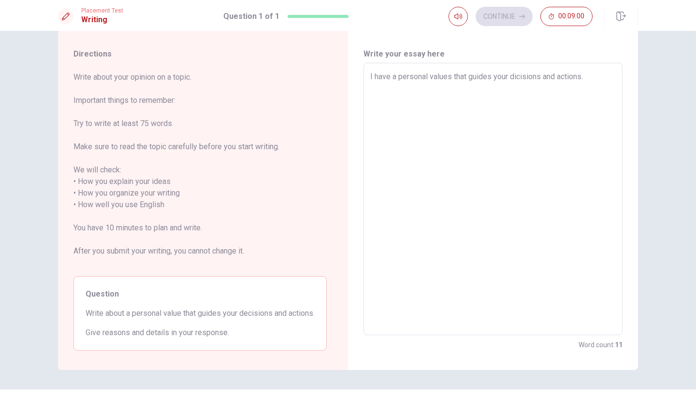
type textarea "I have a personal values that guides your dicisions and actions. I"
type textarea "x"
type textarea "I have a personal values that guides your dicisions and actions. IT"
type textarea "x"
type textarea "I have a personal values that guides your dicisions and actions. I"
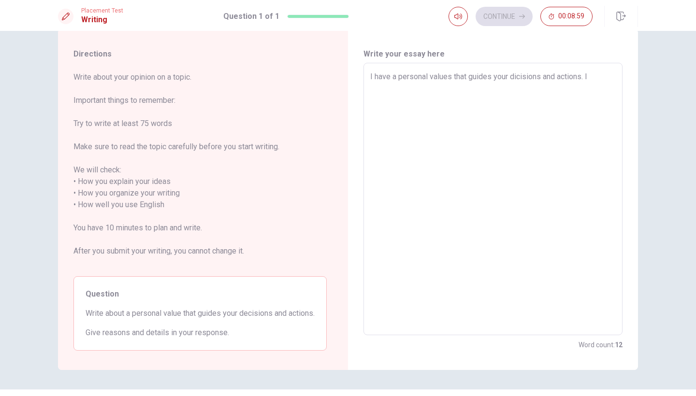
type textarea "x"
type textarea "I have a personal values that guides your dicisions and actions. It"
type textarea "x"
type textarea "I have a personal values that guides your dicisions and actions. It"
type textarea "x"
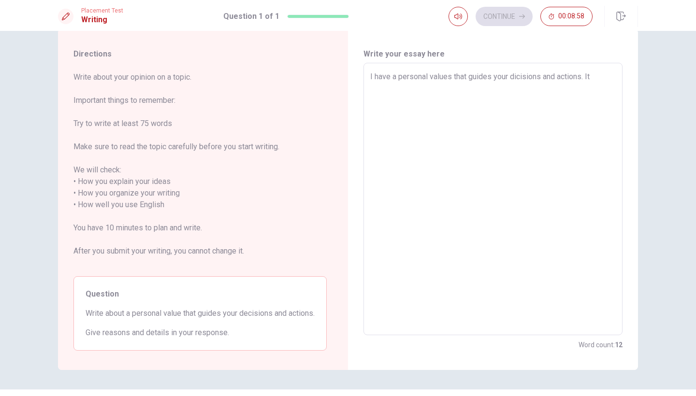
type textarea "I have a personal values that guides your dicisions and actions. It i"
type textarea "x"
type textarea "I have a personal values that guides your dicisions and actions. It is"
type textarea "x"
type textarea "I have a personal values that guides your dicisions and actions. It is"
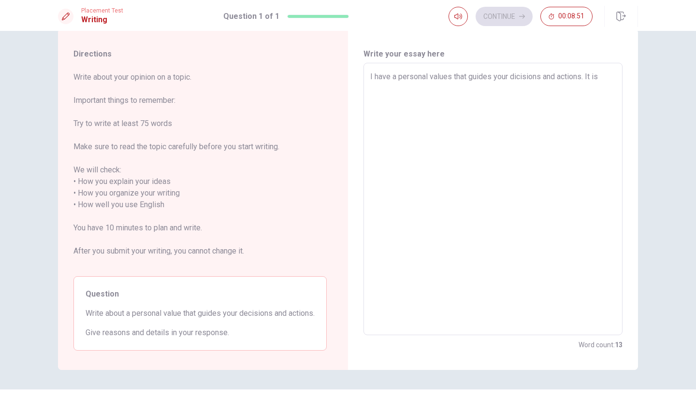
type textarea "x"
type textarea "I have a personal values that guides your dicisions and actions. It is f"
type textarea "x"
type textarea "I have a personal values that guides your dicisions and actions. It is fl"
type textarea "x"
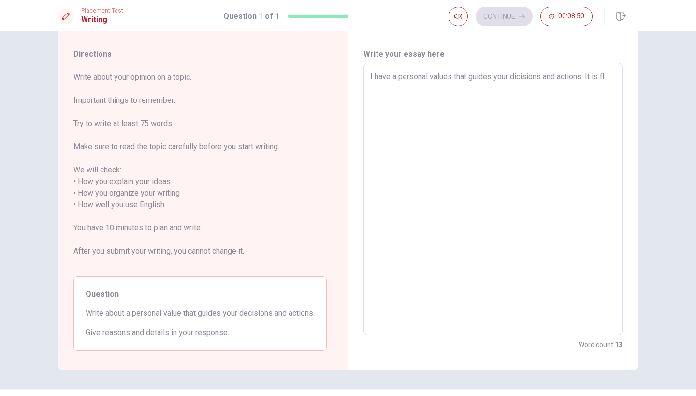
type textarea "I have a personal values that guides your dicisions and actions. It is fle"
type textarea "x"
type textarea "I have a personal values that guides your dicisions and actions. It is flex"
type textarea "x"
type textarea "I have a personal values that guides your dicisions and actions. It is flexi"
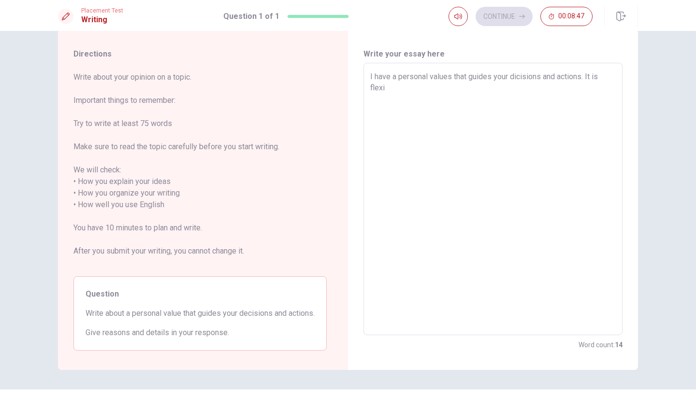
type textarea "x"
type textarea "I have a personal values that guides your dicisions and actions. It is flexib"
type textarea "x"
type textarea "I have a personal values that guides your dicisions and actions. It is flexibl"
type textarea "x"
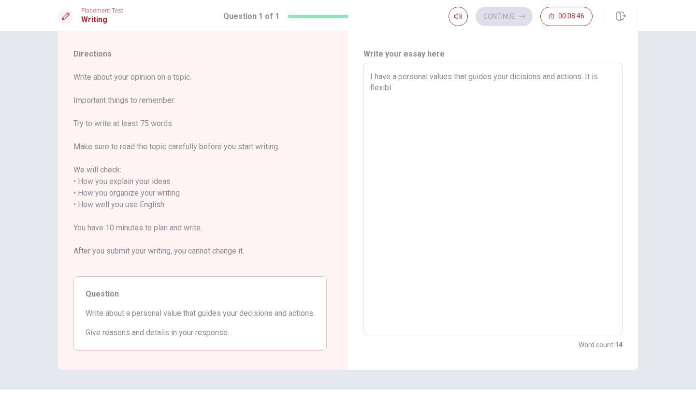
type textarea "I have a personal values that guides your dicisions and actions. It is flexible"
type textarea "x"
type textarea "I have a personal values that guides your dicisions and actions. It is flexible."
type textarea "x"
type textarea "I have a personal values that guides your dicisions and actions. It is flexible."
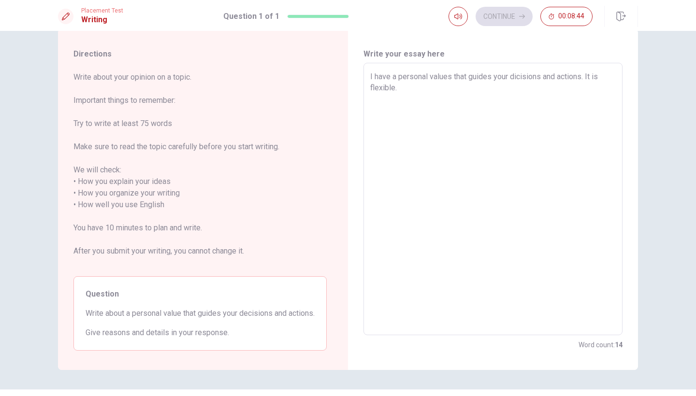
type textarea "x"
type textarea "I have a personal values that guides your dicisions and actions. It is flexible…"
type textarea "x"
click at [489, 87] on textarea "I have a personal values that guides your dicisions and actions. It is flexible…" at bounding box center [493, 199] width 246 height 257
click at [448, 87] on textarea "I have a personal values that guides your dicisions and actions. It is flexible…" at bounding box center [493, 199] width 246 height 257
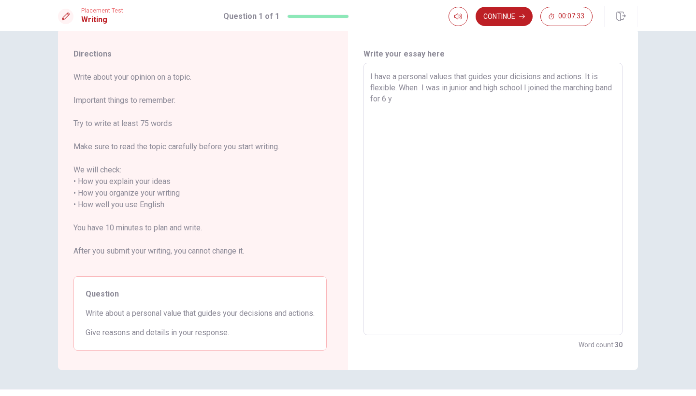
click at [488, 102] on textarea "I have a personal values that guides your dicisions and actions. It is flexible…" at bounding box center [493, 199] width 246 height 257
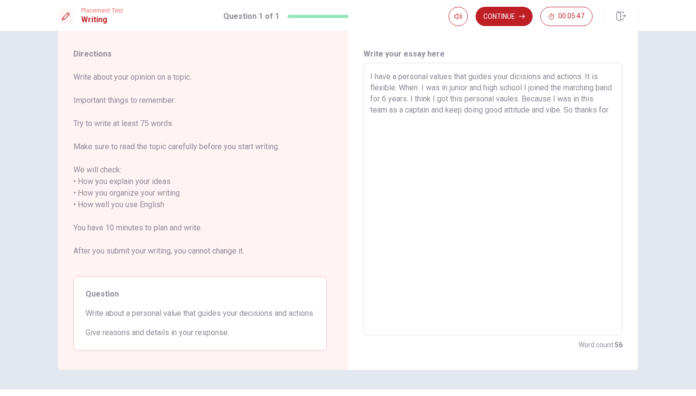
drag, startPoint x: 583, startPoint y: 112, endPoint x: 652, endPoint y: 108, distance: 69.7
click at [652, 108] on div "Directions Write about your opinion on a topic. Important things to remember: T…" at bounding box center [348, 199] width 611 height 341
click at [544, 130] on textarea "I have a personal values that guides your dicisions and actions. It is flexible…" at bounding box center [493, 199] width 246 height 257
drag, startPoint x: 416, startPoint y: 120, endPoint x: 469, endPoint y: 120, distance: 53.7
click at [469, 120] on textarea "I have a personal values that guides your dicisions and actions. It is flexible…" at bounding box center [493, 199] width 246 height 257
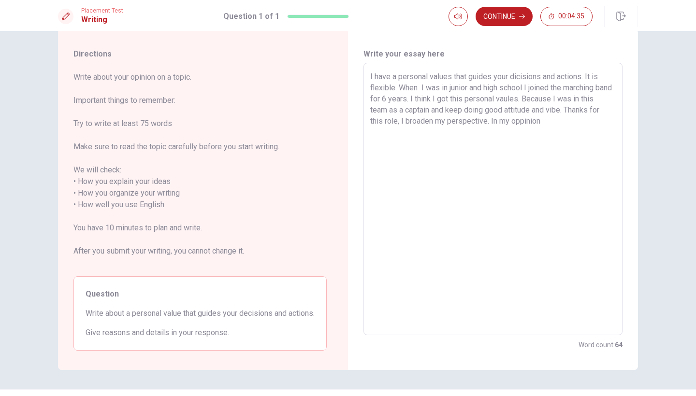
drag, startPoint x: 563, startPoint y: 109, endPoint x: 578, endPoint y: 110, distance: 14.5
click at [578, 110] on textarea "I have a personal values that guides your dicisions and actions. It is flexible…" at bounding box center [493, 199] width 246 height 257
click at [477, 145] on textarea "I have a personal values that guides your dicisions and actions. It is flexible…" at bounding box center [493, 199] width 246 height 257
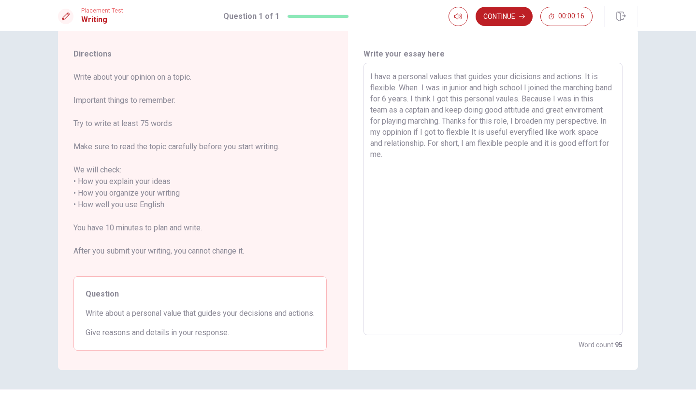
drag, startPoint x: 477, startPoint y: 132, endPoint x: 496, endPoint y: 134, distance: 19.5
click at [496, 134] on textarea "I have a personal values that guides your dicisions and actions. It is flexible…" at bounding box center [493, 199] width 246 height 257
click at [510, 131] on textarea "I have a personal values that guides your dicisions and actions. It is flexible…" at bounding box center [493, 199] width 246 height 257
click at [490, 157] on textarea "I have a personal values that guides your dicisions and actions. It is flexible…" at bounding box center [493, 199] width 246 height 257
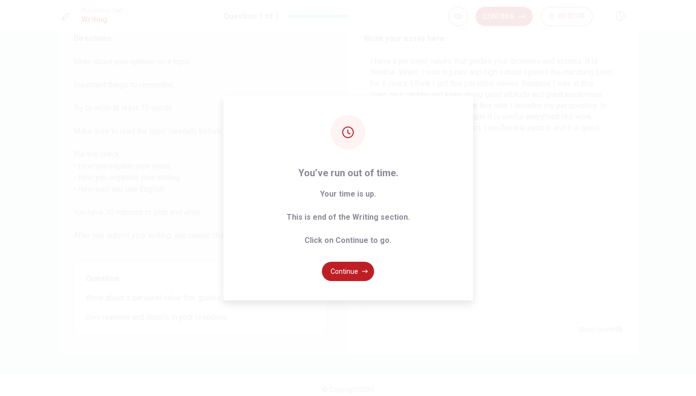
scroll to position [35, 0]
click at [349, 276] on button "Continue" at bounding box center [348, 271] width 52 height 19
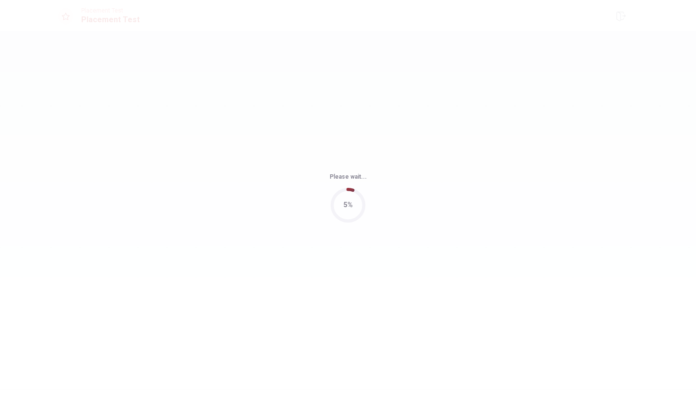
scroll to position [0, 0]
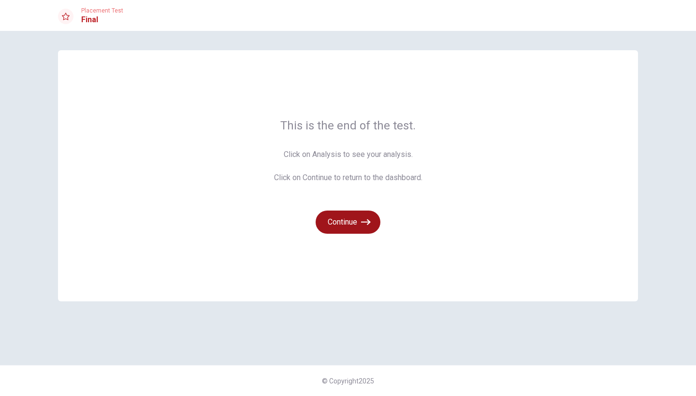
click at [362, 213] on button "Continue" at bounding box center [348, 222] width 65 height 23
